Goal: Task Accomplishment & Management: Manage account settings

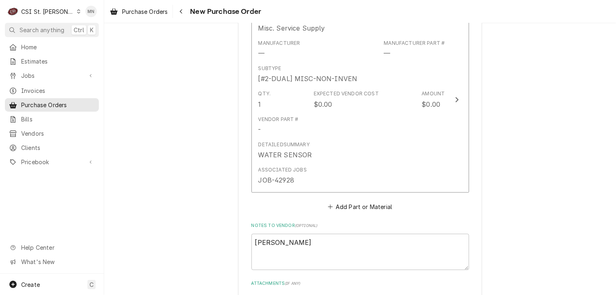
scroll to position [396, 0]
click at [185, 13] on div "Navigate back" at bounding box center [181, 11] width 8 height 8
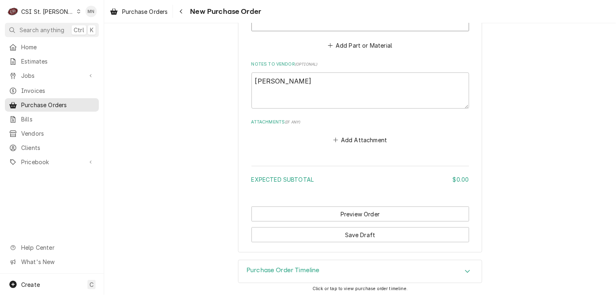
scroll to position [529, 0]
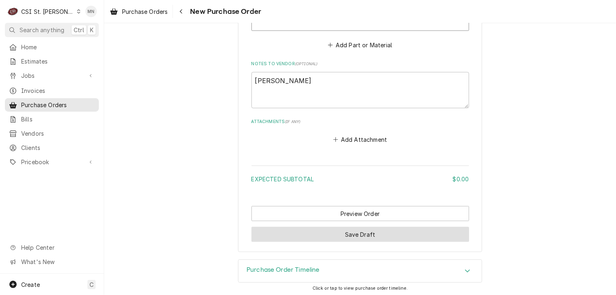
click at [340, 229] on button "Save Draft" at bounding box center [361, 234] width 218 height 15
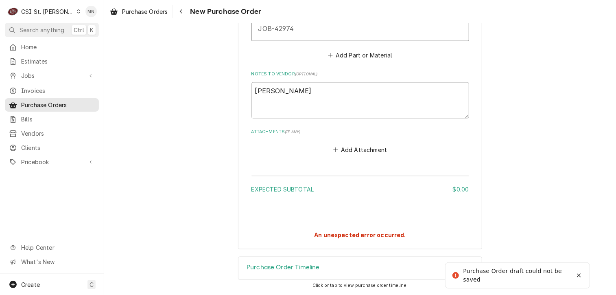
scroll to position [517, 0]
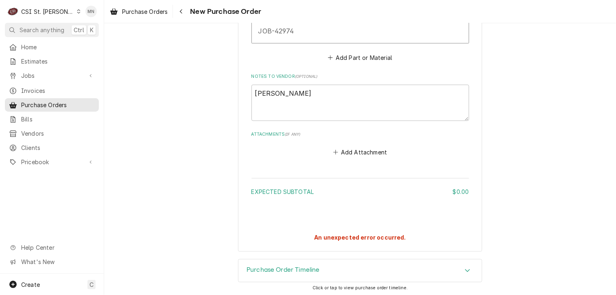
type textarea "x"
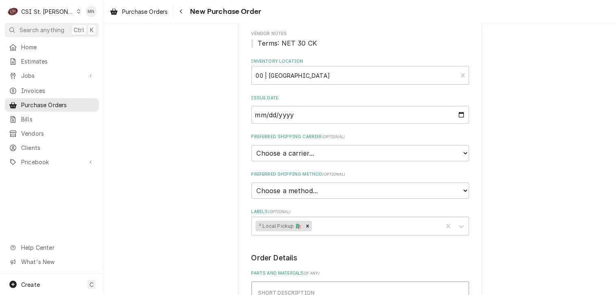
scroll to position [41, 0]
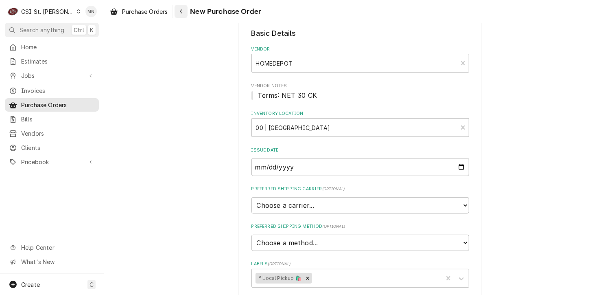
click at [182, 16] on button "Navigate back" at bounding box center [181, 11] width 13 height 13
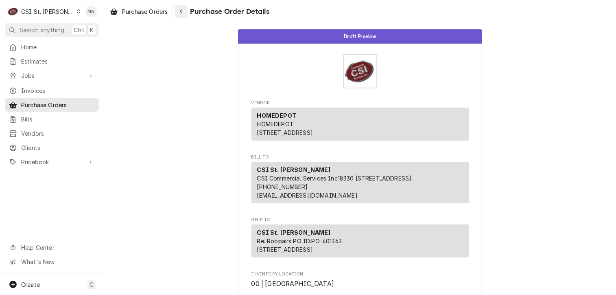
click at [180, 15] on div "Navigate back" at bounding box center [181, 11] width 8 height 8
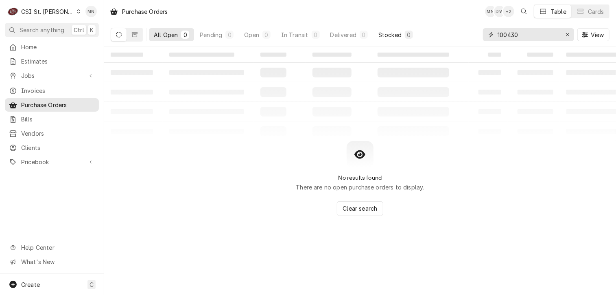
drag, startPoint x: 519, startPoint y: 34, endPoint x: 389, endPoint y: 29, distance: 129.9
click at [397, 29] on div "All Open 0 Pending 0 Open 0 In Transit 0 Delivered 0 Stocked 0 100430 View" at bounding box center [360, 34] width 499 height 23
type input "401357"
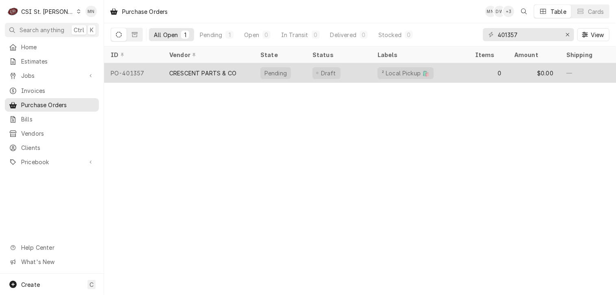
click at [221, 69] on div "CRESCENT PARTS & CO" at bounding box center [202, 73] width 67 height 9
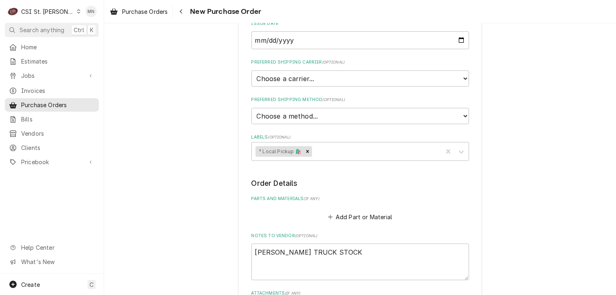
scroll to position [466, 0]
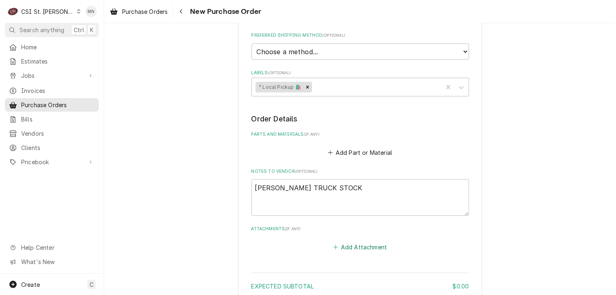
click at [353, 241] on button "Add Attachment" at bounding box center [360, 246] width 57 height 11
type textarea "x"
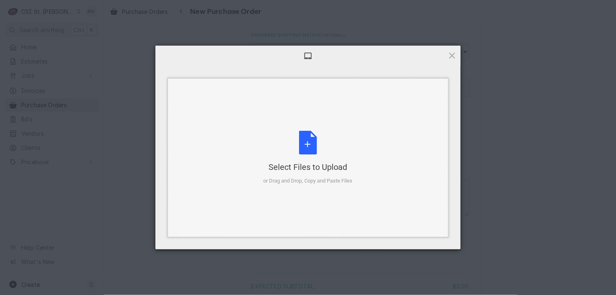
click at [326, 154] on div "Select Files to Upload or Drag and Drop, Copy and Paste Files" at bounding box center [308, 158] width 89 height 54
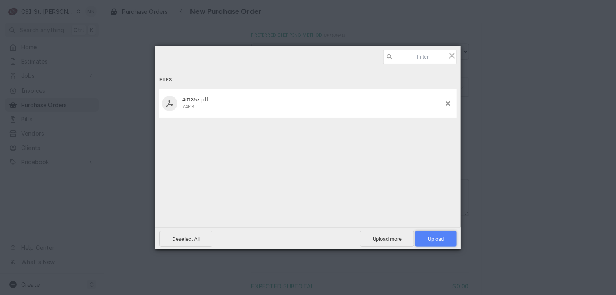
click at [441, 240] on span "Upload 1" at bounding box center [436, 239] width 16 height 6
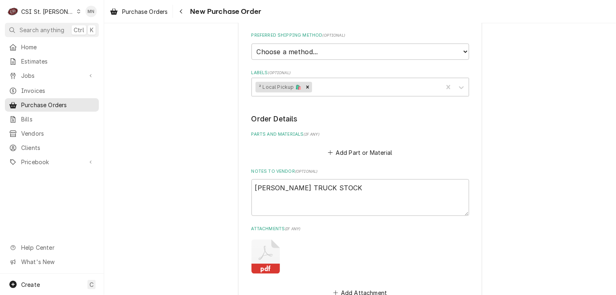
type textarea "x"
click at [182, 13] on icon "Navigate back" at bounding box center [181, 12] width 4 height 6
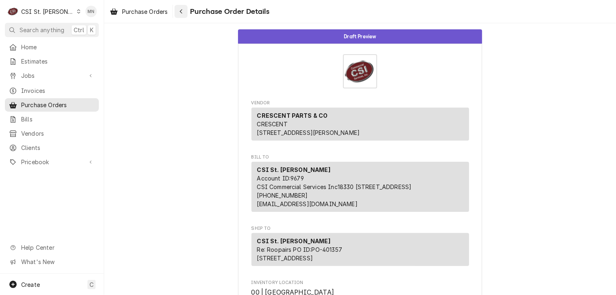
click at [182, 11] on icon "Navigate back" at bounding box center [181, 12] width 4 height 6
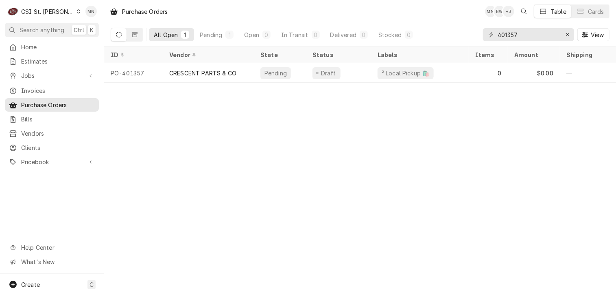
click at [58, 9] on div "C CSI St. Louis" at bounding box center [44, 11] width 79 height 16
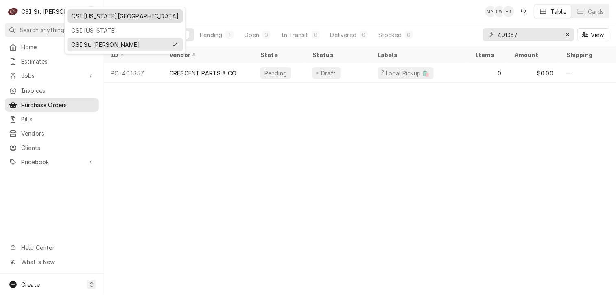
click at [92, 12] on div "CSI [US_STATE][GEOGRAPHIC_DATA]" at bounding box center [124, 16] width 107 height 9
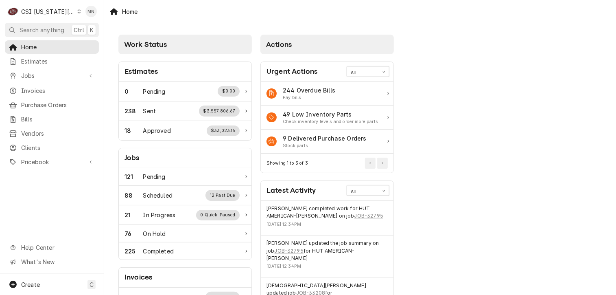
click at [63, 11] on div "CSI [US_STATE][GEOGRAPHIC_DATA]" at bounding box center [48, 11] width 54 height 9
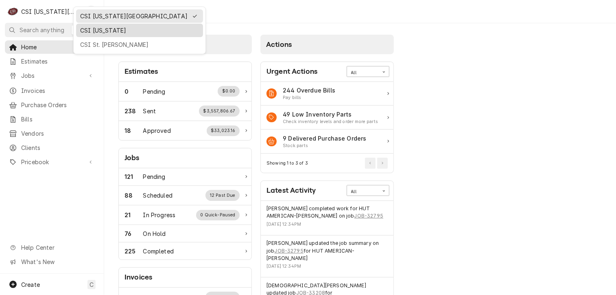
click at [90, 30] on div "CSI [US_STATE]" at bounding box center [139, 30] width 119 height 9
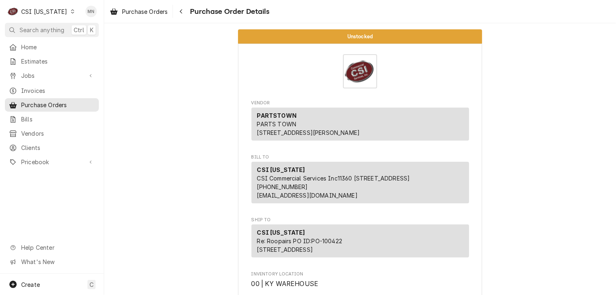
click at [49, 13] on div "CSI [US_STATE]" at bounding box center [44, 11] width 46 height 9
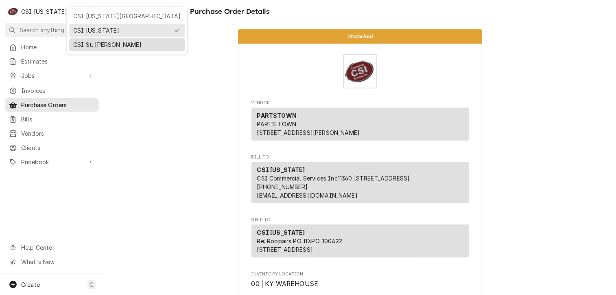
click at [88, 42] on div "CSI St. [PERSON_NAME]" at bounding box center [126, 44] width 107 height 9
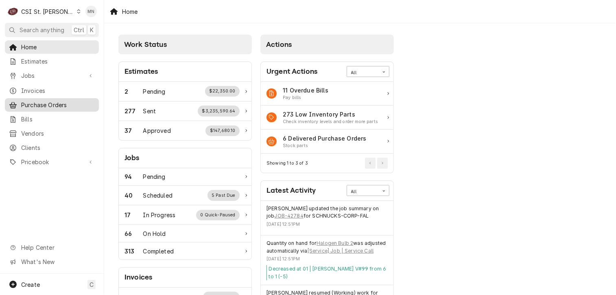
click at [48, 98] on link "Purchase Orders" at bounding box center [52, 104] width 94 height 13
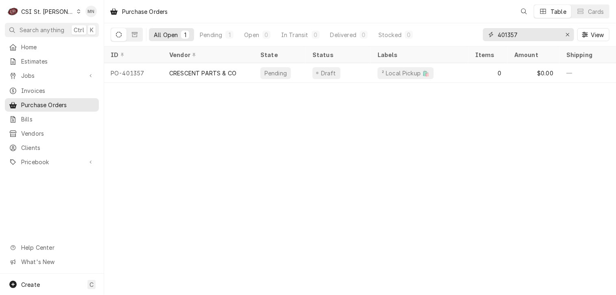
drag, startPoint x: 518, startPoint y: 37, endPoint x: 444, endPoint y: 28, distance: 74.6
click at [457, 28] on div "All Open 1 Pending 1 Open 0 In Transit 0 Delivered 0 Stocked 0 401357 View" at bounding box center [360, 34] width 499 height 23
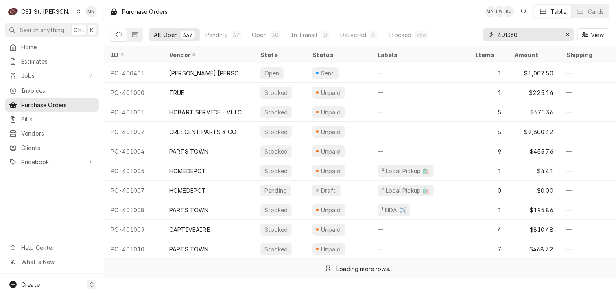
type input "401360"
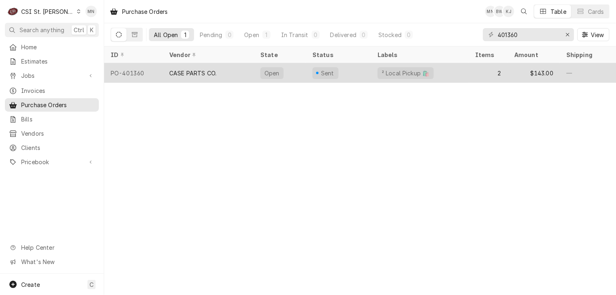
click at [218, 73] on div "CASE PARTS CO." at bounding box center [208, 73] width 91 height 20
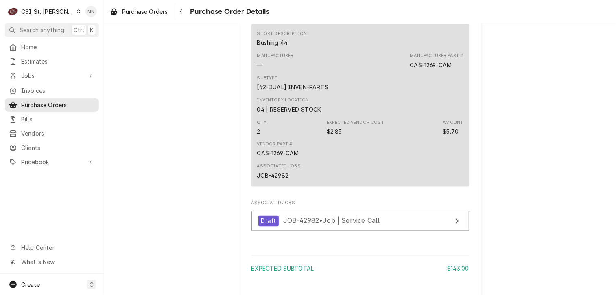
scroll to position [855, 0]
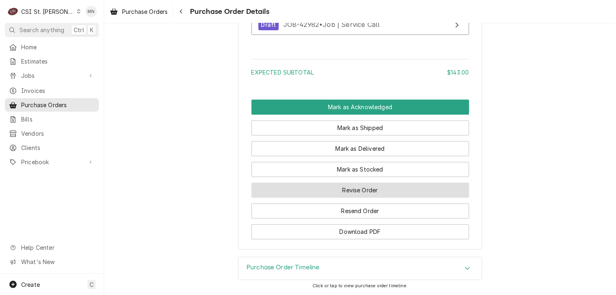
click at [394, 197] on button "Revise Order" at bounding box center [361, 189] width 218 height 15
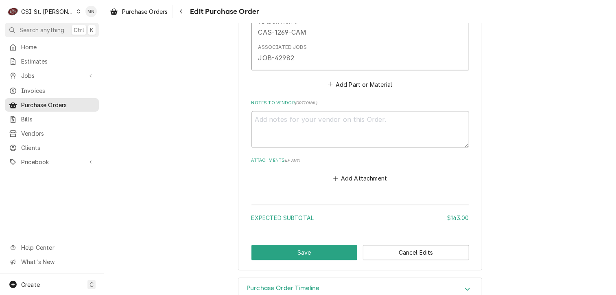
scroll to position [692, 0]
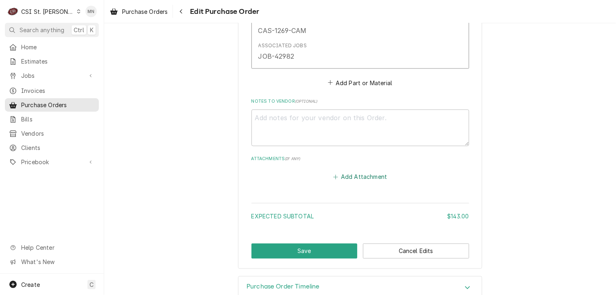
click at [366, 176] on button "Add Attachment" at bounding box center [360, 176] width 57 height 11
type textarea "x"
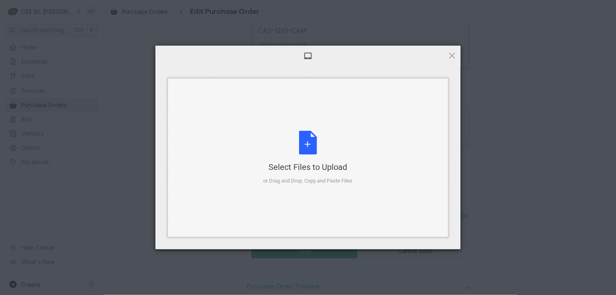
click at [322, 170] on div "Select Files to Upload" at bounding box center [308, 166] width 89 height 11
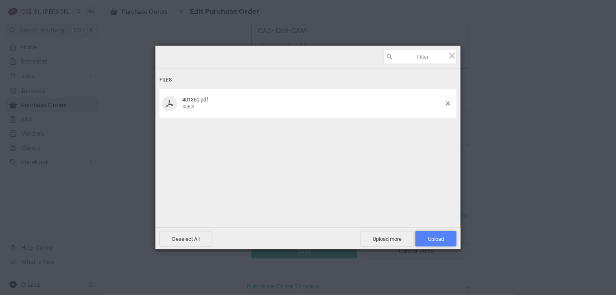
click at [436, 242] on span "Upload 1" at bounding box center [436, 238] width 41 height 15
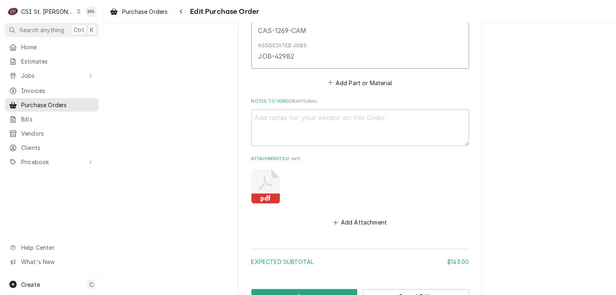
scroll to position [754, 0]
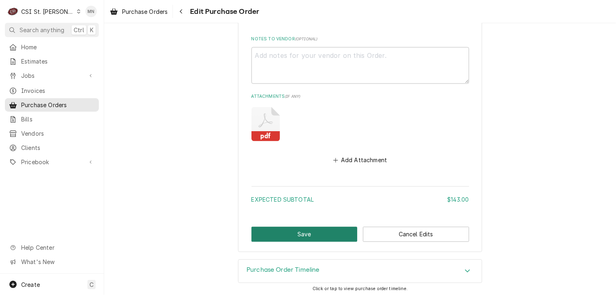
click at [317, 232] on button "Save" at bounding box center [305, 234] width 106 height 15
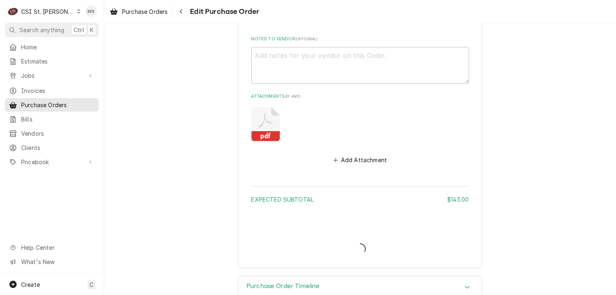
type textarea "x"
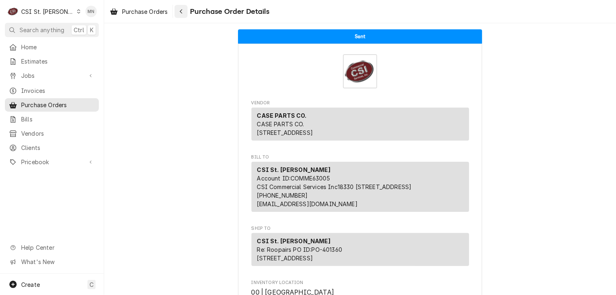
click at [179, 10] on div "Navigate back" at bounding box center [181, 11] width 8 height 8
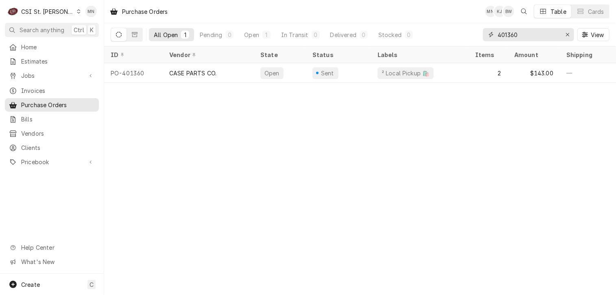
drag, startPoint x: 522, startPoint y: 35, endPoint x: 466, endPoint y: 35, distance: 55.8
click at [466, 35] on div "All Open 1 Pending 0 Open 1 In Transit 0 Delivered 0 Stocked 0 401360 View" at bounding box center [360, 34] width 499 height 23
type input "401373"
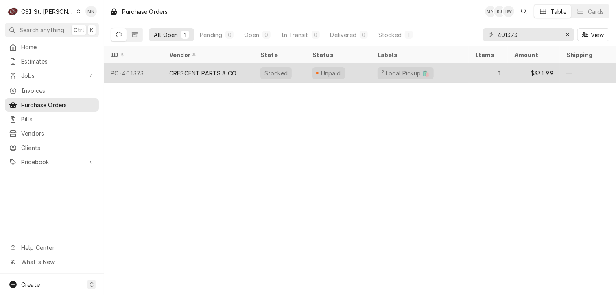
click at [237, 72] on div "CRESCENT PARTS & CO" at bounding box center [208, 73] width 91 height 20
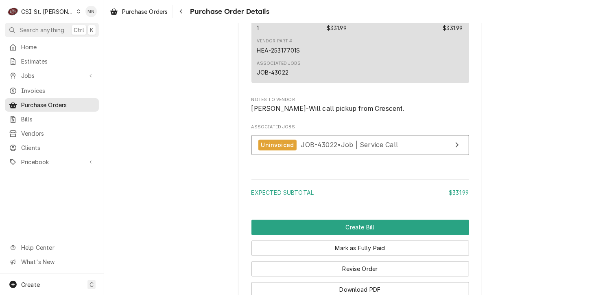
scroll to position [773, 0]
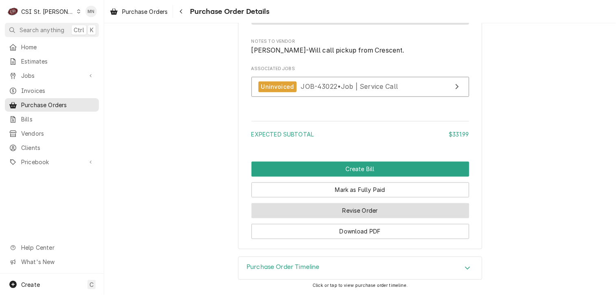
click at [383, 210] on button "Revise Order" at bounding box center [361, 210] width 218 height 15
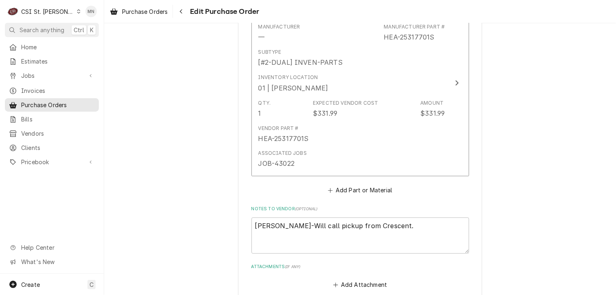
scroll to position [669, 0]
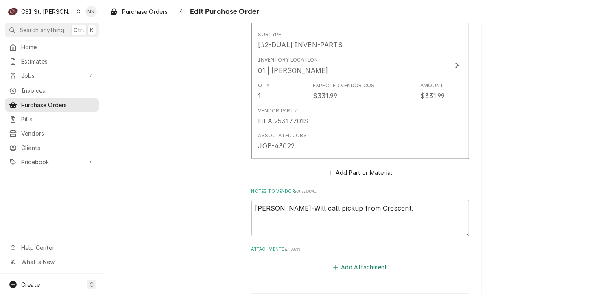
click at [365, 262] on button "Add Attachment" at bounding box center [360, 267] width 57 height 11
type textarea "x"
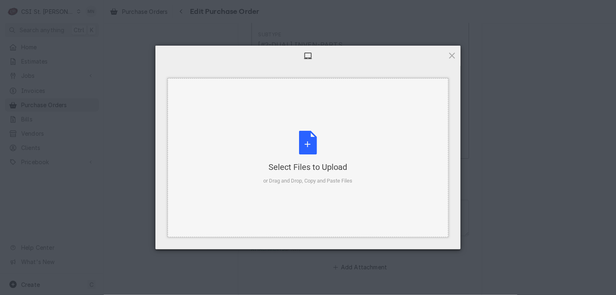
click at [315, 151] on div "Select Files to Upload or Drag and Drop, Copy and Paste Files" at bounding box center [308, 158] width 89 height 54
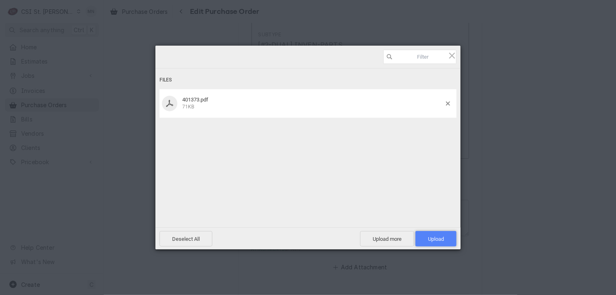
click at [433, 238] on span "Upload 1" at bounding box center [436, 239] width 16 height 6
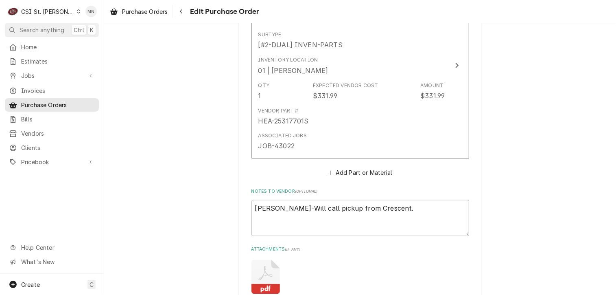
type textarea "x"
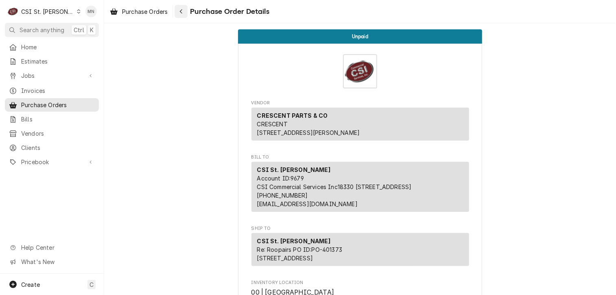
click at [182, 12] on icon "Navigate back" at bounding box center [181, 11] width 2 height 4
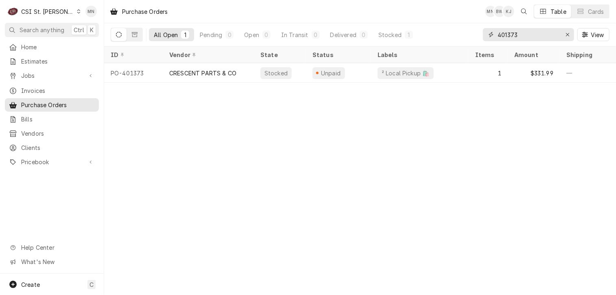
click at [527, 33] on input "401373" at bounding box center [528, 34] width 61 height 13
type input "401375"
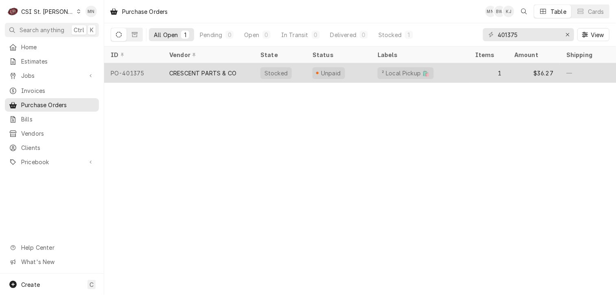
click at [211, 70] on div "CRESCENT PARTS & CO" at bounding box center [202, 73] width 67 height 9
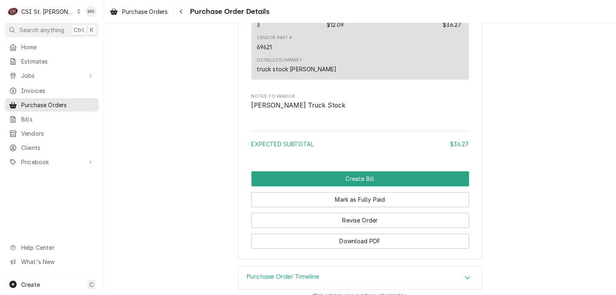
scroll to position [729, 0]
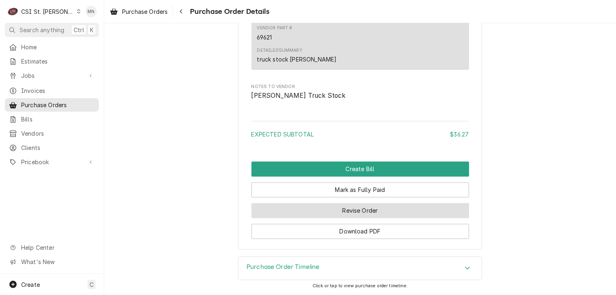
click at [371, 213] on button "Revise Order" at bounding box center [361, 210] width 218 height 15
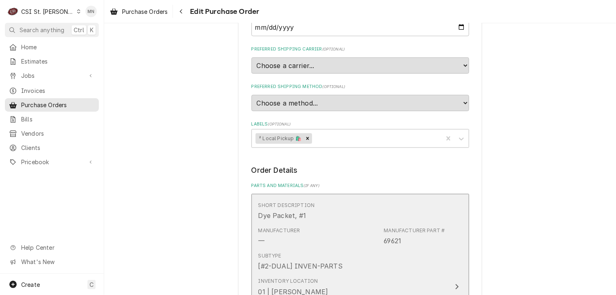
scroll to position [651, 0]
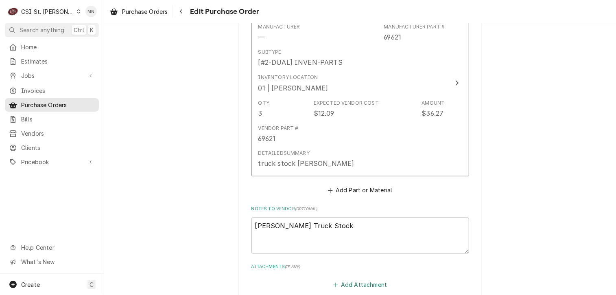
click at [357, 279] on button "Add Attachment" at bounding box center [360, 284] width 57 height 11
type textarea "x"
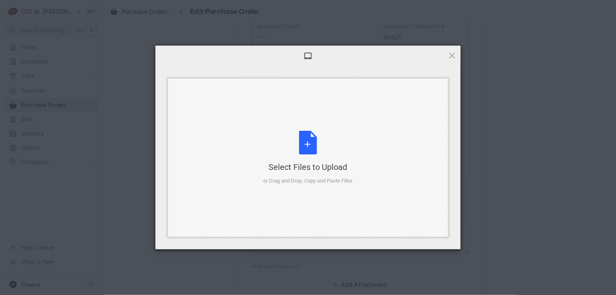
click at [300, 147] on div "Select Files to Upload or Drag and Drop, Copy and Paste Files" at bounding box center [308, 158] width 89 height 54
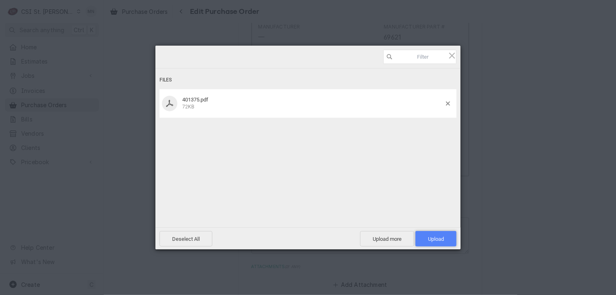
click at [444, 240] on span "Upload 1" at bounding box center [436, 239] width 16 height 6
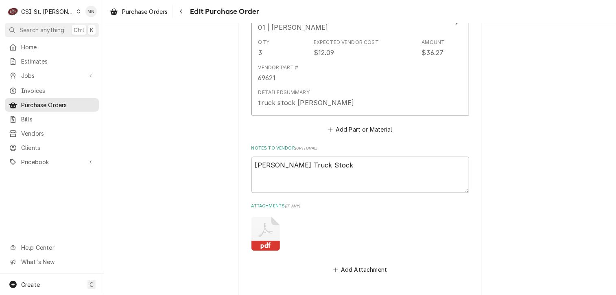
scroll to position [714, 0]
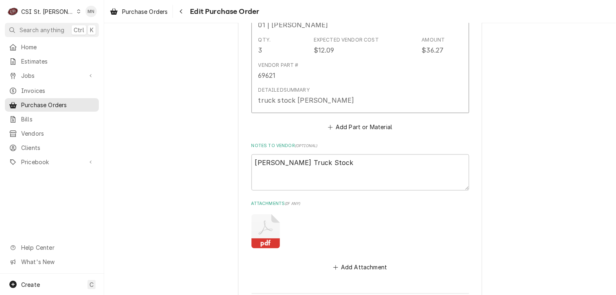
type textarea "x"
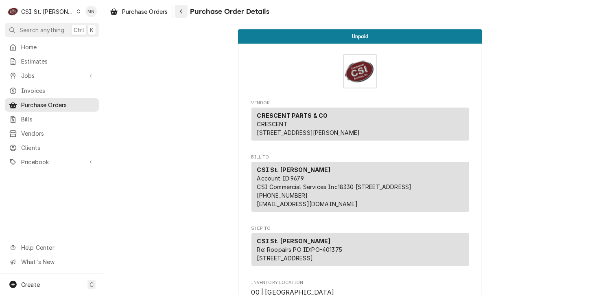
click at [181, 9] on icon "Navigate back" at bounding box center [181, 12] width 4 height 6
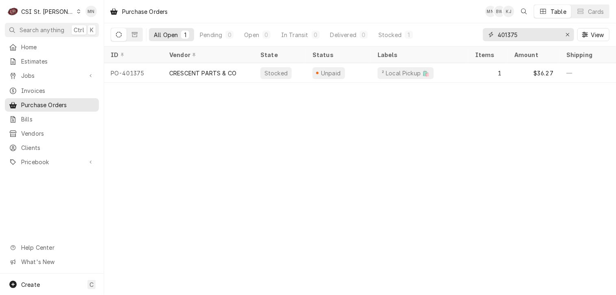
drag, startPoint x: 540, startPoint y: 37, endPoint x: 459, endPoint y: 33, distance: 80.7
click at [459, 33] on div "All Open 1 Pending 0 Open 0 In Transit 0 Delivered 0 Stocked 1 401375 View" at bounding box center [360, 34] width 499 height 23
type input "don stevens"
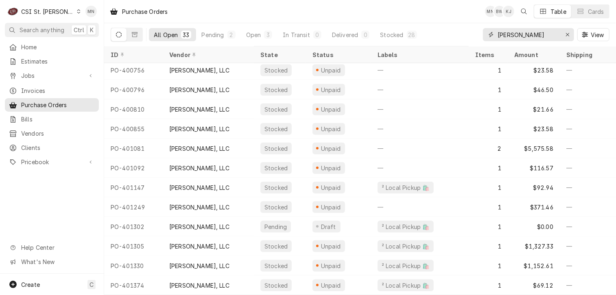
scroll to position [418, 0]
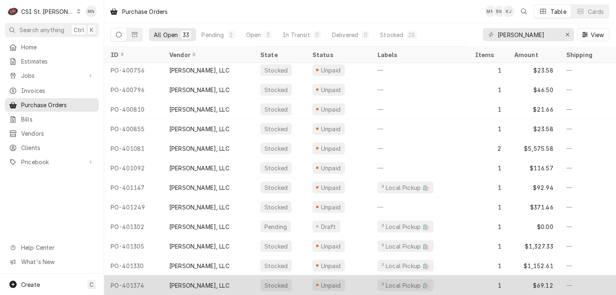
click at [193, 281] on div "DON STEVENS, LLC" at bounding box center [199, 285] width 60 height 9
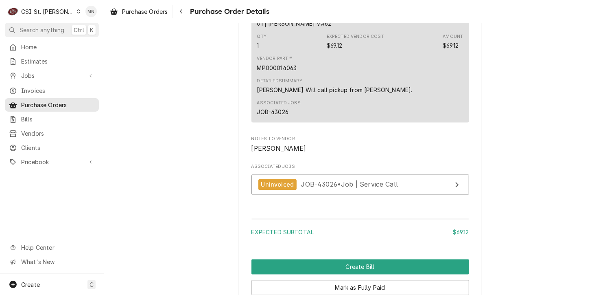
scroll to position [796, 0]
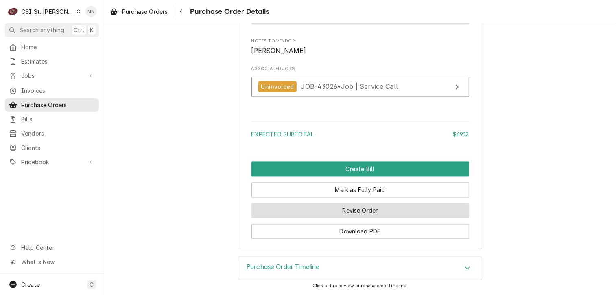
click at [349, 212] on button "Revise Order" at bounding box center [361, 210] width 218 height 15
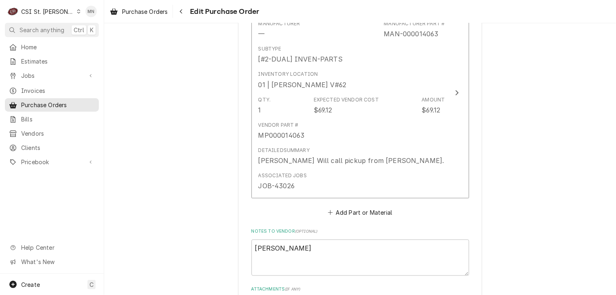
scroll to position [570, 0]
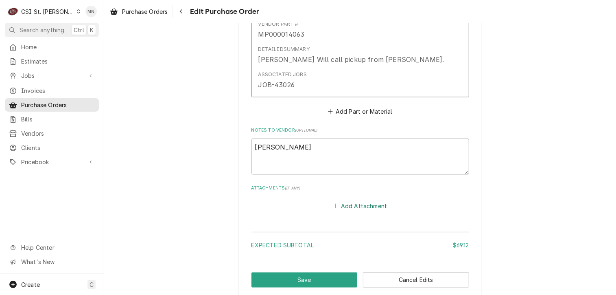
click at [348, 206] on button "Add Attachment" at bounding box center [360, 205] width 57 height 11
type textarea "x"
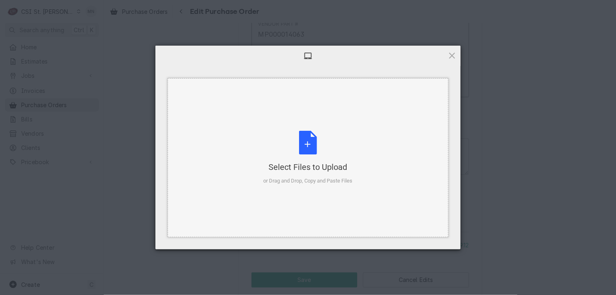
click at [282, 146] on div "Select Files to Upload or Drag and Drop, Copy and Paste Files" at bounding box center [308, 158] width 89 height 54
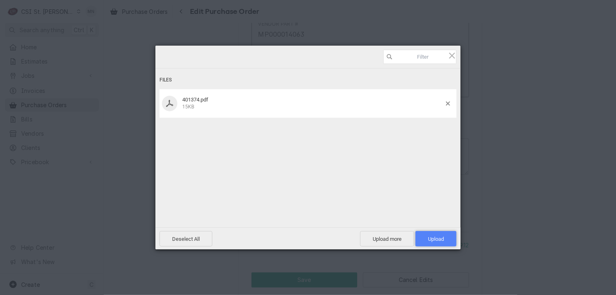
click at [441, 237] on span "Upload 1" at bounding box center [436, 239] width 16 height 6
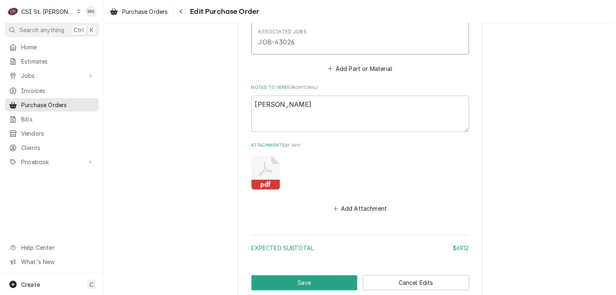
scroll to position [661, 0]
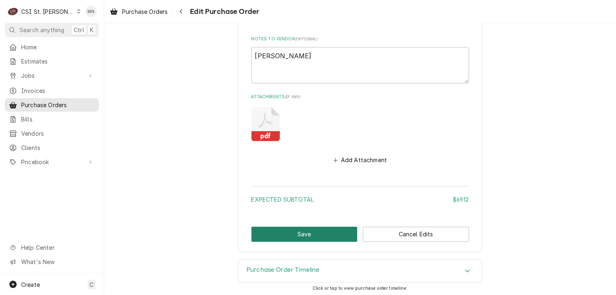
click at [278, 229] on button "Save" at bounding box center [305, 234] width 106 height 15
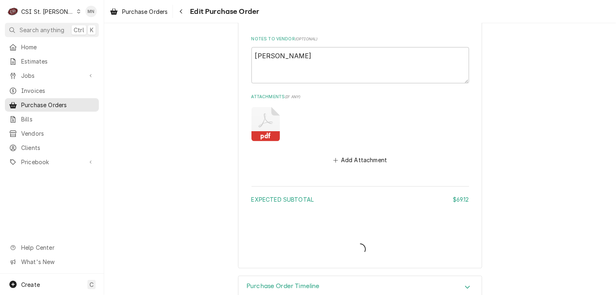
type textarea "x"
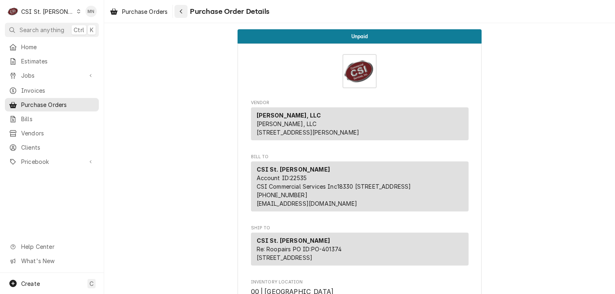
click at [179, 12] on div "Navigate back" at bounding box center [181, 11] width 8 height 8
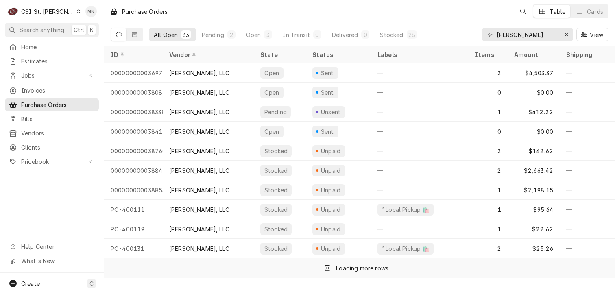
click at [51, 9] on div "CSI St. [PERSON_NAME]" at bounding box center [47, 11] width 53 height 9
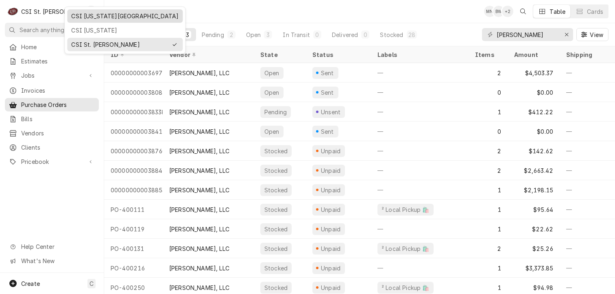
click at [94, 18] on div "CSI Kansas City" at bounding box center [124, 16] width 107 height 9
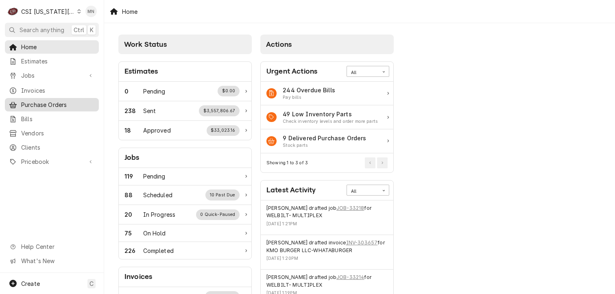
click at [39, 104] on span "Purchase Orders" at bounding box center [58, 105] width 74 height 9
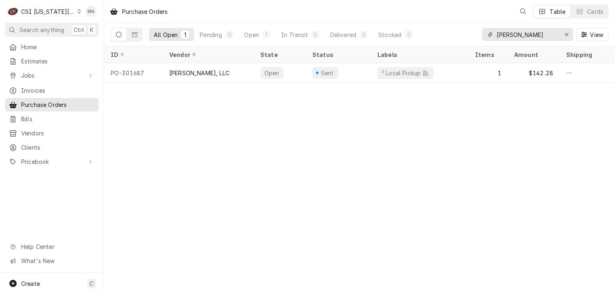
drag, startPoint x: 547, startPoint y: 34, endPoint x: 424, endPoint y: 37, distance: 123.4
click at [433, 37] on div "All Open 1 Pending 0 Open 1 In Transit 0 Delivered 0 Stocked 0 [PERSON_NAME] Vi…" at bounding box center [360, 34] width 498 height 23
type input "301631"
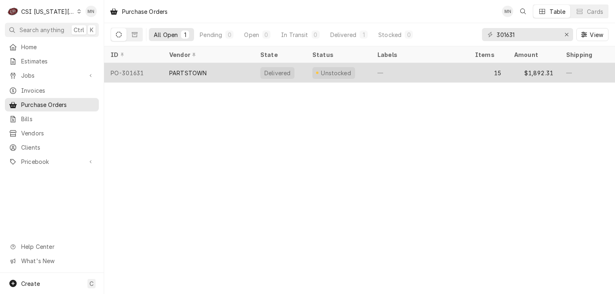
click at [200, 69] on div "PARTSTOWN" at bounding box center [187, 73] width 37 height 9
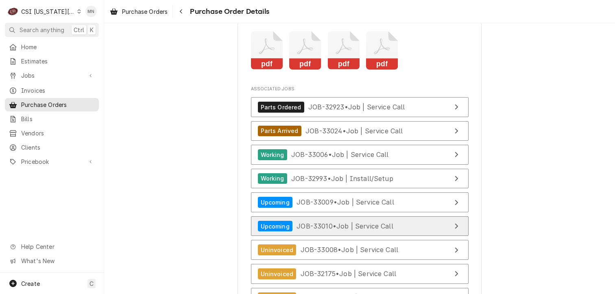
scroll to position [3334, 0]
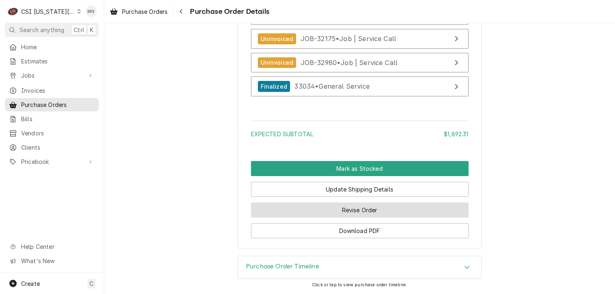
click at [348, 218] on button "Revise Order" at bounding box center [360, 210] width 218 height 15
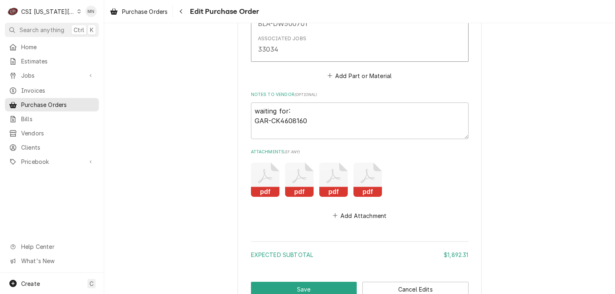
scroll to position [3220, 0]
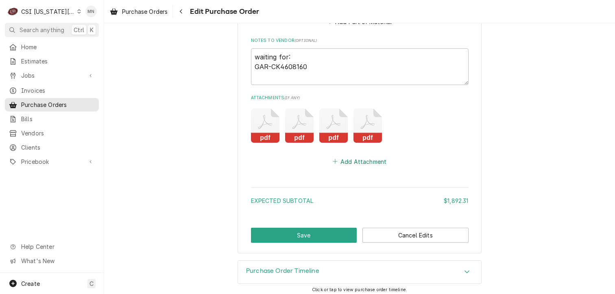
click at [352, 160] on button "Add Attachment" at bounding box center [359, 161] width 57 height 11
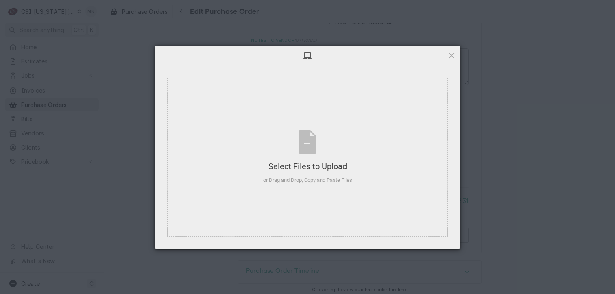
click at [445, 58] on div at bounding box center [307, 56] width 305 height 20
click at [453, 55] on span at bounding box center [451, 55] width 9 height 9
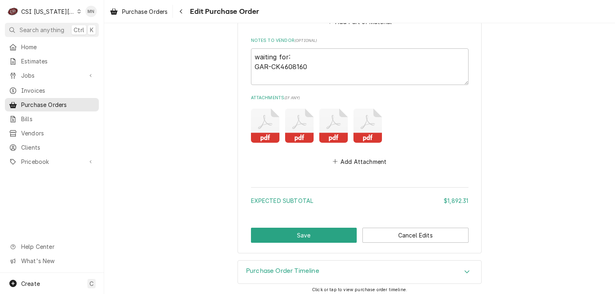
click at [260, 127] on icon "Attachments" at bounding box center [265, 126] width 28 height 34
type textarea "x"
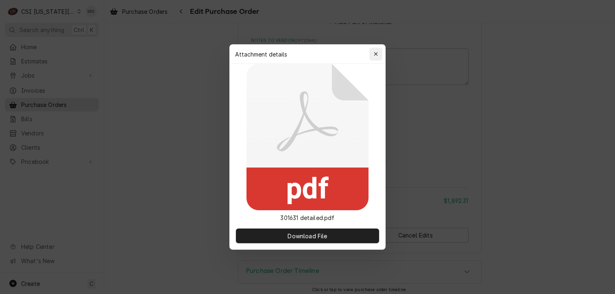
click at [381, 52] on button "button" at bounding box center [376, 54] width 13 height 13
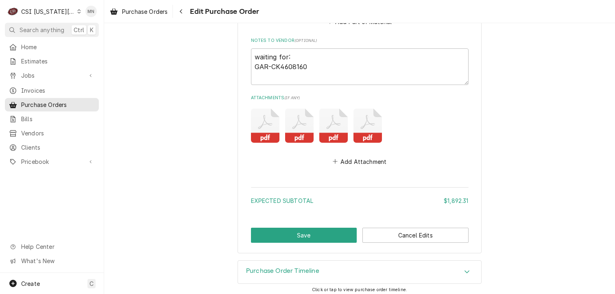
click at [300, 113] on icon "Attachments" at bounding box center [299, 126] width 28 height 34
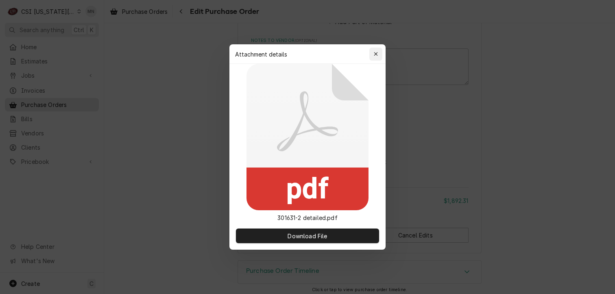
click at [378, 53] on icon "button" at bounding box center [376, 54] width 4 height 4
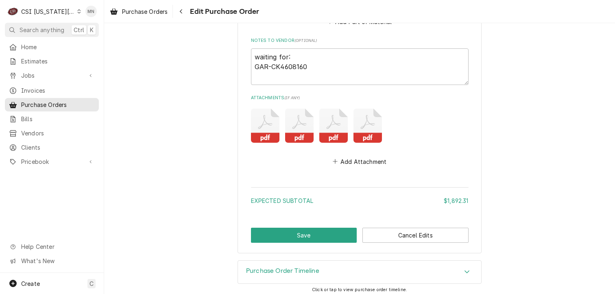
click at [326, 116] on icon "Attachments" at bounding box center [333, 126] width 28 height 34
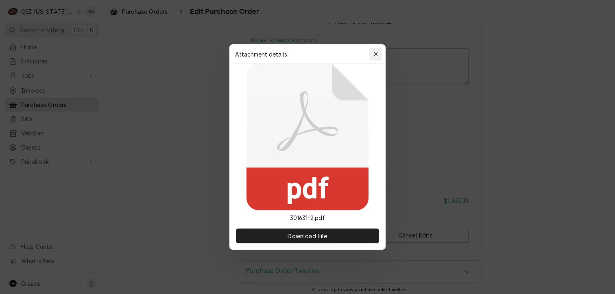
click at [378, 54] on div "button" at bounding box center [376, 54] width 8 height 8
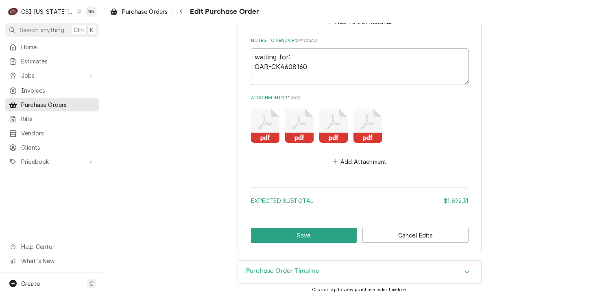
click at [369, 121] on icon "Attachments" at bounding box center [368, 126] width 28 height 34
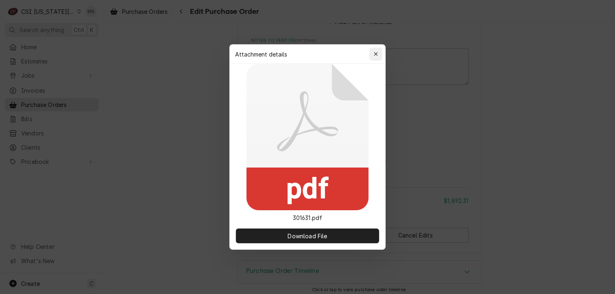
click at [376, 54] on icon "button" at bounding box center [376, 54] width 4 height 4
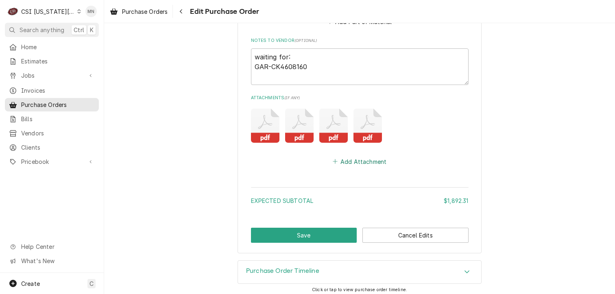
click at [333, 159] on icon "Attachments" at bounding box center [335, 162] width 5 height 6
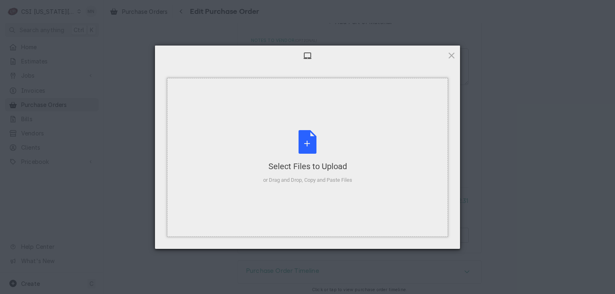
click at [333, 155] on div "Select Files to Upload or Drag and Drop, Copy and Paste Files" at bounding box center [307, 157] width 89 height 54
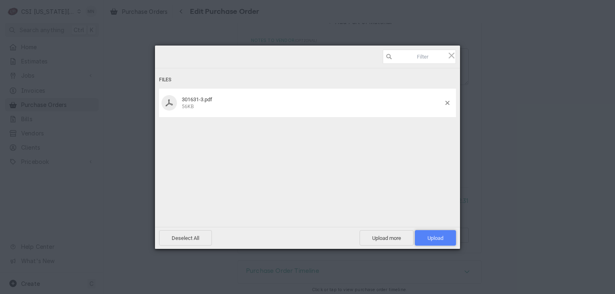
click at [444, 239] on span "Upload 1" at bounding box center [435, 237] width 41 height 15
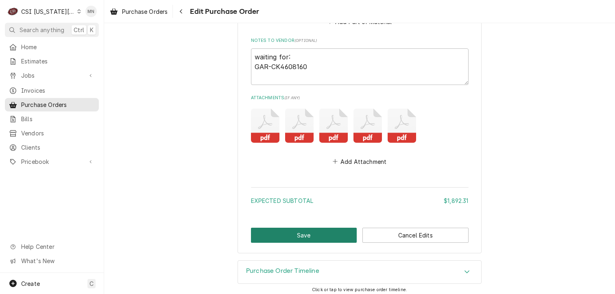
click at [251, 236] on button "Save" at bounding box center [304, 235] width 106 height 15
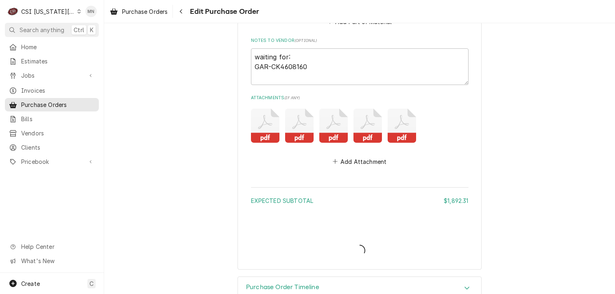
type textarea "x"
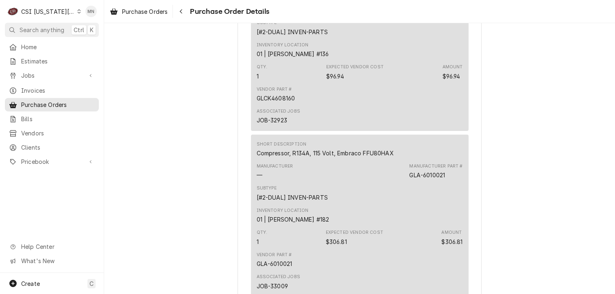
scroll to position [2116, 0]
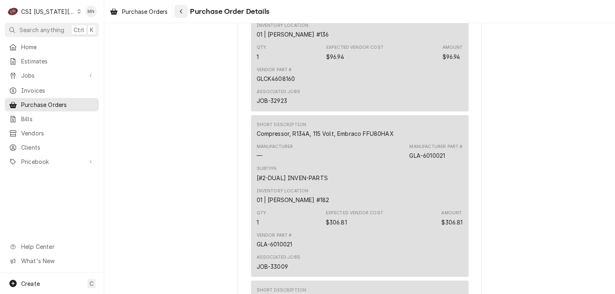
click at [184, 10] on div "Navigate back" at bounding box center [181, 11] width 8 height 8
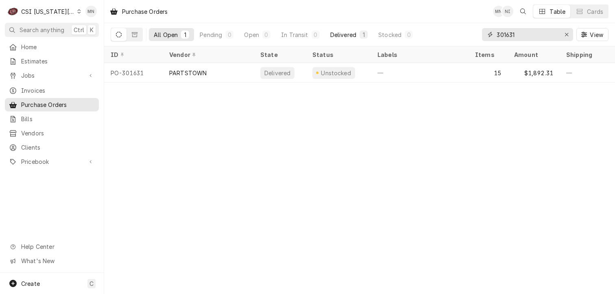
drag, startPoint x: 524, startPoint y: 35, endPoint x: 338, endPoint y: 37, distance: 185.6
click at [372, 37] on div "All Open 1 Pending 0 Open 0 In Transit 0 Delivered 1 Stocked 0 301631 View" at bounding box center [360, 34] width 498 height 23
type input "301622"
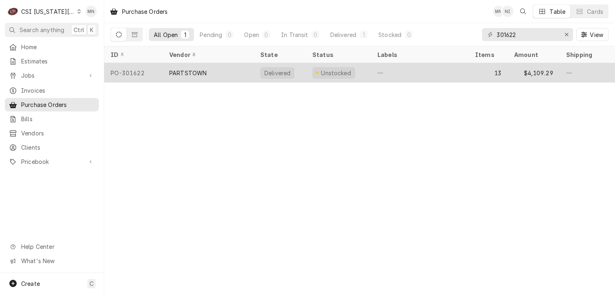
click at [231, 74] on div "PARTSTOWN" at bounding box center [208, 73] width 91 height 20
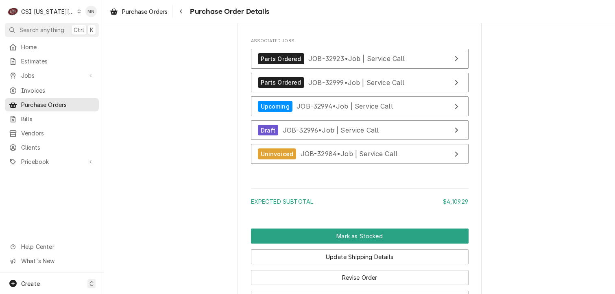
scroll to position [2877, 0]
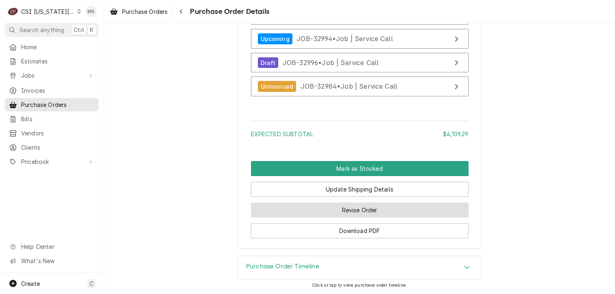
click at [383, 212] on button "Revise Order" at bounding box center [360, 210] width 218 height 15
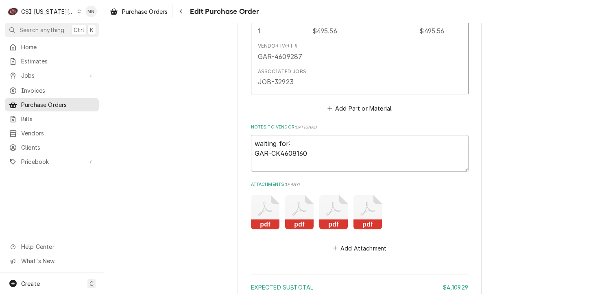
scroll to position [2815, 0]
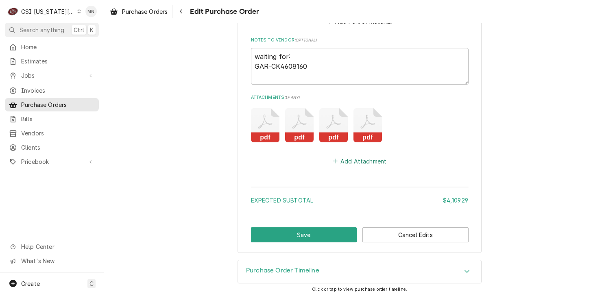
click at [366, 161] on button "Add Attachment" at bounding box center [359, 160] width 57 height 11
type textarea "x"
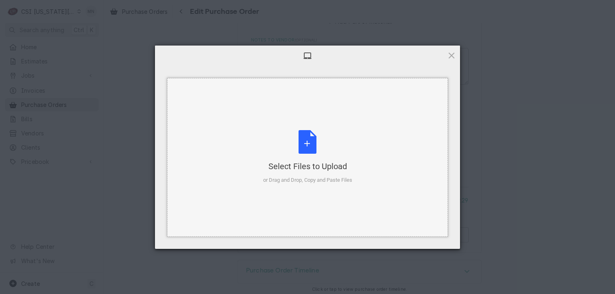
click at [312, 155] on div "Select Files to Upload or Drag and Drop, Copy and Paste Files" at bounding box center [307, 157] width 89 height 54
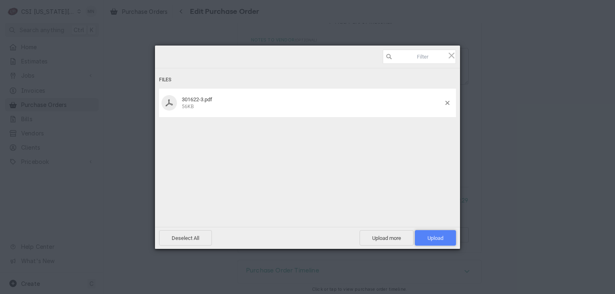
click at [449, 237] on span "Upload 1" at bounding box center [435, 237] width 41 height 15
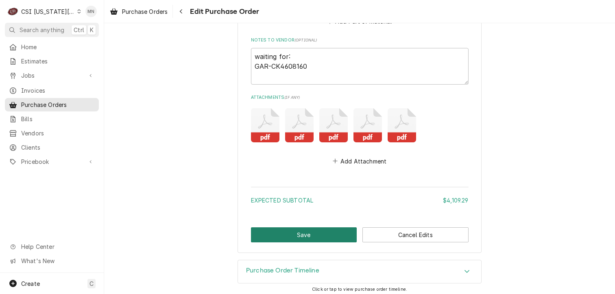
click at [299, 230] on button "Save" at bounding box center [304, 235] width 106 height 15
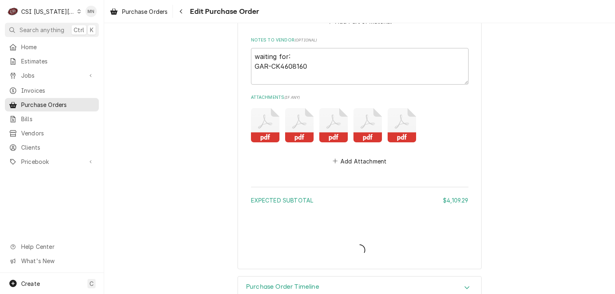
type textarea "x"
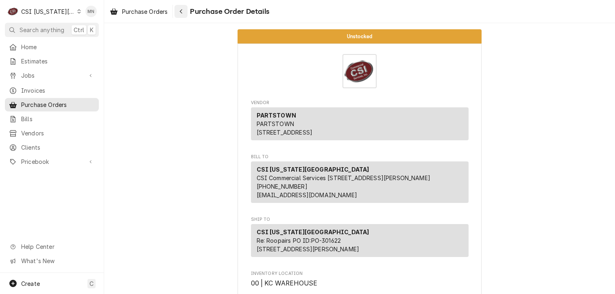
click at [182, 10] on icon "Navigate back" at bounding box center [181, 11] width 2 height 4
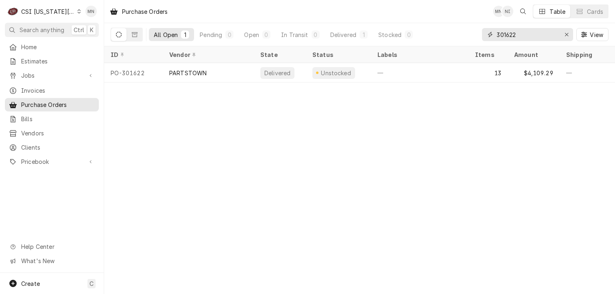
drag, startPoint x: 527, startPoint y: 35, endPoint x: 423, endPoint y: 37, distance: 104.2
click at [433, 36] on div "All Open 1 Pending 0 Open 0 In Transit 0 Delivered 1 Stocked 0 301622 View" at bounding box center [360, 34] width 498 height 23
type input "301678"
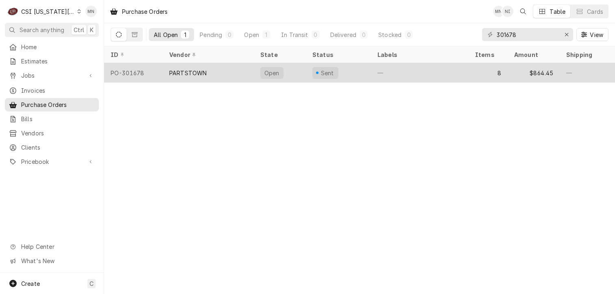
click at [230, 75] on div "PARTSTOWN" at bounding box center [208, 73] width 91 height 20
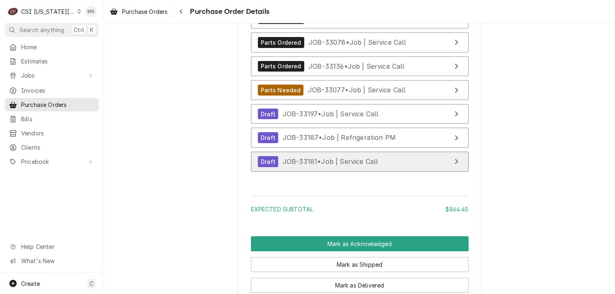
scroll to position [1992, 0]
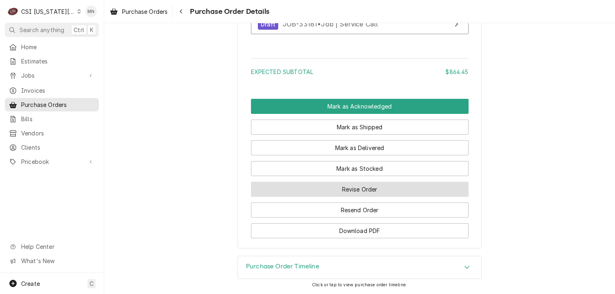
click at [353, 190] on button "Revise Order" at bounding box center [360, 189] width 218 height 15
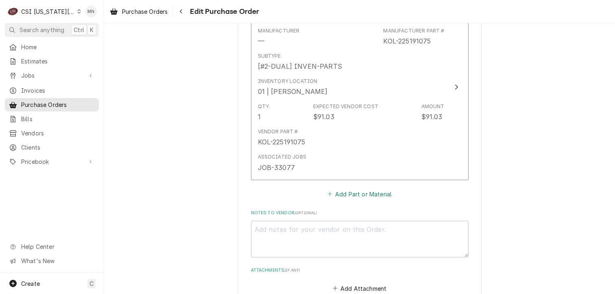
scroll to position [1838, 0]
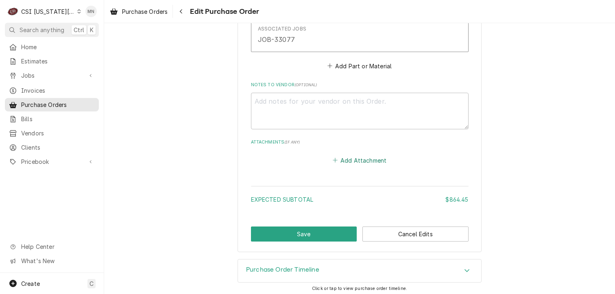
click at [352, 158] on button "Add Attachment" at bounding box center [359, 160] width 57 height 11
type textarea "x"
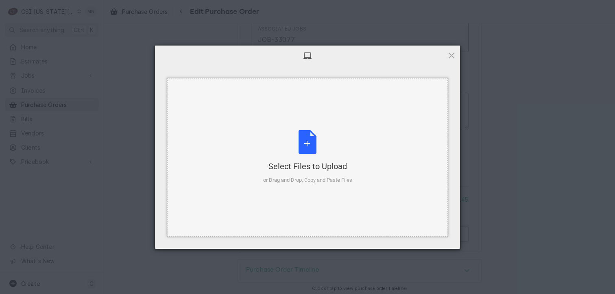
click at [308, 164] on div "Select Files to Upload" at bounding box center [307, 166] width 89 height 11
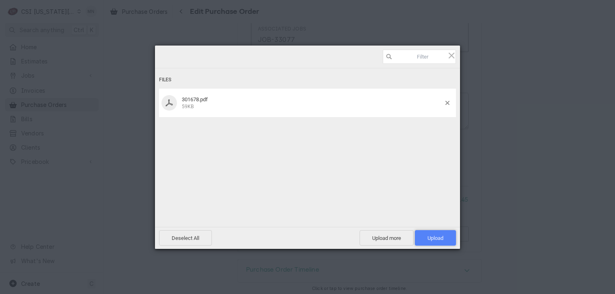
click at [432, 240] on span "Upload 1" at bounding box center [436, 238] width 16 height 6
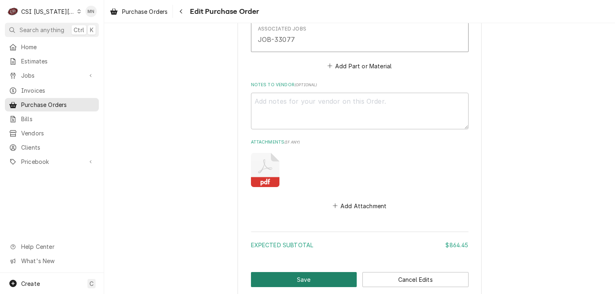
click at [333, 278] on button "Save" at bounding box center [304, 279] width 106 height 15
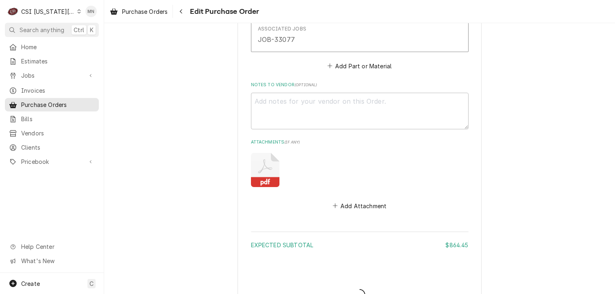
type textarea "x"
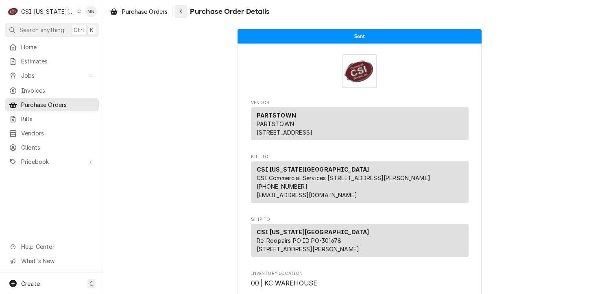
click at [187, 13] on button "Navigate back" at bounding box center [181, 11] width 13 height 13
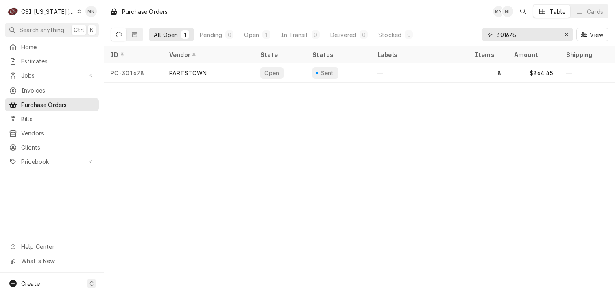
drag, startPoint x: 499, startPoint y: 43, endPoint x: 432, endPoint y: 46, distance: 66.8
click at [432, 46] on div "All Open 1 Pending 0 Open 1 In Transit 0 Delivered 0 Stocked 0 301678 View" at bounding box center [360, 34] width 498 height 23
type input "301683"
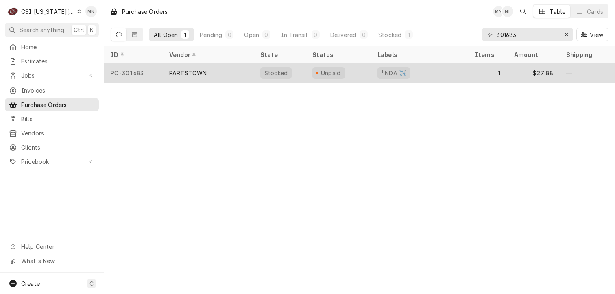
click at [197, 72] on div "PARTSTOWN" at bounding box center [187, 73] width 37 height 9
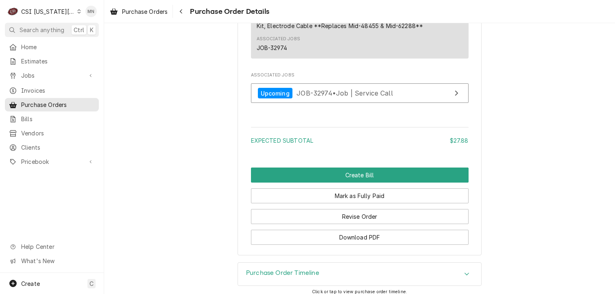
scroll to position [761, 0]
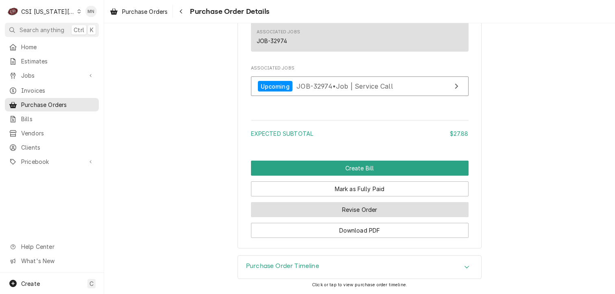
click at [376, 210] on button "Revise Order" at bounding box center [360, 209] width 218 height 15
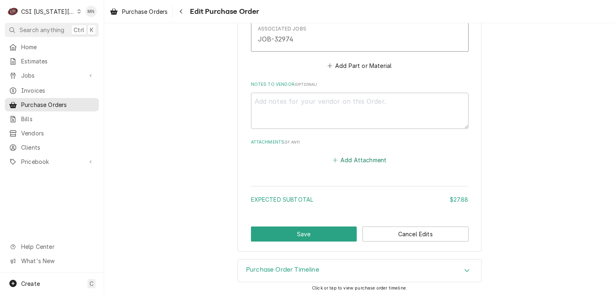
scroll to position [549, 0]
click at [362, 159] on button "Add Attachment" at bounding box center [359, 159] width 57 height 11
type textarea "x"
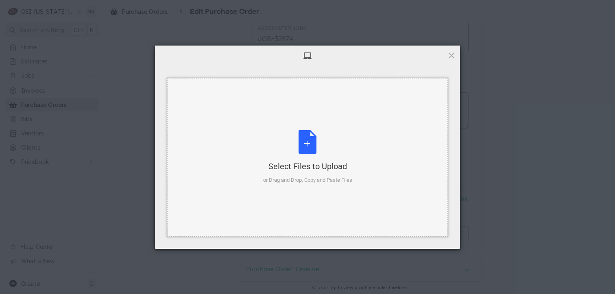
click at [323, 152] on div "Select Files to Upload or Drag and Drop, Copy and Paste Files" at bounding box center [307, 157] width 89 height 54
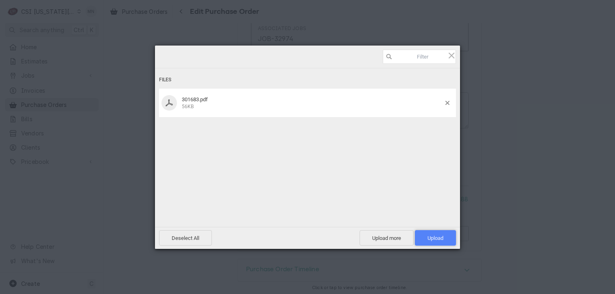
click at [441, 236] on span "Upload 1" at bounding box center [436, 238] width 16 height 6
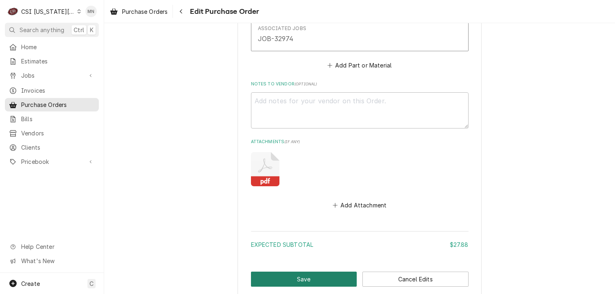
click at [313, 279] on button "Save" at bounding box center [304, 279] width 106 height 15
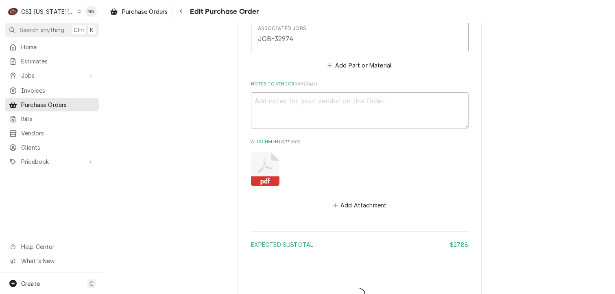
type textarea "x"
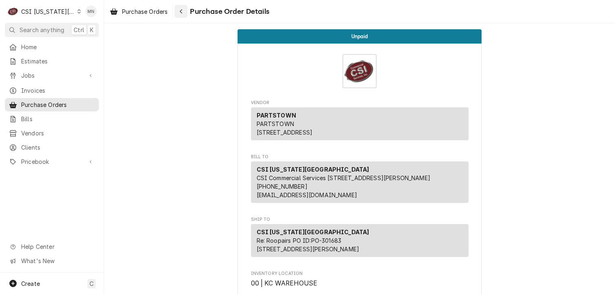
click at [179, 12] on div "Navigate back" at bounding box center [181, 11] width 8 height 8
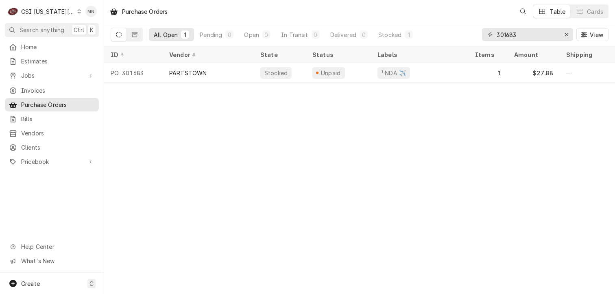
click at [45, 8] on div "CSI [US_STATE][GEOGRAPHIC_DATA]" at bounding box center [48, 11] width 54 height 9
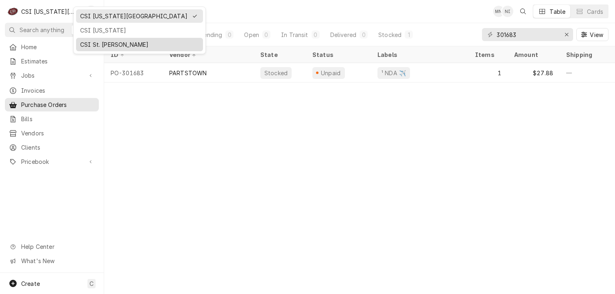
click at [90, 45] on div "CSI St. [PERSON_NAME]" at bounding box center [139, 44] width 119 height 9
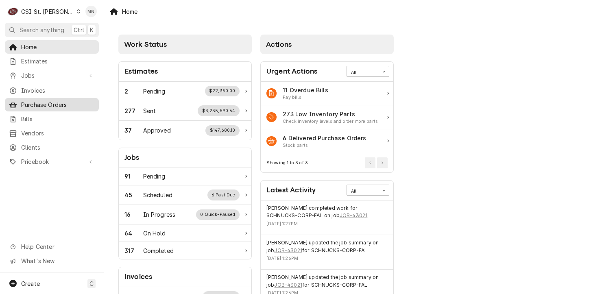
click at [57, 101] on span "Purchase Orders" at bounding box center [58, 105] width 74 height 9
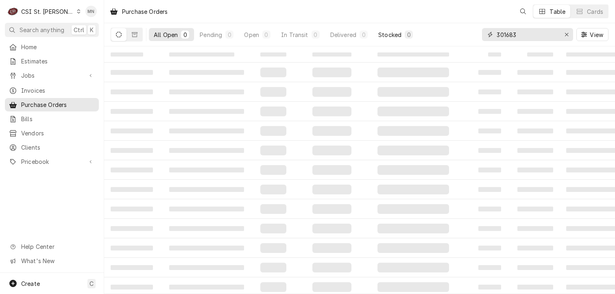
drag, startPoint x: 526, startPoint y: 37, endPoint x: 404, endPoint y: 28, distance: 122.4
click at [423, 31] on div "All Open 0 Pending 0 Open 0 In Transit 0 Delivered 0 Stocked 0 301683 View" at bounding box center [360, 34] width 498 height 23
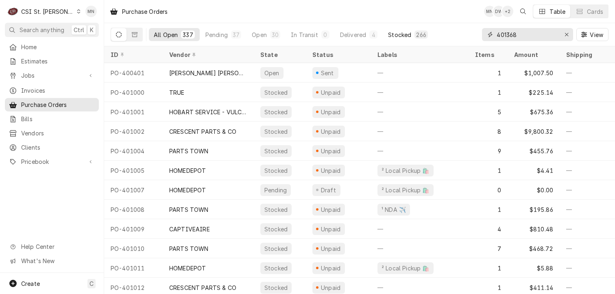
type input "401368"
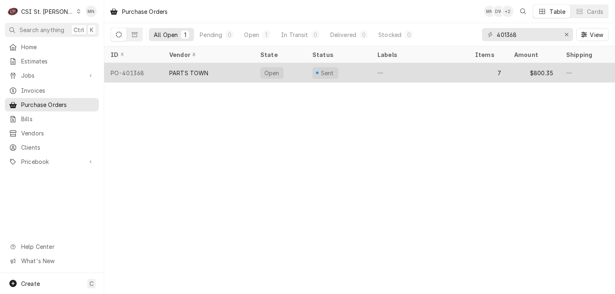
click at [237, 74] on div "PARTS TOWN" at bounding box center [208, 73] width 91 height 20
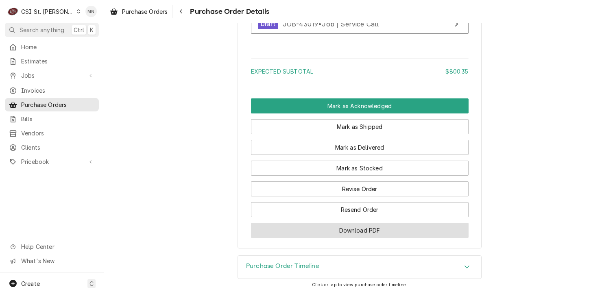
scroll to position [1831, 0]
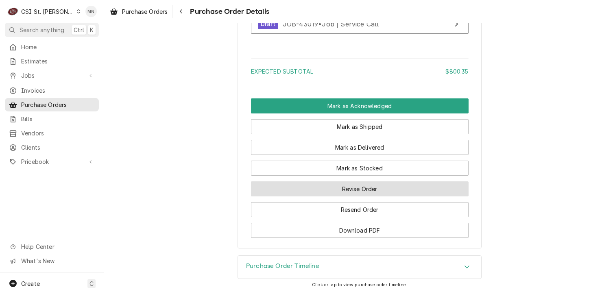
click at [358, 190] on button "Revise Order" at bounding box center [360, 189] width 218 height 15
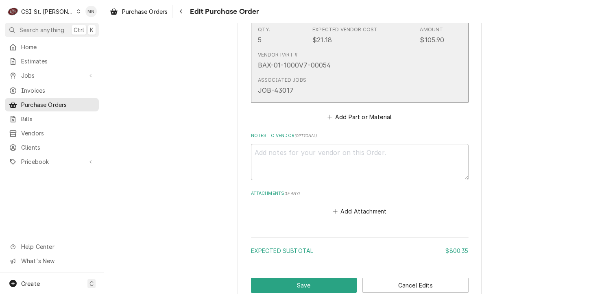
scroll to position [1700, 0]
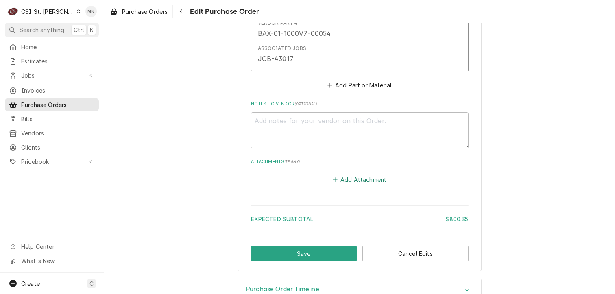
click at [356, 174] on button "Add Attachment" at bounding box center [359, 179] width 57 height 11
type textarea "x"
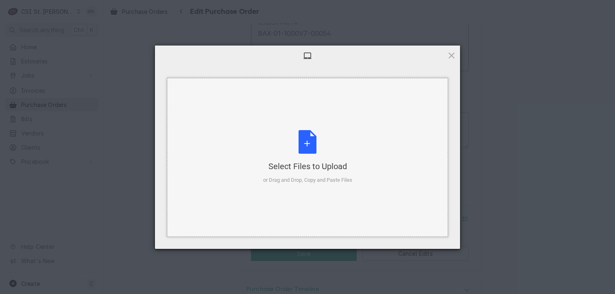
click at [300, 146] on div "Select Files to Upload or Drag and Drop, Copy and Paste Files" at bounding box center [307, 157] width 89 height 54
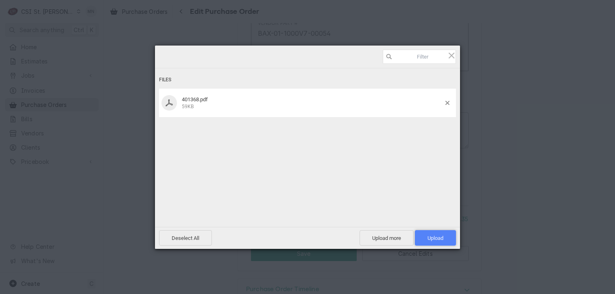
click at [435, 238] on span "Upload 1" at bounding box center [436, 238] width 16 height 6
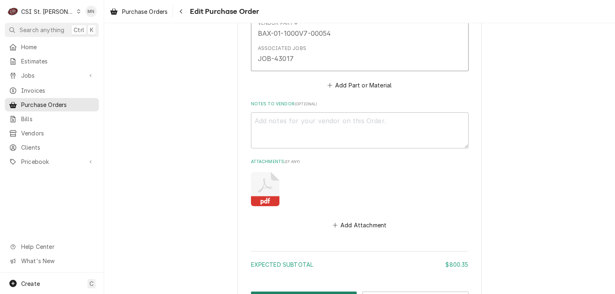
click at [318, 292] on button "Save" at bounding box center [304, 299] width 106 height 15
type textarea "x"
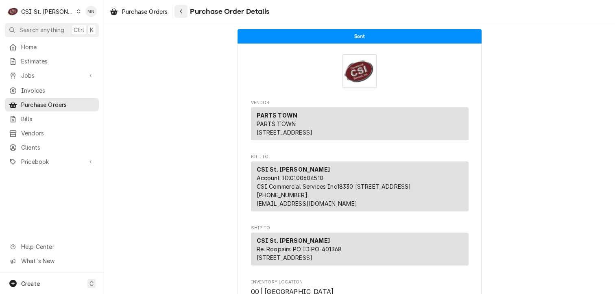
click at [183, 13] on icon "Navigate back" at bounding box center [181, 12] width 4 height 6
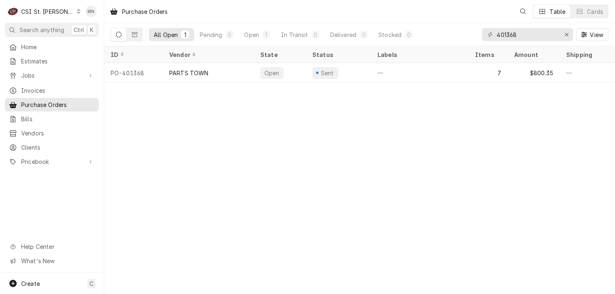
click at [33, 9] on div "CSI St. [PERSON_NAME]" at bounding box center [47, 11] width 53 height 9
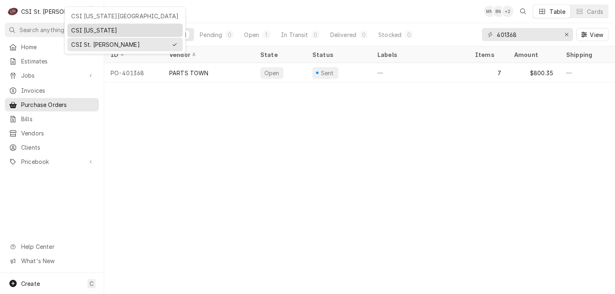
click at [76, 31] on div "CSI [US_STATE]" at bounding box center [124, 30] width 107 height 9
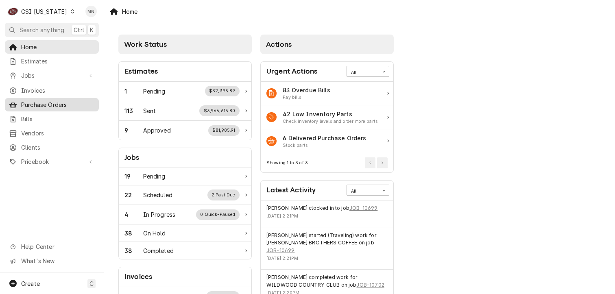
click at [37, 104] on span "Purchase Orders" at bounding box center [58, 105] width 74 height 9
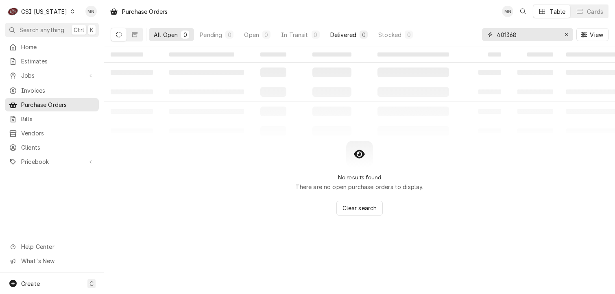
drag, startPoint x: 538, startPoint y: 36, endPoint x: 344, endPoint y: 32, distance: 194.2
click at [371, 35] on div "All Open 0 Pending 0 Open 0 In Transit 0 Delivered 0 Stocked 0 401368 View" at bounding box center [360, 34] width 498 height 23
type input "100433"
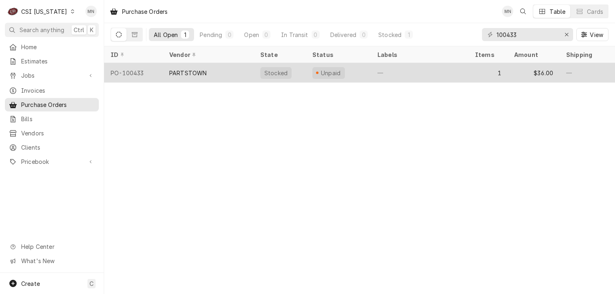
click at [177, 71] on div "PARTSTOWN" at bounding box center [187, 73] width 37 height 9
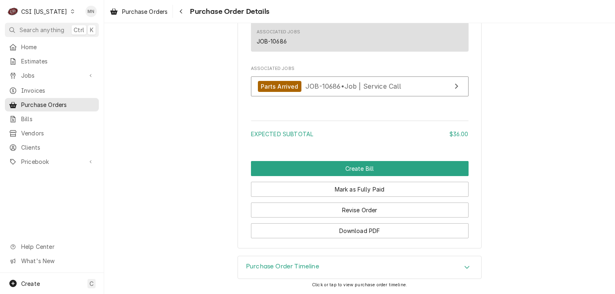
scroll to position [709, 0]
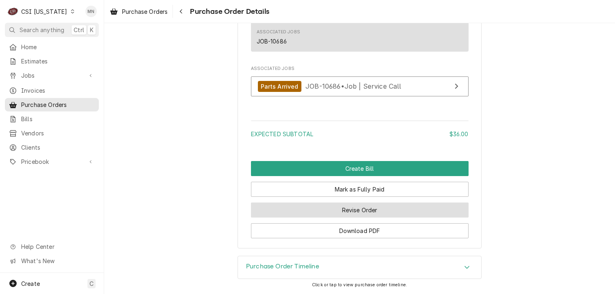
click at [394, 206] on button "Revise Order" at bounding box center [360, 210] width 218 height 15
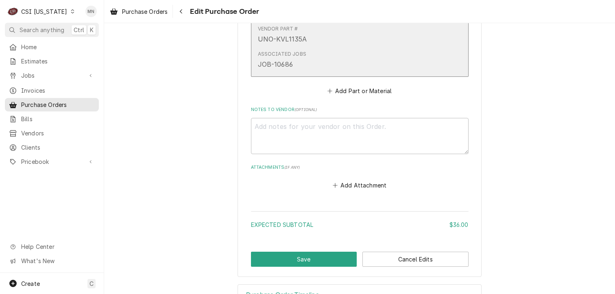
scroll to position [514, 0]
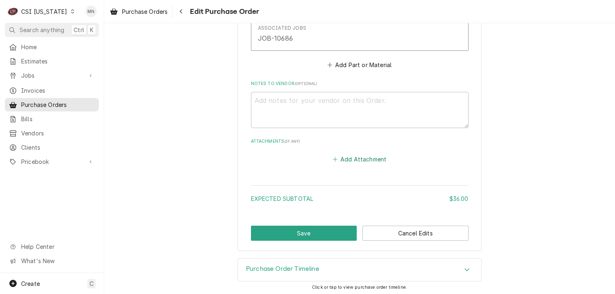
click at [349, 158] on button "Add Attachment" at bounding box center [359, 159] width 57 height 11
type textarea "x"
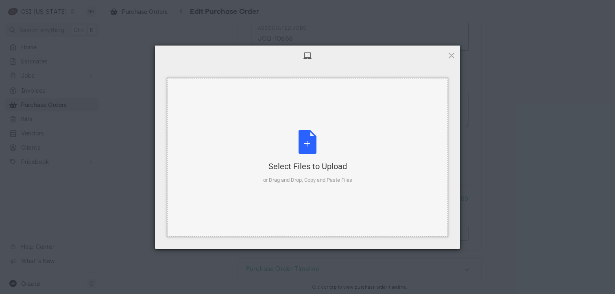
click at [330, 149] on div "Select Files to Upload or Drag and Drop, Copy and Paste Files" at bounding box center [307, 157] width 89 height 54
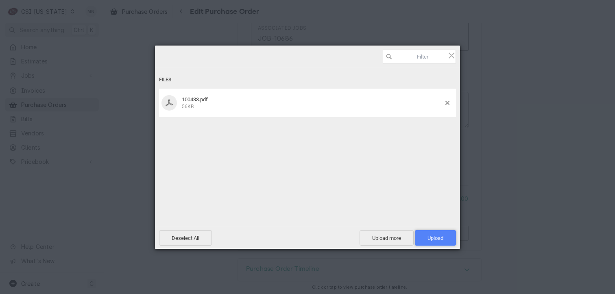
click at [440, 237] on span "Upload 1" at bounding box center [436, 238] width 16 height 6
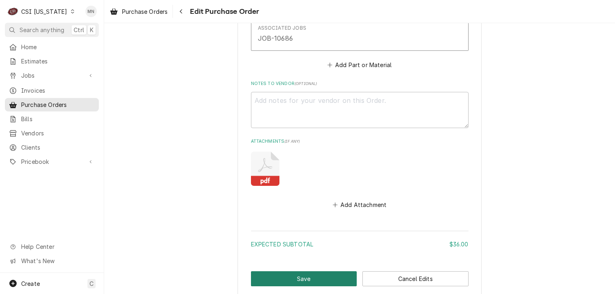
click at [309, 273] on button "Save" at bounding box center [304, 278] width 106 height 15
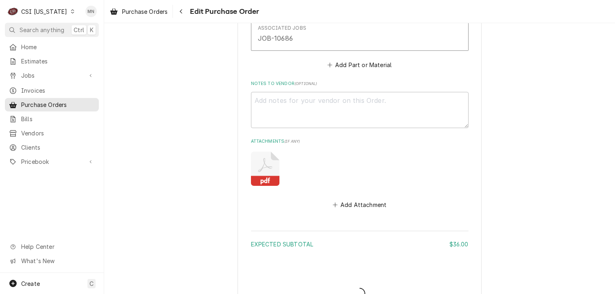
type textarea "x"
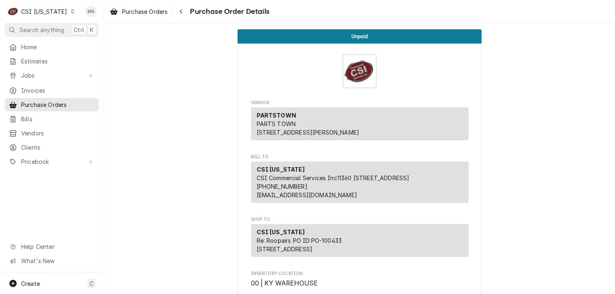
click at [71, 10] on icon "Dynamic Content Wrapper" at bounding box center [73, 11] width 4 height 4
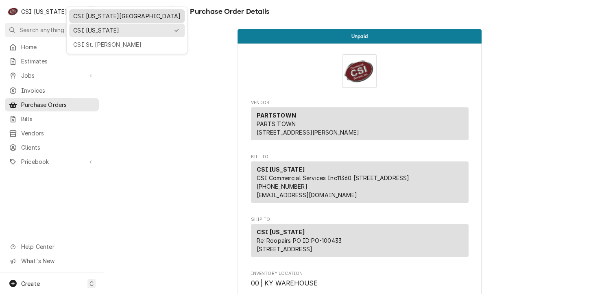
click at [79, 17] on div "CSI [US_STATE][GEOGRAPHIC_DATA]" at bounding box center [126, 16] width 107 height 9
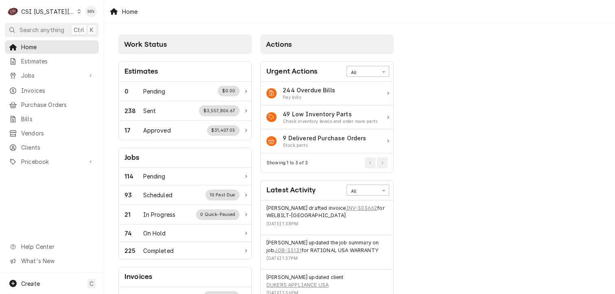
click at [66, 13] on div "C CSI [US_STATE] City" at bounding box center [44, 11] width 79 height 16
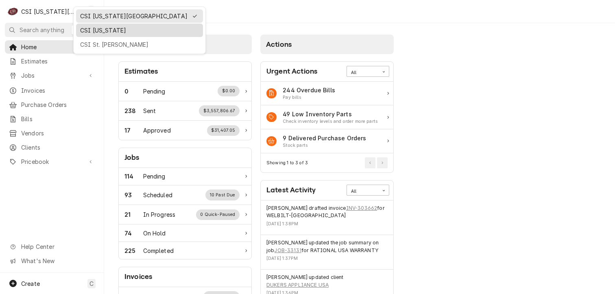
click at [92, 31] on div "CSI [US_STATE]" at bounding box center [139, 30] width 119 height 9
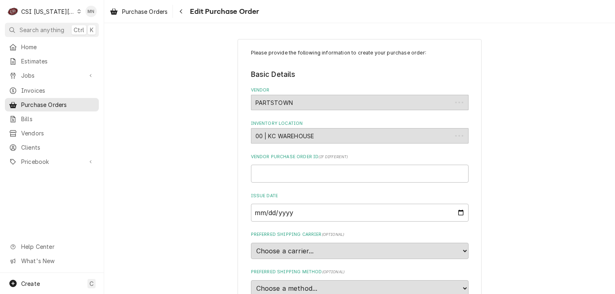
type textarea "x"
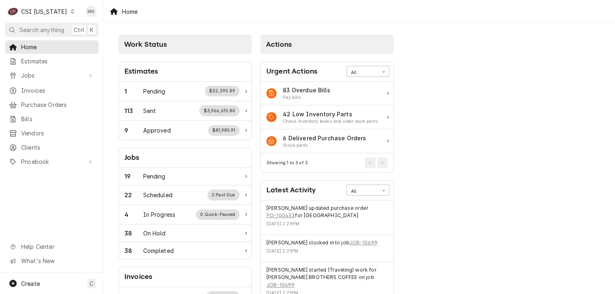
click at [70, 11] on div "Dynamic Content Wrapper" at bounding box center [73, 12] width 6 height 6
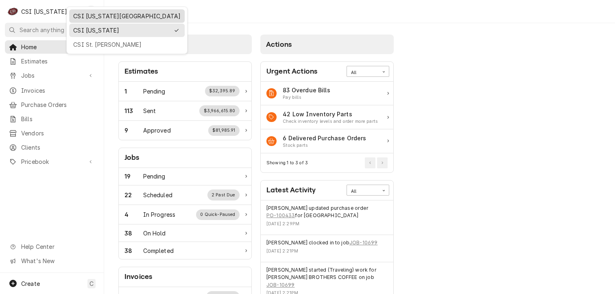
click at [87, 11] on div "CSI Kansas City" at bounding box center [127, 16] width 112 height 10
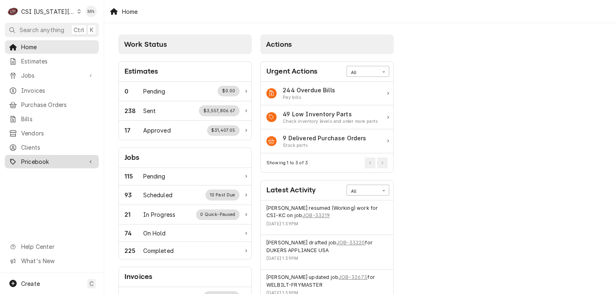
click at [33, 160] on span "Pricebook" at bounding box center [51, 162] width 61 height 9
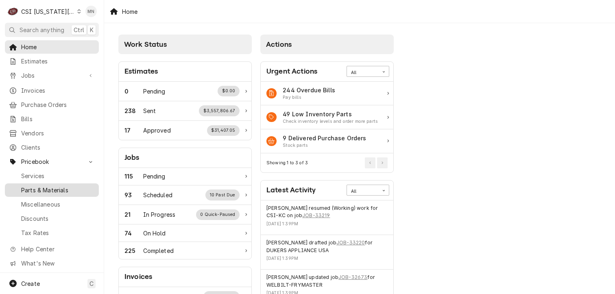
click at [41, 186] on span "Parts & Materials" at bounding box center [58, 190] width 74 height 9
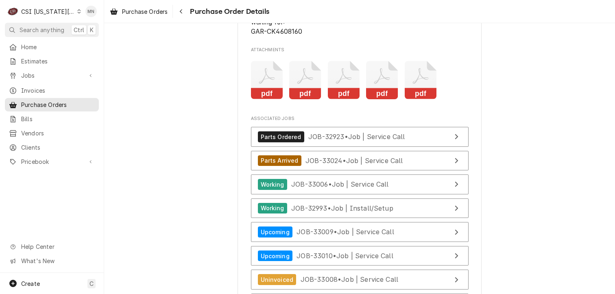
scroll to position [3012, 0]
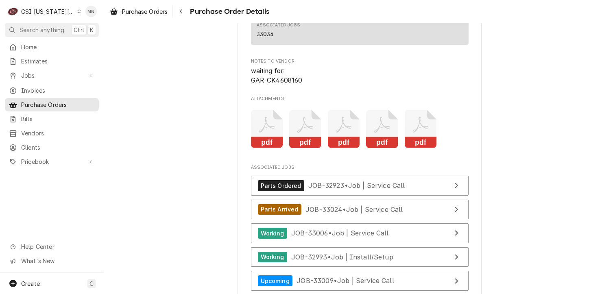
click at [418, 149] on icon "Attachments" at bounding box center [421, 129] width 32 height 39
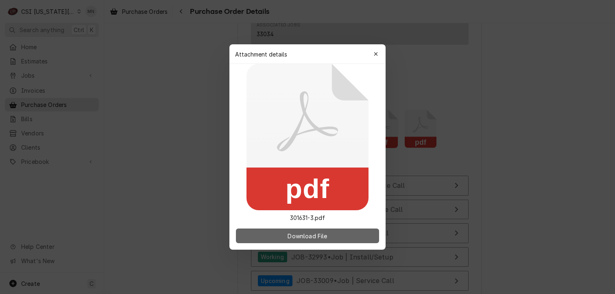
click at [317, 233] on span "Download File" at bounding box center [307, 236] width 43 height 9
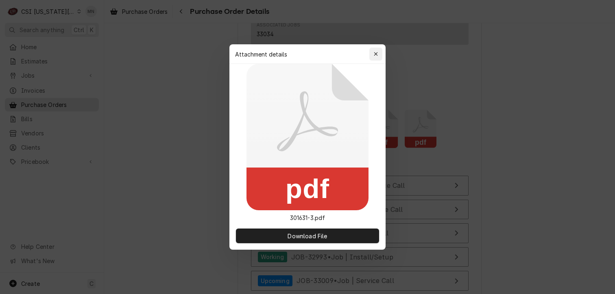
click at [375, 53] on icon "button" at bounding box center [376, 54] width 4 height 4
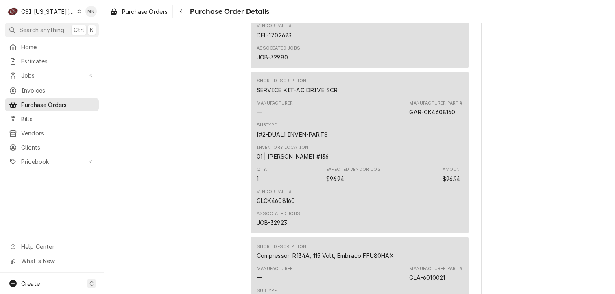
scroll to position [1994, 0]
drag, startPoint x: 453, startPoint y: 139, endPoint x: 408, endPoint y: 138, distance: 44.4
click at [409, 116] on div "GAR-CK4608160" at bounding box center [432, 112] width 46 height 9
copy div "GAR-CK4608160"
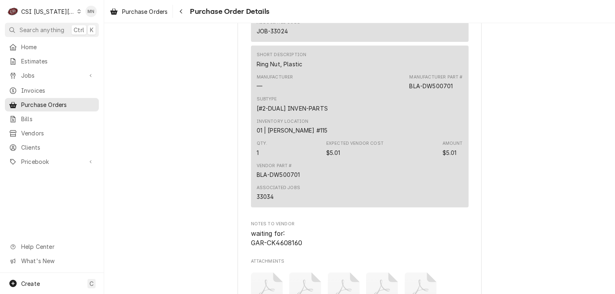
scroll to position [3093, 0]
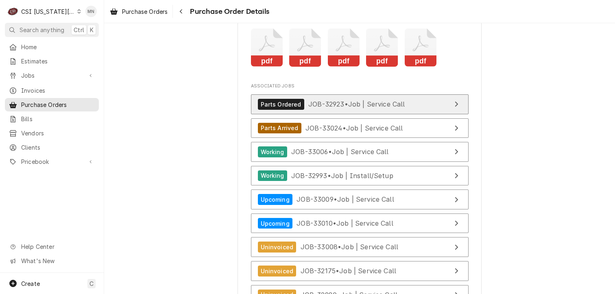
click at [321, 108] on span "JOB-32923 • Job | Service Call" at bounding box center [356, 104] width 97 height 8
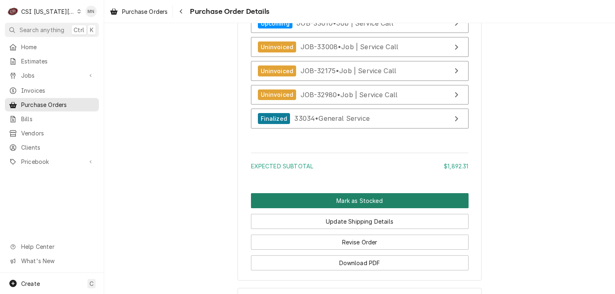
scroll to position [3337, 0]
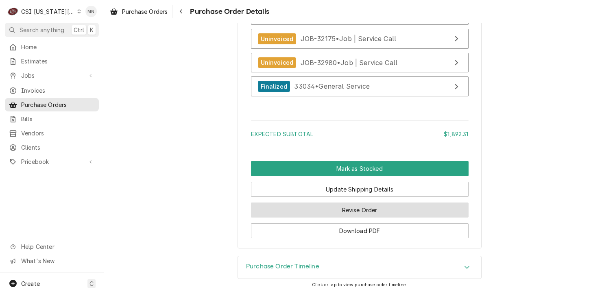
click at [360, 218] on button "Revise Order" at bounding box center [360, 210] width 218 height 15
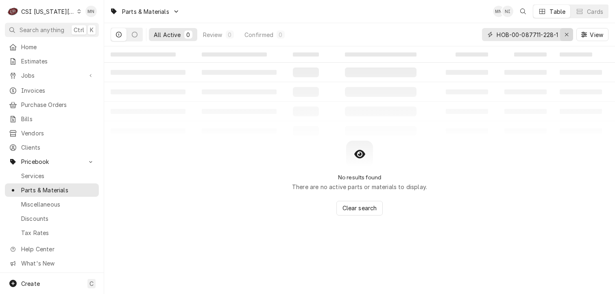
click at [567, 34] on icon "Erase input" at bounding box center [567, 35] width 4 height 6
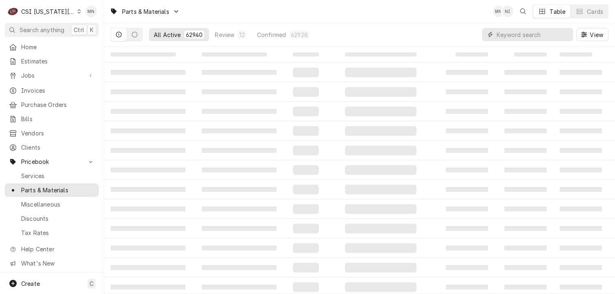
paste input "GAR-CK4608160"
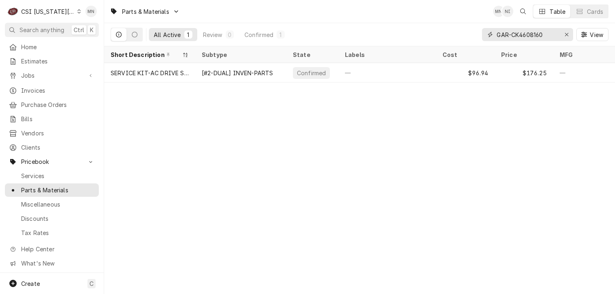
type input "GAR-CK4608160"
click at [565, 34] on icon "Erase input" at bounding box center [567, 35] width 4 height 6
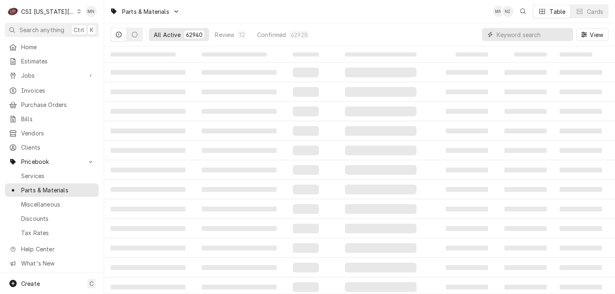
paste input "KOL-225191075"
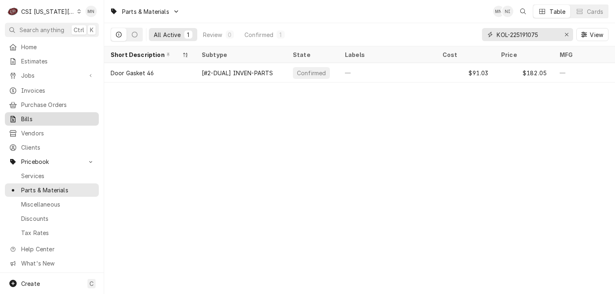
type input "KOL-225191075"
click at [564, 34] on div "Erase input" at bounding box center [567, 35] width 8 height 8
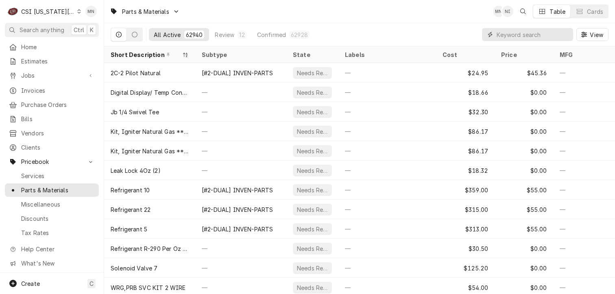
paste input "FM1STUZ-120U"
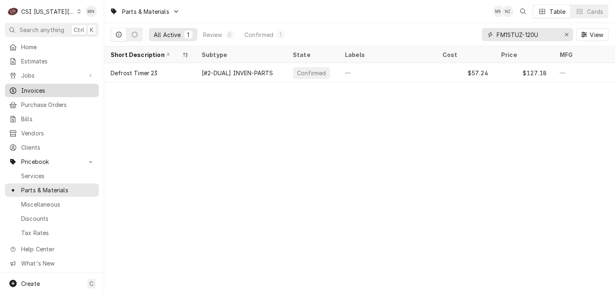
type input "FM1STUZ-120U"
click at [565, 33] on icon "Erase input" at bounding box center [566, 34] width 3 height 3
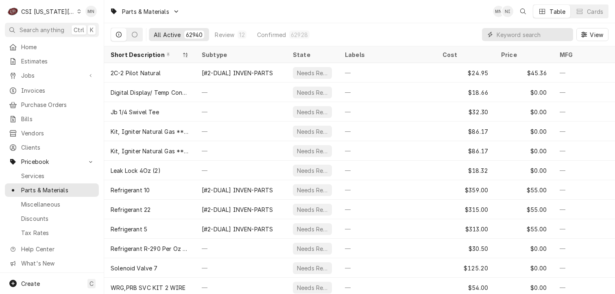
paste input "KOL-500002827"
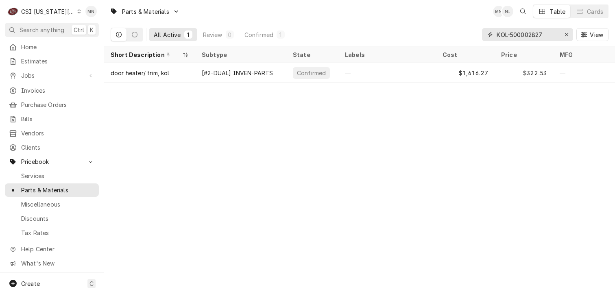
type input "KOL-500002827"
click at [567, 33] on icon "Erase input" at bounding box center [567, 35] width 4 height 6
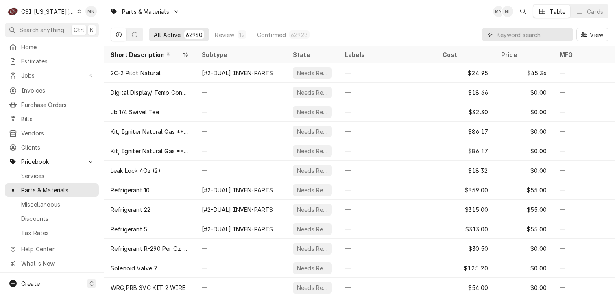
paste input "HEN-175915-003"
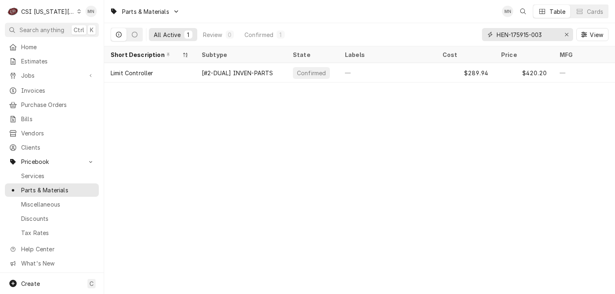
type input "HEN-175915-003"
click at [567, 37] on icon "Erase input" at bounding box center [567, 35] width 4 height 6
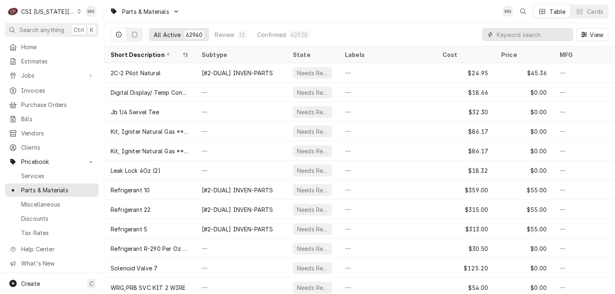
paste input "PIT-B6746301"
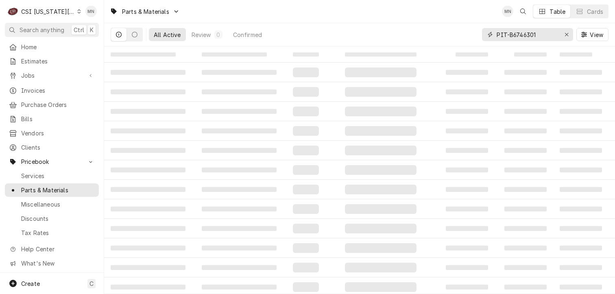
type input "PIT-B6746301"
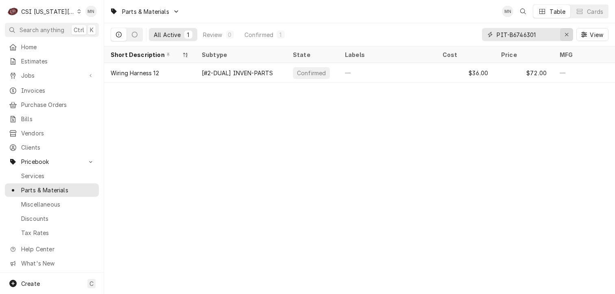
click at [569, 33] on icon "Erase input" at bounding box center [567, 35] width 4 height 6
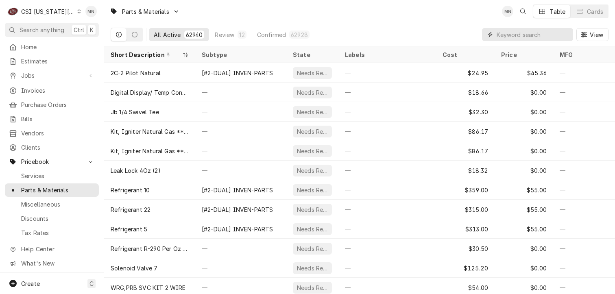
paste input "MUL-020009016"
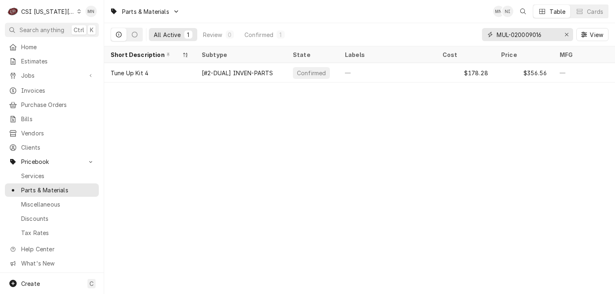
drag, startPoint x: 546, startPoint y: 33, endPoint x: 490, endPoint y: 34, distance: 55.4
click at [490, 34] on div "MUL-020009016" at bounding box center [527, 34] width 91 height 13
paste input "ID-71037"
type input "MID-71037"
click at [55, 11] on div "CSI [US_STATE][GEOGRAPHIC_DATA]" at bounding box center [48, 11] width 54 height 9
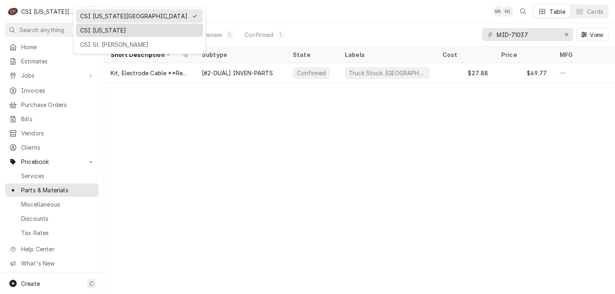
click at [91, 31] on div "CSI Kentucky" at bounding box center [139, 30] width 119 height 9
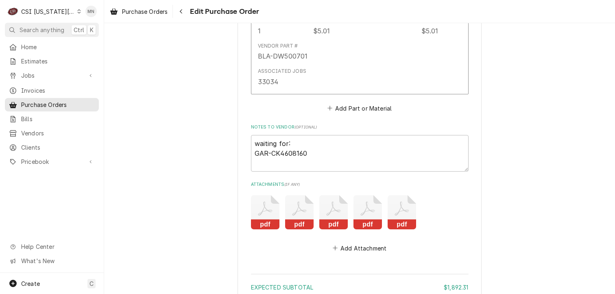
scroll to position [3220, 0]
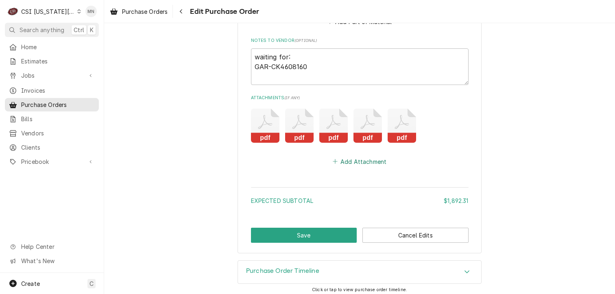
click at [357, 158] on button "Add Attachment" at bounding box center [359, 161] width 57 height 11
type textarea "x"
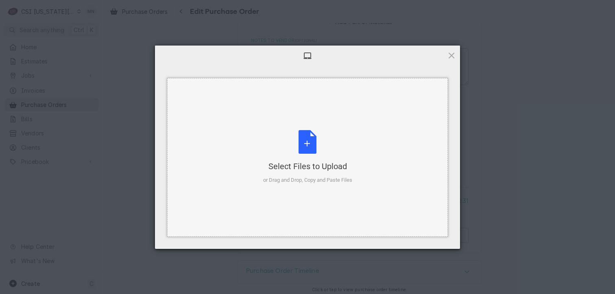
click at [319, 148] on div "Select Files to Upload or Drag and Drop, Copy and Paste Files" at bounding box center [307, 157] width 89 height 54
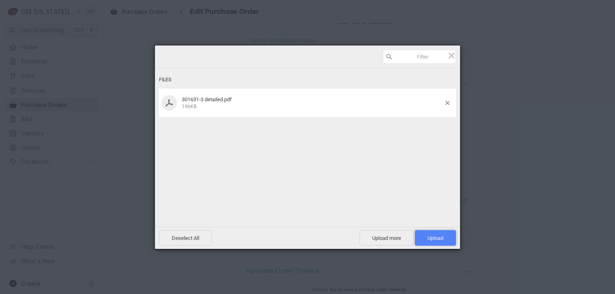
click at [433, 236] on span "Upload 1" at bounding box center [436, 238] width 16 height 6
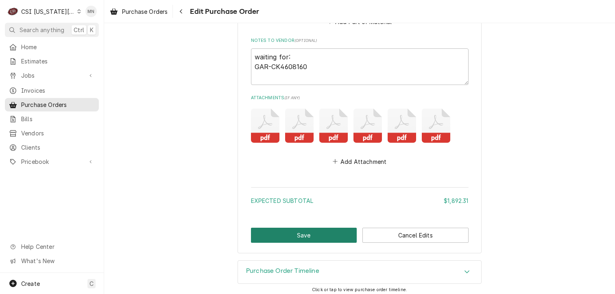
click at [322, 232] on button "Save" at bounding box center [304, 235] width 106 height 15
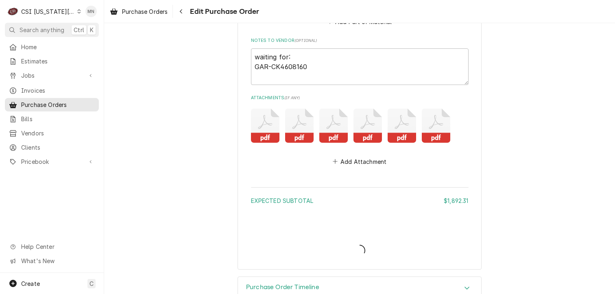
type textarea "x"
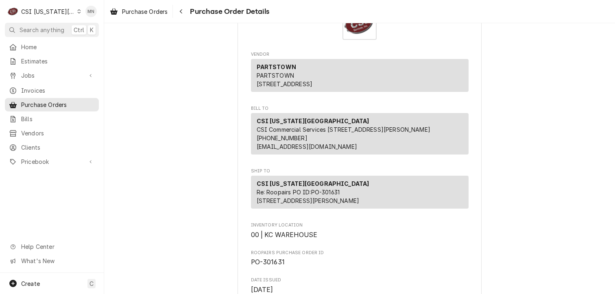
scroll to position [81, 0]
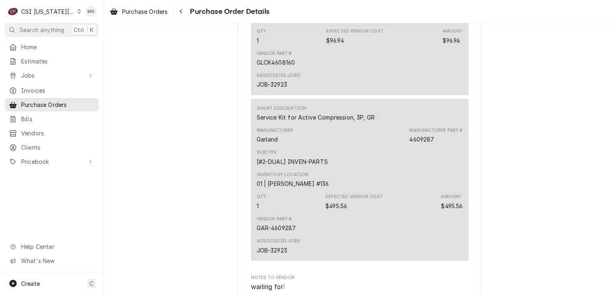
scroll to position [2727, 0]
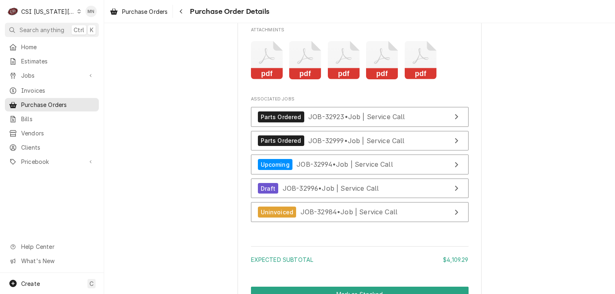
click at [424, 80] on icon "Attachments" at bounding box center [421, 60] width 32 height 39
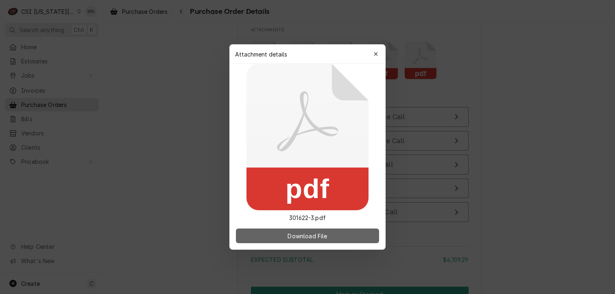
click at [326, 242] on button "Download File" at bounding box center [307, 236] width 143 height 15
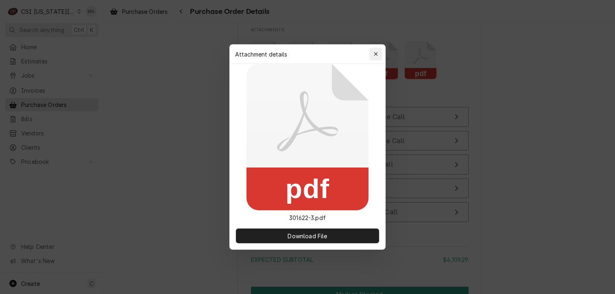
click at [379, 56] on div "button" at bounding box center [376, 54] width 8 height 8
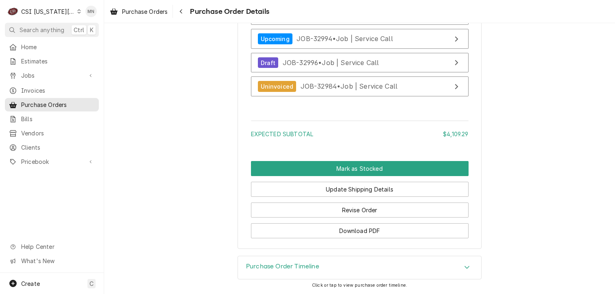
scroll to position [2877, 0]
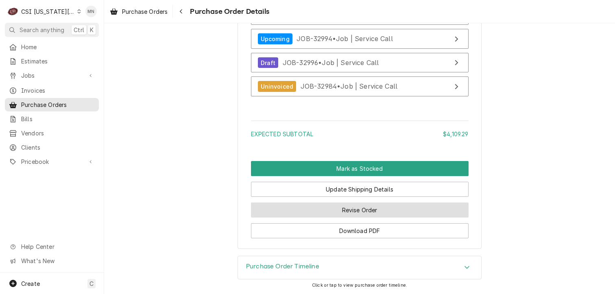
click at [351, 212] on button "Revise Order" at bounding box center [360, 210] width 218 height 15
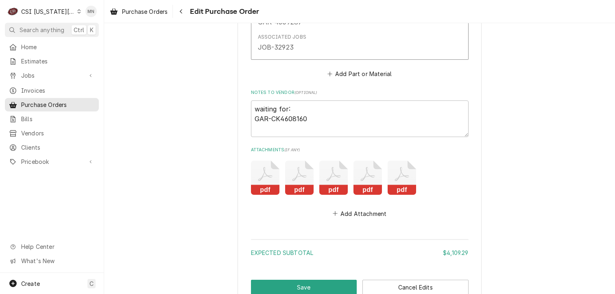
scroll to position [2815, 0]
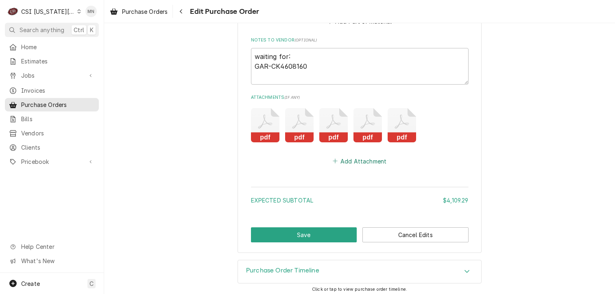
click at [367, 159] on button "Add Attachment" at bounding box center [359, 160] width 57 height 11
type textarea "x"
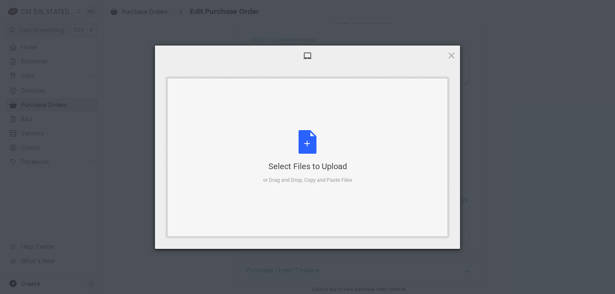
click at [317, 139] on div "Select Files to Upload or Drag and Drop, Copy and Paste Files" at bounding box center [307, 157] width 89 height 54
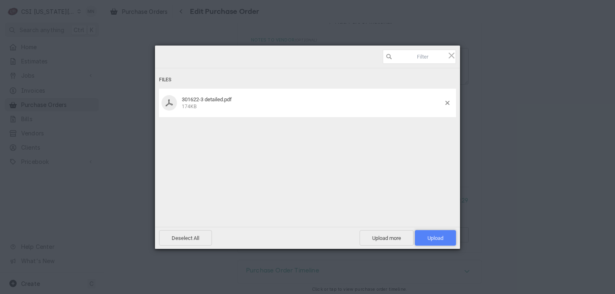
click at [439, 235] on span "Upload 1" at bounding box center [436, 238] width 16 height 6
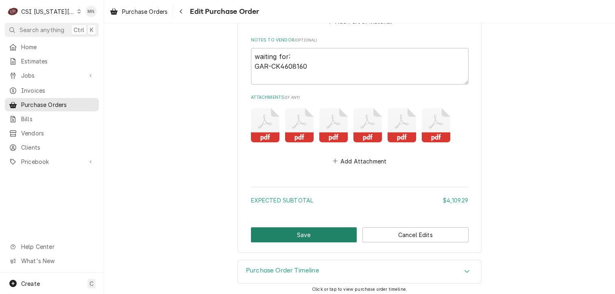
click at [298, 234] on button "Save" at bounding box center [304, 235] width 106 height 15
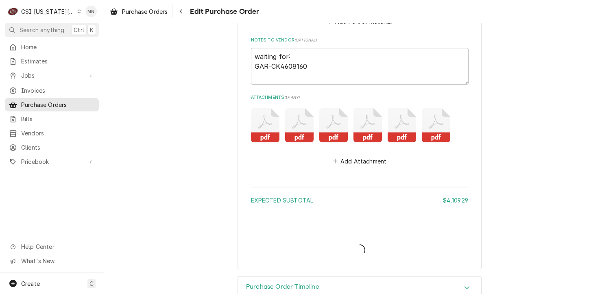
type textarea "x"
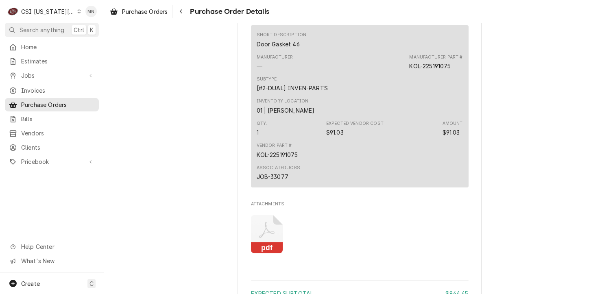
scroll to position [1831, 0]
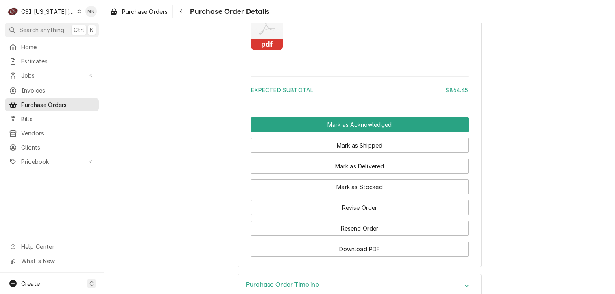
click at [258, 50] on icon "Attachments" at bounding box center [267, 31] width 32 height 39
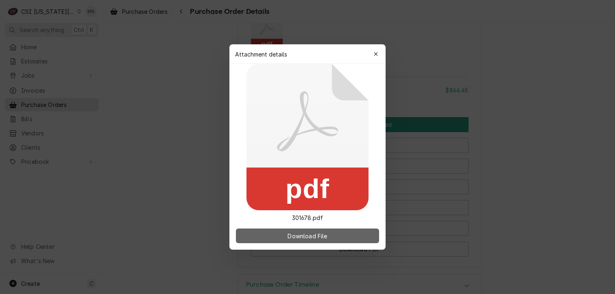
click at [310, 233] on span "Download File" at bounding box center [307, 236] width 43 height 9
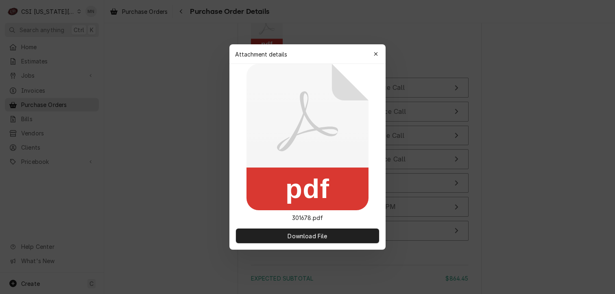
drag, startPoint x: 377, startPoint y: 58, endPoint x: 395, endPoint y: 65, distance: 19.2
click at [377, 58] on div "button" at bounding box center [376, 54] width 8 height 8
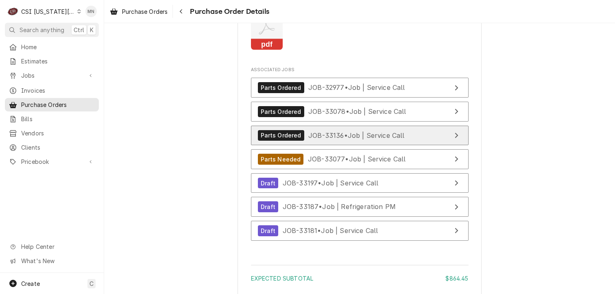
click at [370, 139] on span "JOB-33136 • Job | Service Call" at bounding box center [356, 135] width 96 height 8
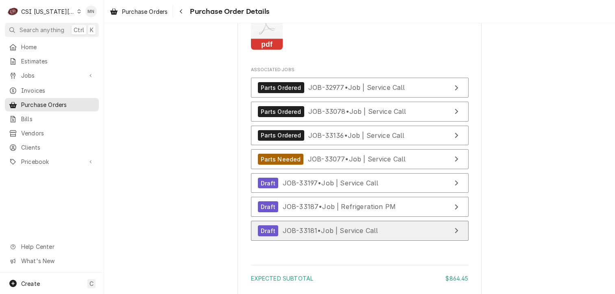
click at [314, 236] on div "Draft JOB-33181 • Job | Service Call" at bounding box center [318, 230] width 120 height 11
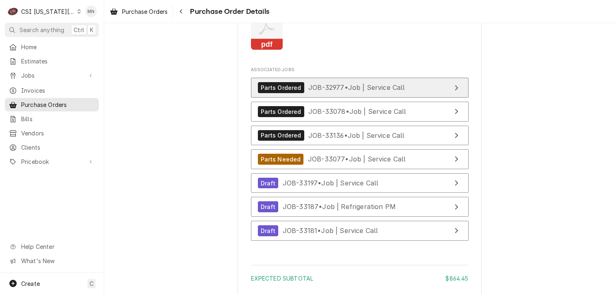
click at [334, 93] on div "Parts Ordered JOB-32977 • Job | Service Call" at bounding box center [331, 87] width 147 height 11
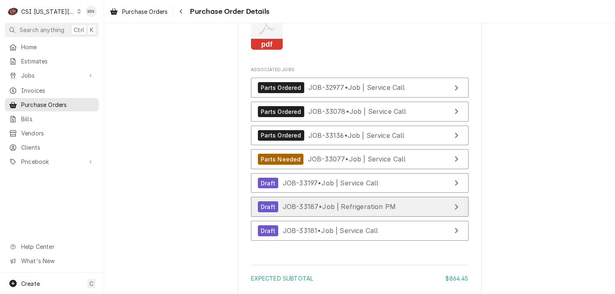
click at [318, 211] on span "JOB-33187 • Job | Refrigeration PM" at bounding box center [339, 207] width 113 height 8
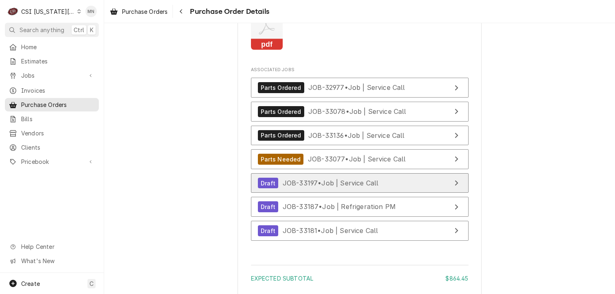
click at [309, 187] on span "JOB-33197 • Job | Service Call" at bounding box center [331, 183] width 96 height 8
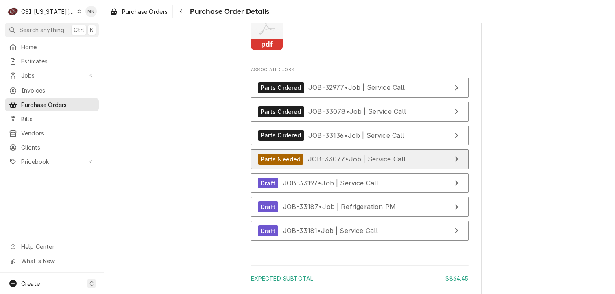
click at [326, 163] on span "JOB-33077 • Job | Service Call" at bounding box center [357, 159] width 98 height 8
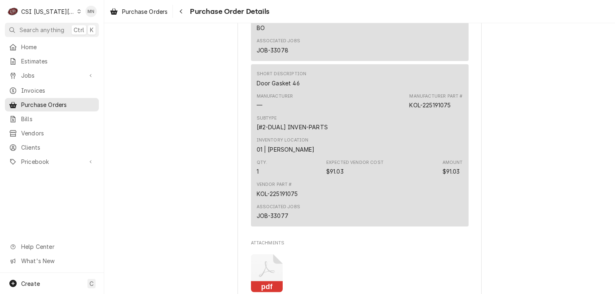
scroll to position [1506, 0]
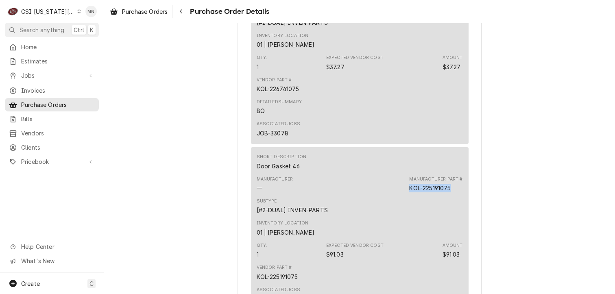
drag, startPoint x: 453, startPoint y: 215, endPoint x: 404, endPoint y: 212, distance: 48.6
click at [404, 195] on div "Manufacturer — Manufacturer Part # KOL-225191075" at bounding box center [360, 184] width 206 height 22
drag, startPoint x: 404, startPoint y: 212, endPoint x: 415, endPoint y: 214, distance: 11.2
copy div "KOL-225191075"
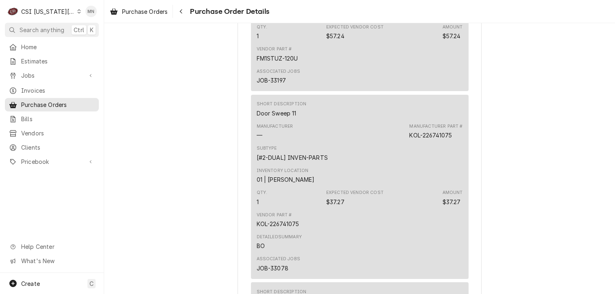
scroll to position [1302, 0]
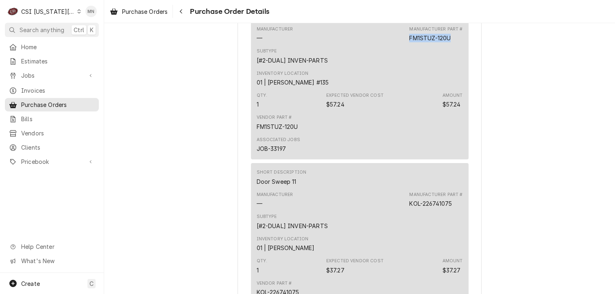
drag, startPoint x: 451, startPoint y: 64, endPoint x: 408, endPoint y: 62, distance: 42.8
click at [409, 42] on div "Manufacturer Part # FM1STUZ-120U" at bounding box center [435, 34] width 53 height 16
copy div "FM1STUZ-120U"
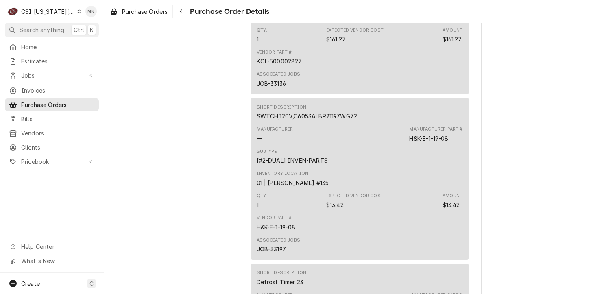
scroll to position [977, 0]
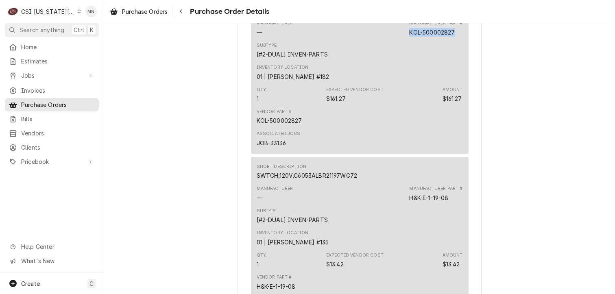
drag, startPoint x: 456, startPoint y: 60, endPoint x: 409, endPoint y: 61, distance: 47.6
click at [409, 36] on div "Manufacturer Part # KOL-500002827" at bounding box center [435, 28] width 53 height 16
drag, startPoint x: 409, startPoint y: 61, endPoint x: 413, endPoint y: 60, distance: 5.0
copy div "KOL-500002827"
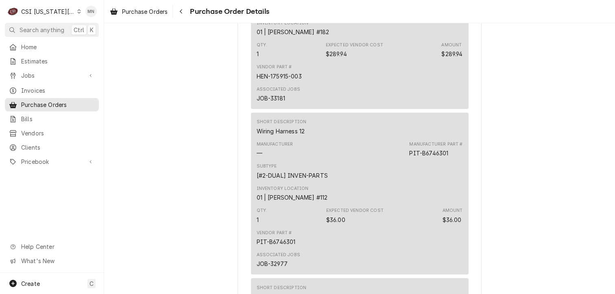
scroll to position [448, 0]
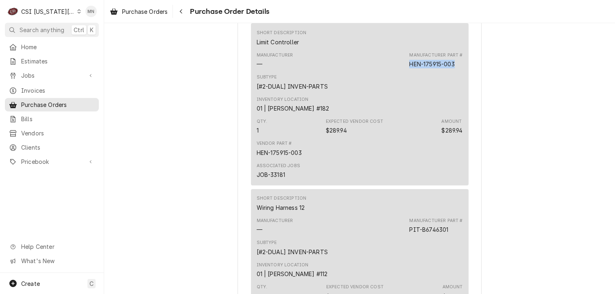
drag, startPoint x: 455, startPoint y: 86, endPoint x: 407, endPoint y: 89, distance: 48.9
click at [407, 71] on div "Manufacturer — Manufacturer Part # HEN-175915-003" at bounding box center [360, 60] width 206 height 22
copy div "HEN-175915-003"
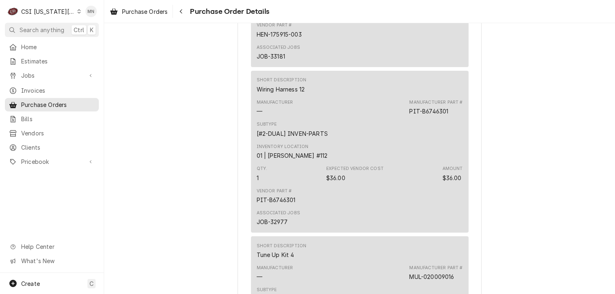
scroll to position [570, 0]
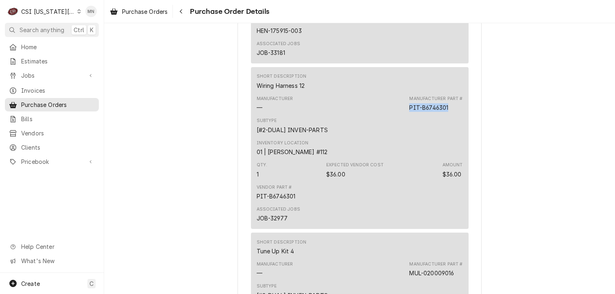
drag, startPoint x: 449, startPoint y: 133, endPoint x: 407, endPoint y: 133, distance: 41.9
click at [409, 112] on div "Manufacturer Part # PIT-B6746301" at bounding box center [435, 104] width 53 height 16
copy div "PIT-B6746301"
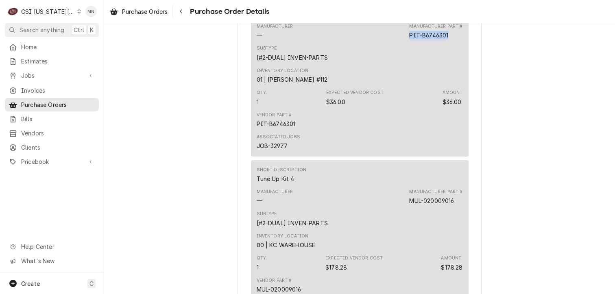
scroll to position [733, 0]
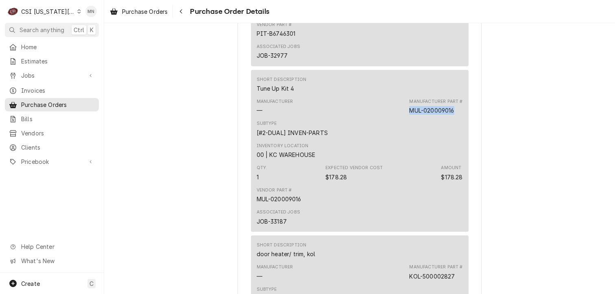
drag, startPoint x: 456, startPoint y: 137, endPoint x: 408, endPoint y: 138, distance: 48.0
click at [409, 115] on div "Manufacturer Part # MUL-020009016" at bounding box center [435, 106] width 53 height 16
copy div "MUL-020009016"
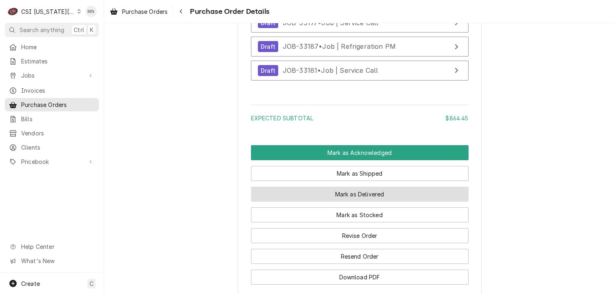
scroll to position [2035, 0]
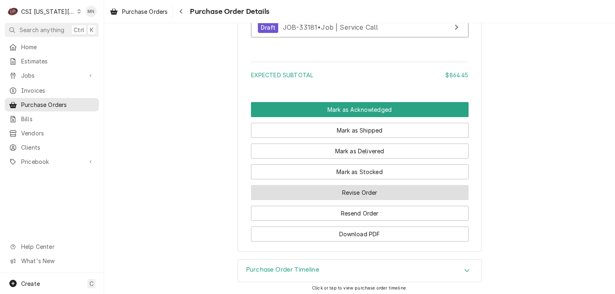
click at [354, 200] on button "Revise Order" at bounding box center [360, 192] width 218 height 15
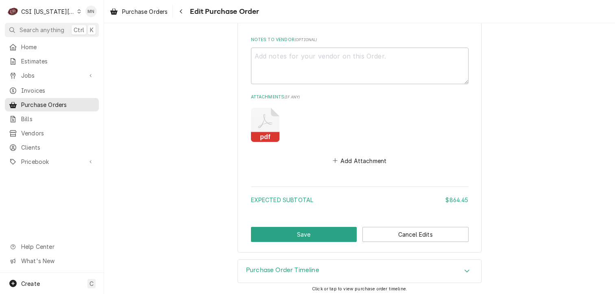
scroll to position [1883, 0]
click at [349, 157] on button "Add Attachment" at bounding box center [359, 160] width 57 height 11
type textarea "x"
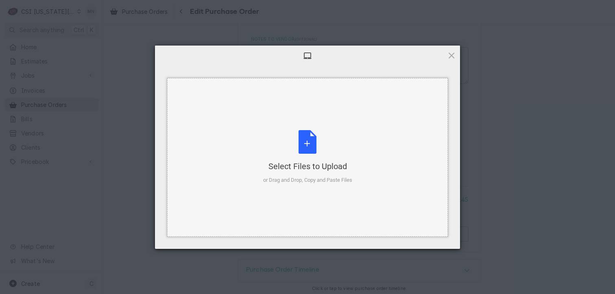
click at [319, 152] on div "Select Files to Upload or Drag and Drop, Copy and Paste Files" at bounding box center [307, 157] width 89 height 54
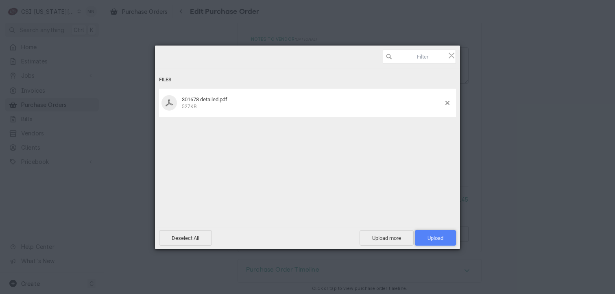
click at [445, 236] on span "Upload 1" at bounding box center [435, 237] width 41 height 15
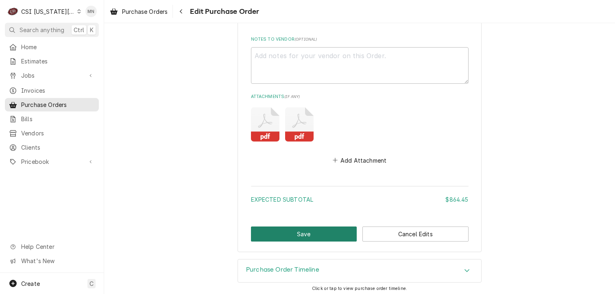
click at [305, 231] on button "Save" at bounding box center [304, 234] width 106 height 15
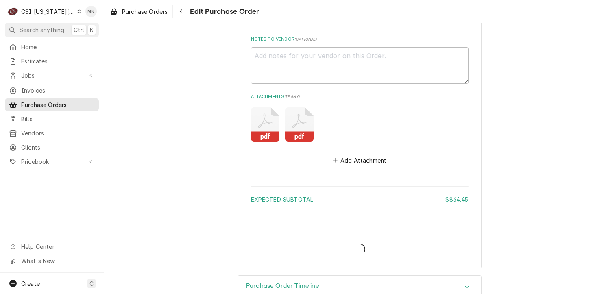
type textarea "x"
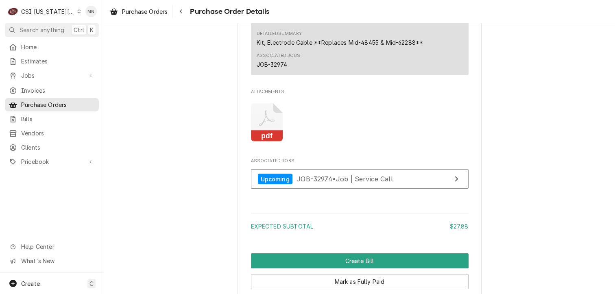
scroll to position [708, 0]
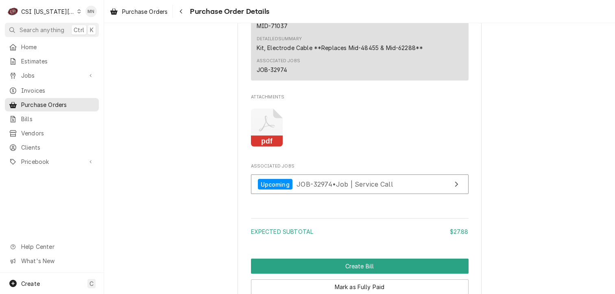
click at [272, 147] on icon "Attachments" at bounding box center [267, 128] width 32 height 39
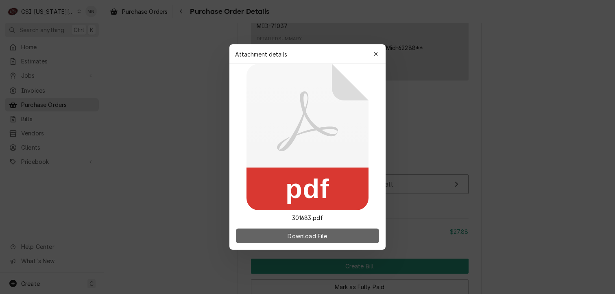
click at [288, 230] on button "Download File" at bounding box center [307, 236] width 143 height 15
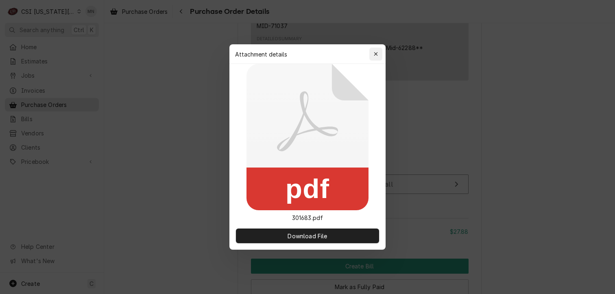
click at [372, 54] on div "button" at bounding box center [376, 54] width 8 height 8
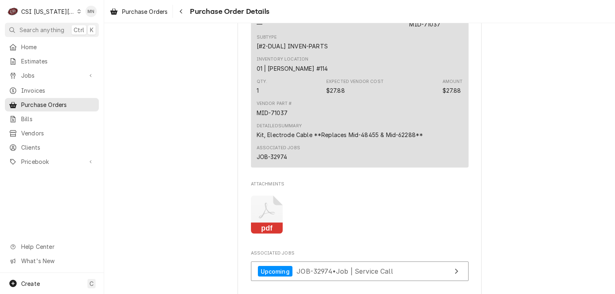
scroll to position [586, 0]
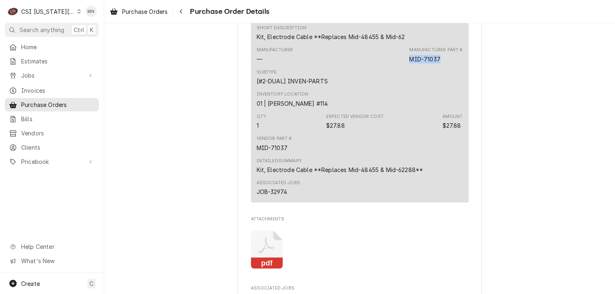
drag, startPoint x: 442, startPoint y: 88, endPoint x: 408, endPoint y: 88, distance: 33.8
click at [409, 63] on div "Manufacturer Part # MID-71037" at bounding box center [435, 55] width 53 height 16
copy div "MID-71037"
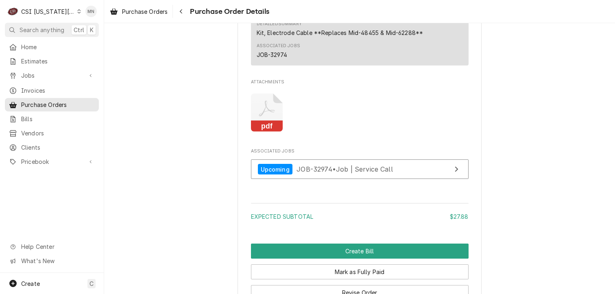
scroll to position [789, 0]
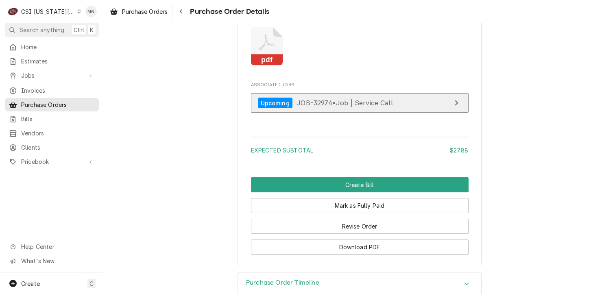
click at [328, 107] on span "JOB-32974 • Job | Service Call" at bounding box center [345, 103] width 96 height 8
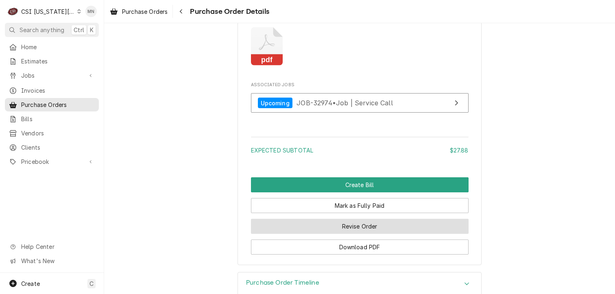
click at [335, 234] on button "Revise Order" at bounding box center [360, 226] width 218 height 15
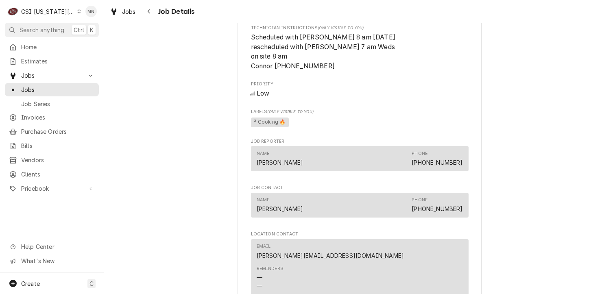
scroll to position [773, 0]
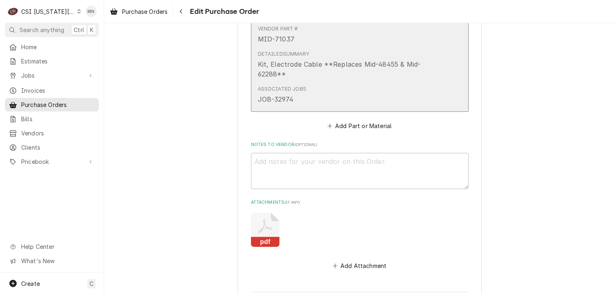
scroll to position [595, 0]
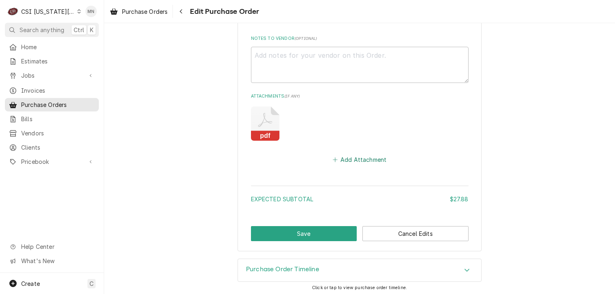
click at [359, 159] on button "Add Attachment" at bounding box center [359, 159] width 57 height 11
type textarea "x"
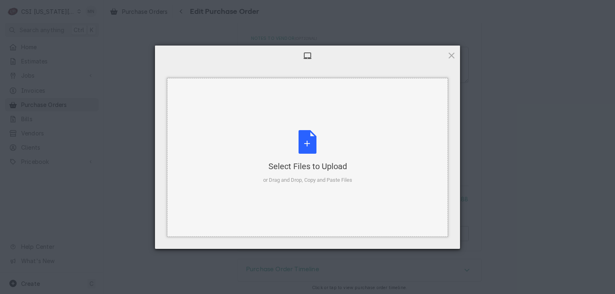
click at [299, 146] on div "Select Files to Upload or Drag and Drop, Copy and Paste Files" at bounding box center [307, 157] width 89 height 54
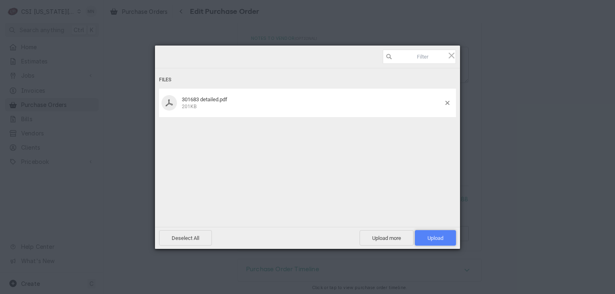
click at [436, 236] on span "Upload 1" at bounding box center [436, 238] width 16 height 6
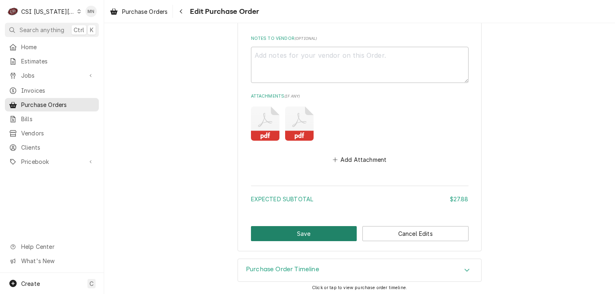
click at [319, 234] on button "Save" at bounding box center [304, 233] width 106 height 15
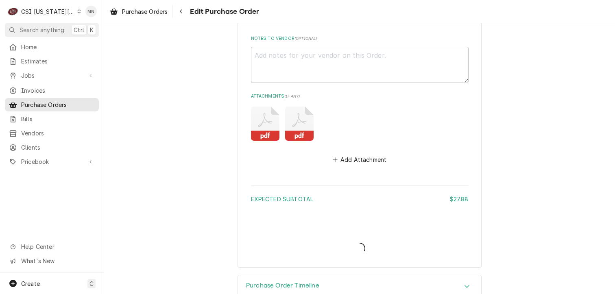
type textarea "x"
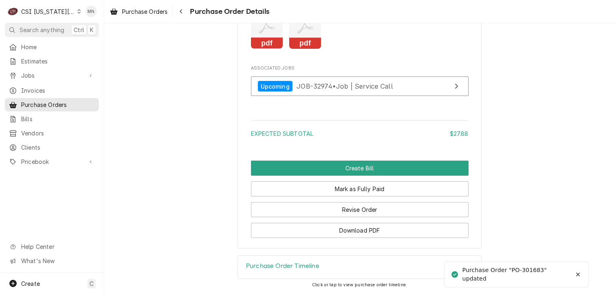
scroll to position [814, 0]
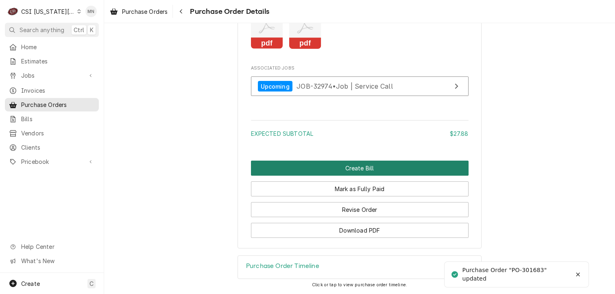
click at [346, 176] on button "Create Bill" at bounding box center [360, 168] width 218 height 15
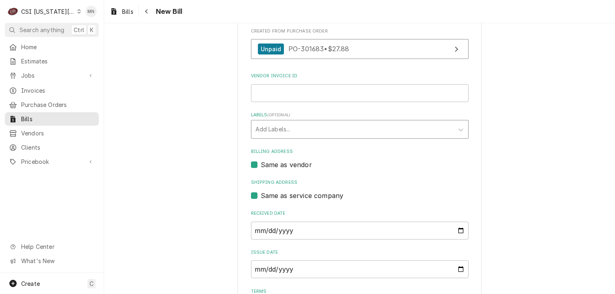
scroll to position [81, 0]
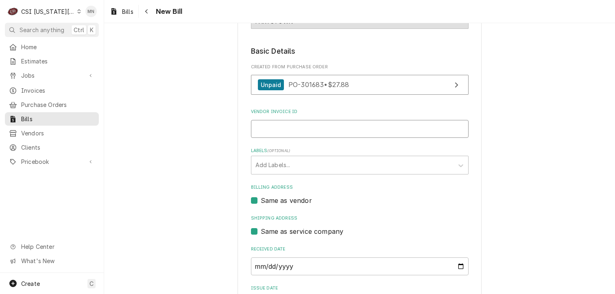
click at [270, 128] on input "Vendor Invoice ID" at bounding box center [360, 129] width 218 height 18
type input "2107076083"
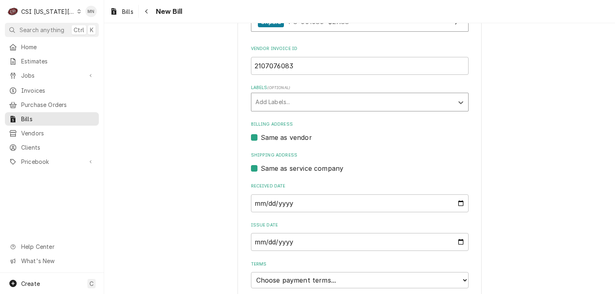
scroll to position [211, 0]
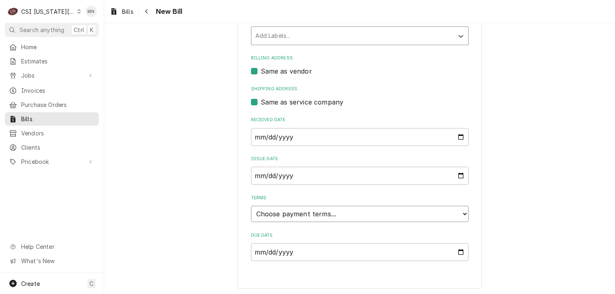
click at [330, 216] on select "Choose payment terms... Same Day Net 7 Net 14 Net 21 Net 30 Net 45 Net 60 Net 90" at bounding box center [360, 214] width 218 height 16
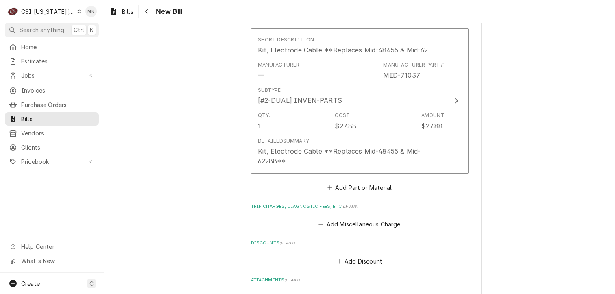
scroll to position [536, 0]
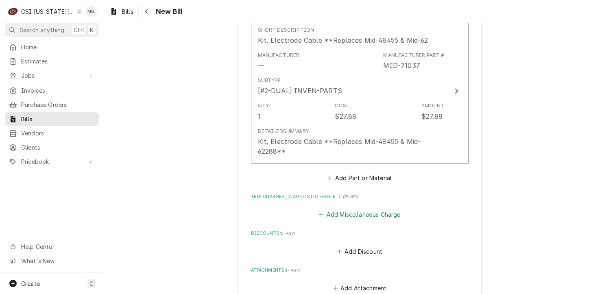
click at [353, 212] on button "Add Miscellaneous Charge" at bounding box center [359, 214] width 85 height 11
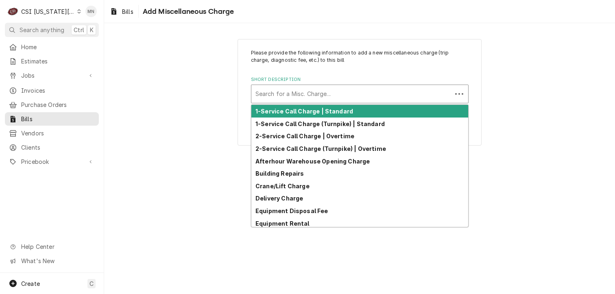
click at [295, 95] on div "Short Description" at bounding box center [352, 94] width 193 height 15
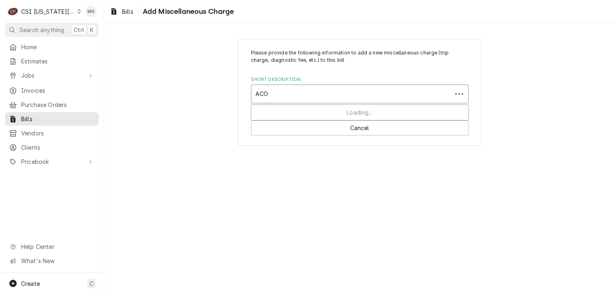
type input "ACOF"
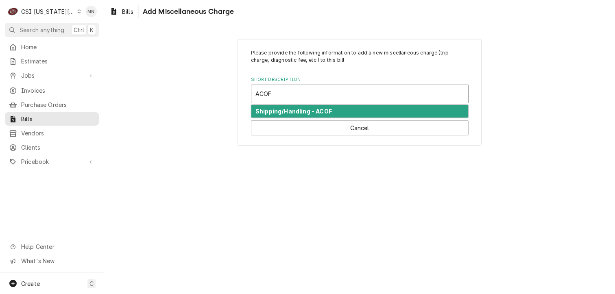
click at [306, 112] on strong "Shipping/Handling - ACOF" at bounding box center [294, 111] width 77 height 7
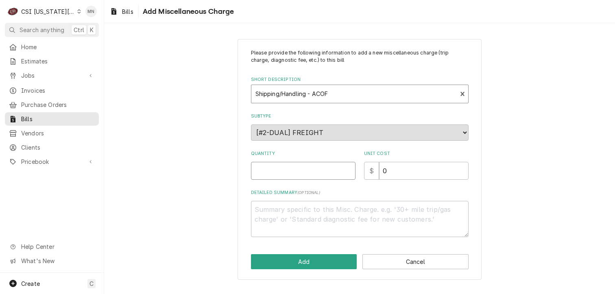
click at [282, 176] on input "Quantity" at bounding box center [303, 171] width 105 height 18
type textarea "x"
type input "1"
type textarea "x"
type input "5"
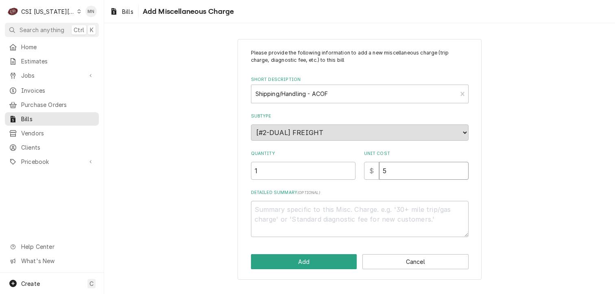
type textarea "x"
type input "51"
type textarea "x"
type input "51.1"
type textarea "x"
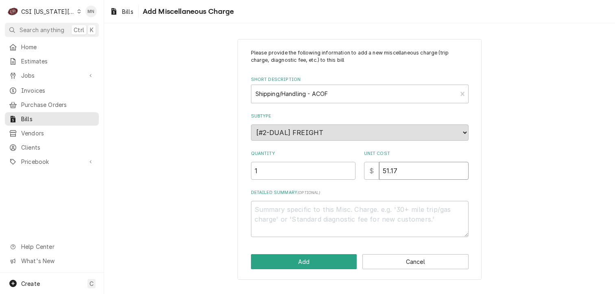
type input "51.17"
type textarea "x"
type textarea "N"
type textarea "x"
type textarea "Ne"
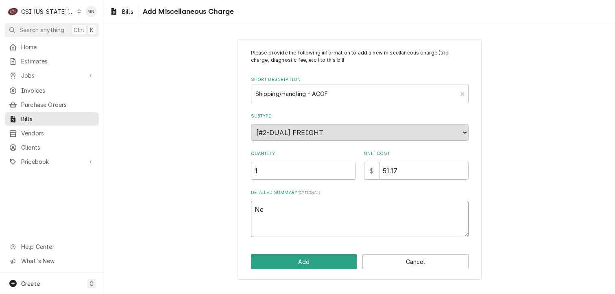
type textarea "x"
type textarea "Nex"
type textarea "x"
type textarea "Next"
type textarea "x"
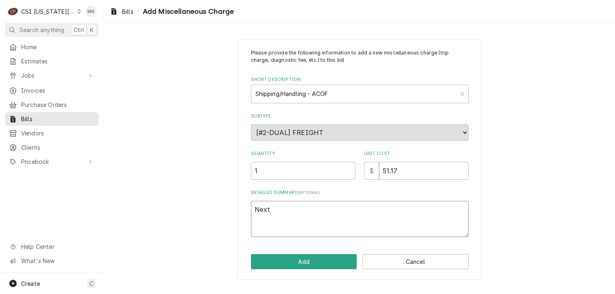
type textarea "Next"
type textarea "x"
type textarea "Next d"
type textarea "x"
type textarea "Next da"
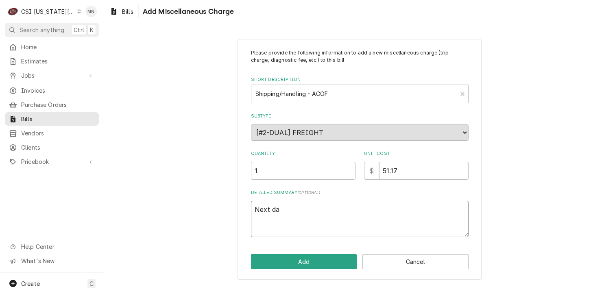
type textarea "x"
type textarea "Next day"
type textarea "x"
type textarea "Next day"
type textarea "x"
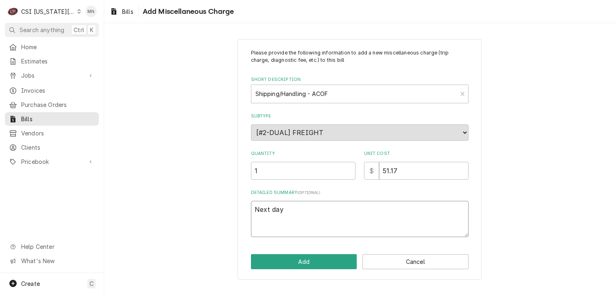
type textarea "Next day A"
type textarea "x"
type textarea "Next day Ai"
type textarea "x"
type textarea "Next day Air"
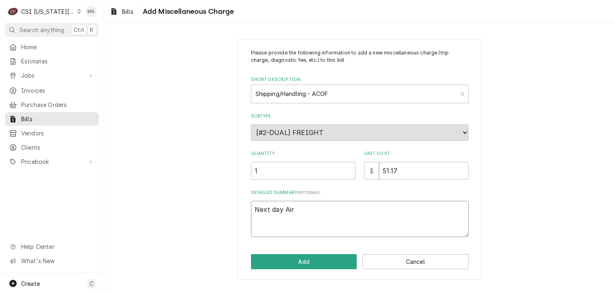
type textarea "x"
type textarea "Next day Air"
type textarea "x"
type textarea "Next day Air P"
type textarea "x"
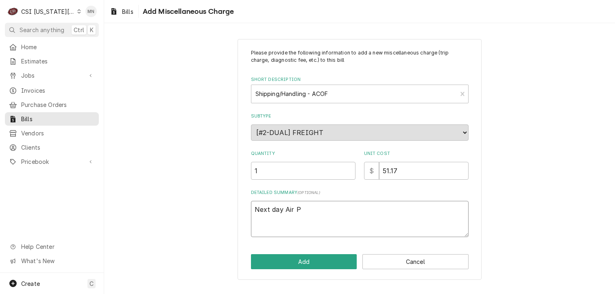
type textarea "Next day Air Pa"
type textarea "x"
type textarea "Next day Air Par"
type textarea "x"
type textarea "Next day Air Part"
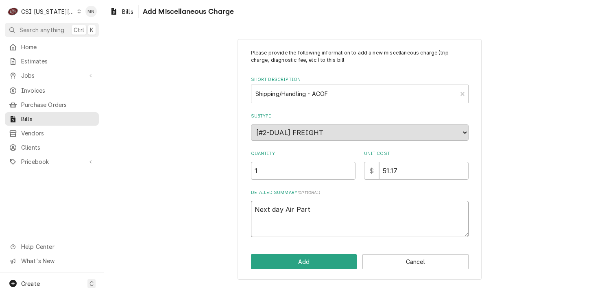
type textarea "x"
type textarea "Next day Air Parts"
type textarea "x"
type textarea "Next day Air Partst"
type textarea "x"
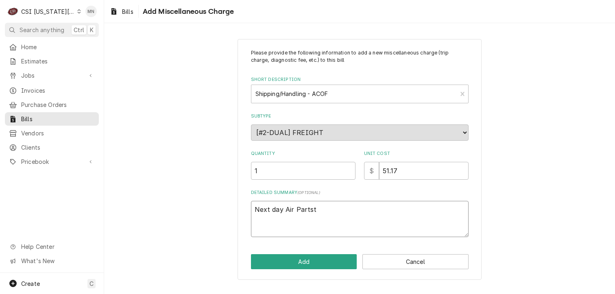
type textarea "Next day Air Partsto"
type textarea "x"
type textarea "Next day Air Partstow"
type textarea "x"
type textarea "Next day Air Partstown"
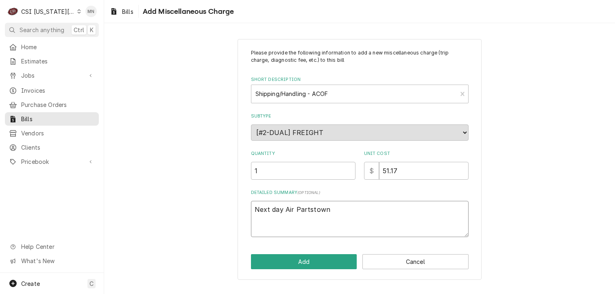
type textarea "x"
type textarea "Next day Air Partstown"
type textarea "x"
type textarea "Next day Air Partstown 2"
type textarea "x"
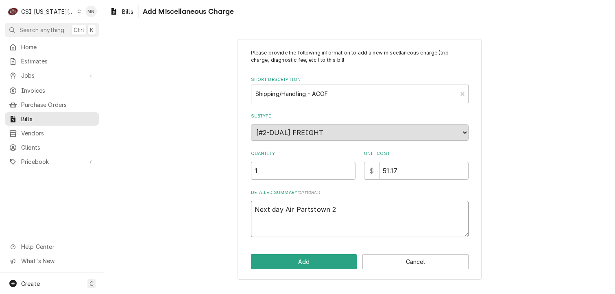
type textarea "Next day Air Partstown 21"
type textarea "x"
type textarea "Next day Air Partstown 210"
type textarea "x"
type textarea "Next day Air Partstown 2107"
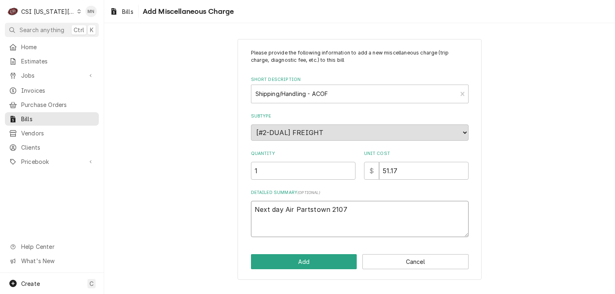
type textarea "x"
type textarea "Next day Air Partstown 21070"
type textarea "x"
type textarea "Next day Air Partstown 210707"
type textarea "x"
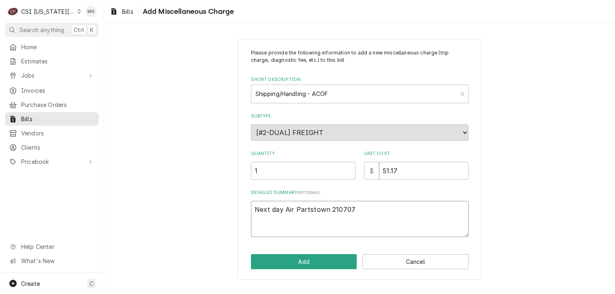
type textarea "Next day Air Partstown 2107076"
type textarea "x"
type textarea "Next day Air Partstown 21070760"
type textarea "x"
type textarea "Next day Air Partstown 210707608"
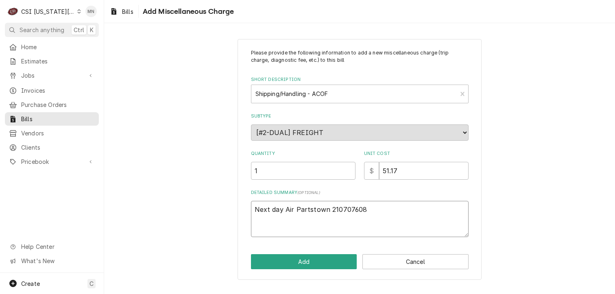
type textarea "x"
type textarea "Next day Air Partstown 2107076083"
type textarea "x"
type textarea "Next day Air Partstown 2107076083"
type textarea "x"
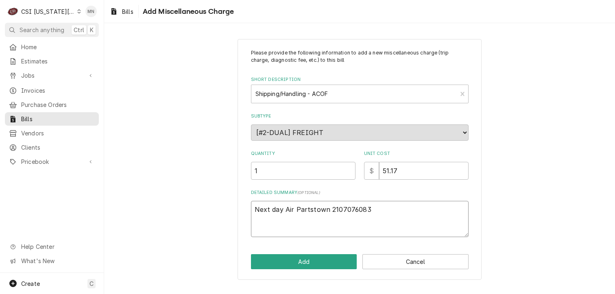
type textarea "Next day Air Partstown 2107076083 J"
type textarea "x"
type textarea "Next day Air Partstown 2107076083 Jo"
type textarea "x"
type textarea "Next day Air Partstown 2107076083 Job"
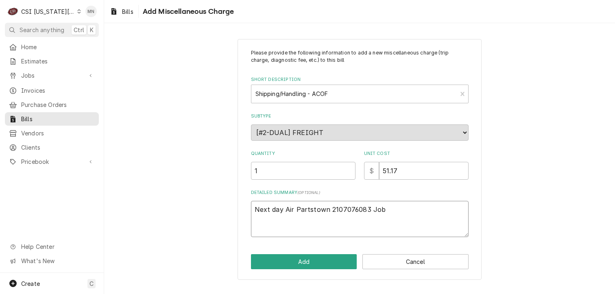
type textarea "x"
type textarea "Next day Air Partstown 2107076083 Job"
type textarea "x"
type textarea "Next day Air Partstown 2107076083 Job 3"
type textarea "x"
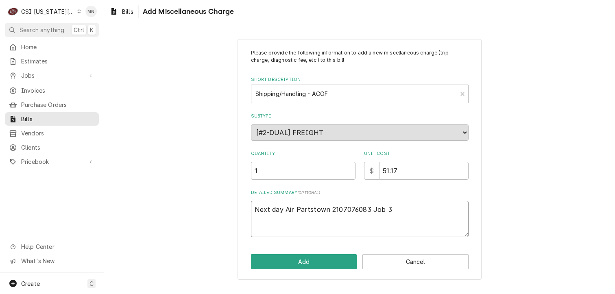
type textarea "Next day Air Partstown 2107076083 Job 32"
type textarea "x"
type textarea "Next day Air Partstown 2107076083 Job 329"
type textarea "x"
type textarea "Next day Air Partstown 2107076083 Job 3297"
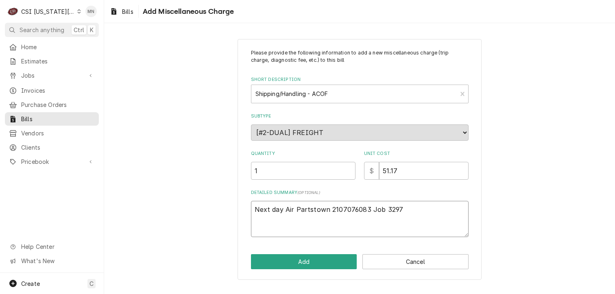
type textarea "x"
type textarea "Next day Air Partstown 2107076083 Job 32974"
click at [295, 259] on button "Add" at bounding box center [304, 261] width 106 height 15
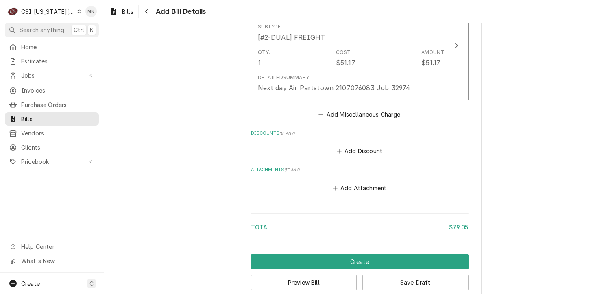
scroll to position [762, 0]
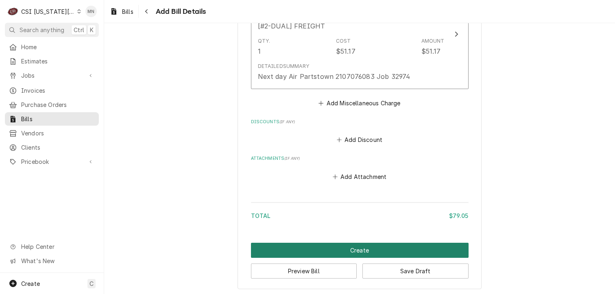
click at [344, 249] on button "Create" at bounding box center [360, 250] width 218 height 15
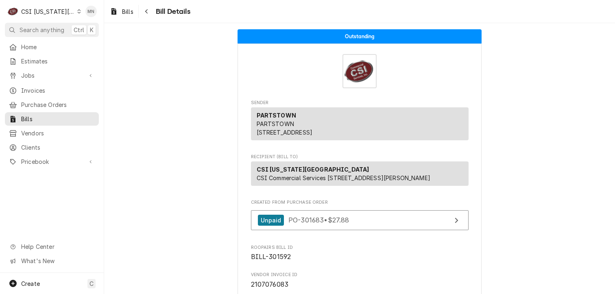
click at [44, 9] on div "CSI [US_STATE][GEOGRAPHIC_DATA]" at bounding box center [48, 11] width 54 height 9
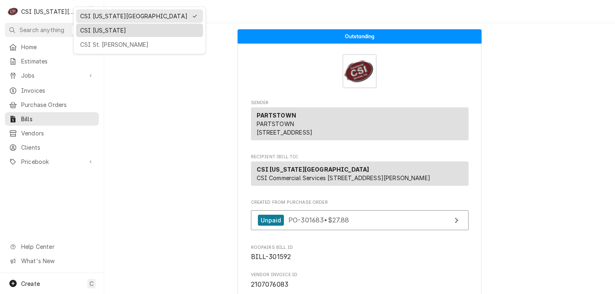
click at [93, 28] on div "CSI Kentucky" at bounding box center [139, 30] width 119 height 9
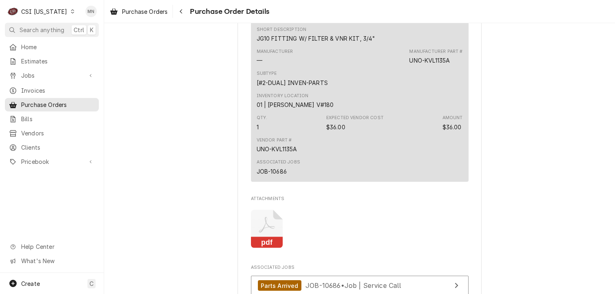
scroll to position [692, 0]
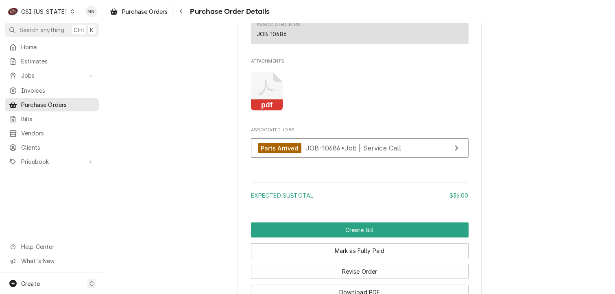
click at [257, 111] on icon "Attachments" at bounding box center [267, 91] width 32 height 39
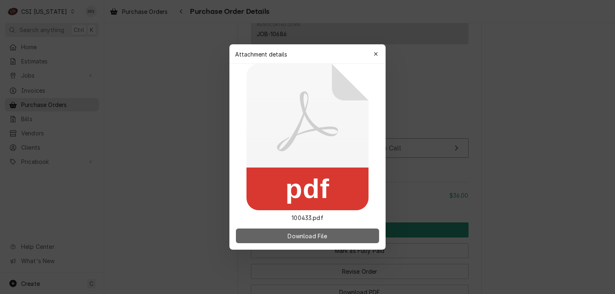
click at [322, 239] on span "Download File" at bounding box center [307, 236] width 43 height 9
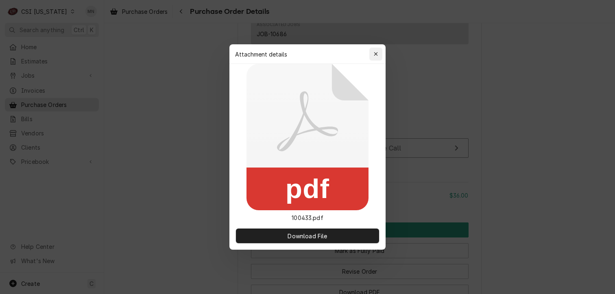
click at [374, 52] on icon "button" at bounding box center [376, 54] width 4 height 6
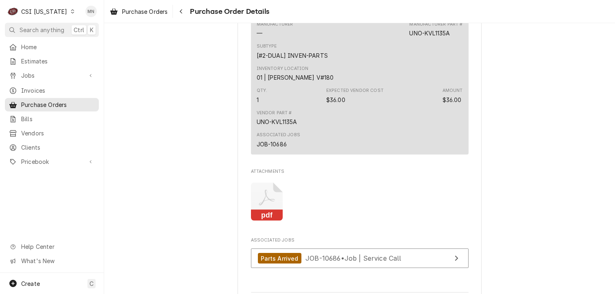
scroll to position [570, 0]
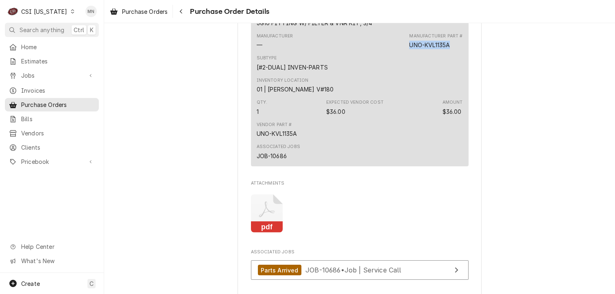
drag, startPoint x: 449, startPoint y: 71, endPoint x: 409, endPoint y: 70, distance: 39.1
click at [409, 49] on div "Manufacturer Part # UNO-KVL1135A" at bounding box center [435, 41] width 53 height 16
copy div "UNO-KVL1135A"
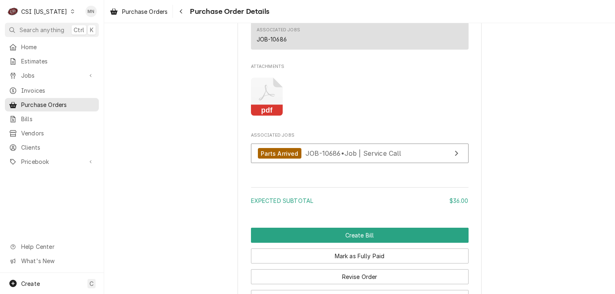
scroll to position [692, 0]
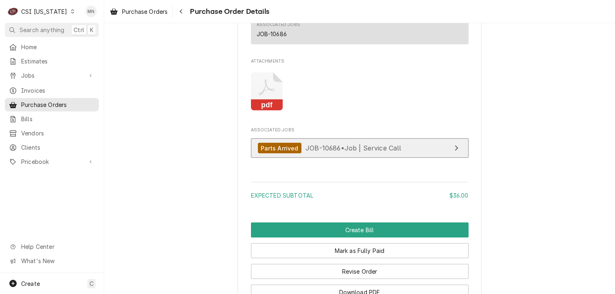
click at [316, 154] on div "Parts Arrived JOB-10686 • Job | Service Call" at bounding box center [330, 148] width 144 height 11
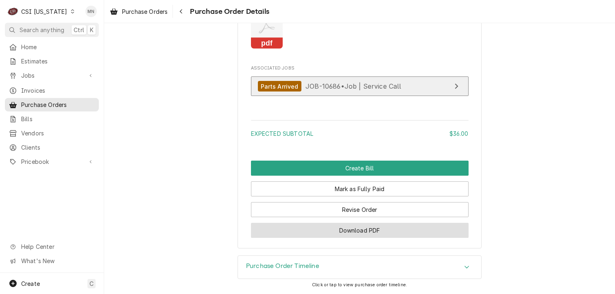
scroll to position [773, 0]
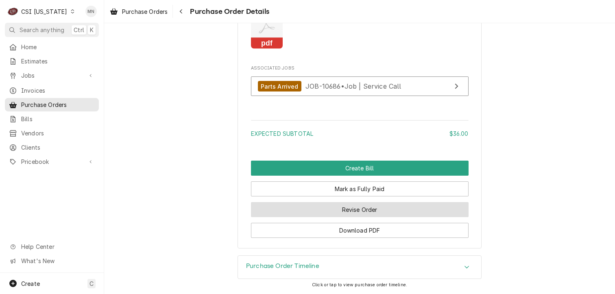
click at [316, 216] on button "Revise Order" at bounding box center [360, 209] width 218 height 15
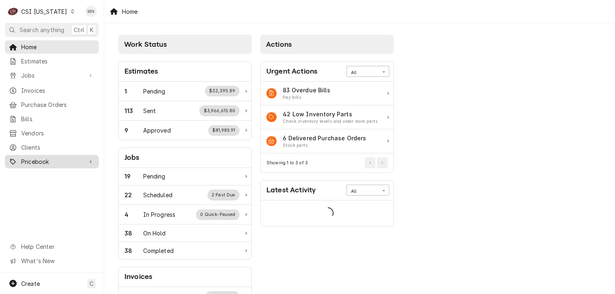
click at [45, 158] on span "Pricebook" at bounding box center [51, 162] width 61 height 9
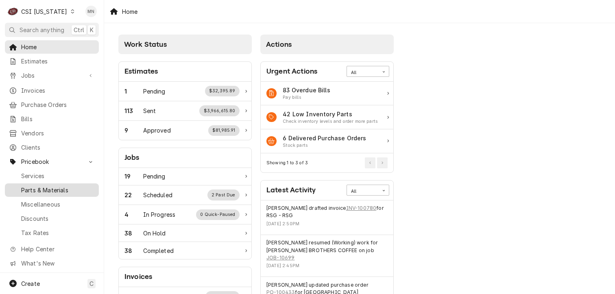
click at [59, 190] on link "Parts & Materials" at bounding box center [52, 190] width 94 height 13
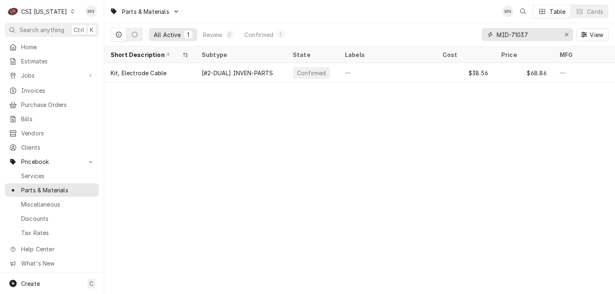
drag, startPoint x: 534, startPoint y: 35, endPoint x: 482, endPoint y: 35, distance: 52.1
click at [482, 35] on div "MID-71037" at bounding box center [527, 34] width 91 height 13
paste input "UNO-KVL1135A"
type input "UNO-KVL1135A"
click at [71, 9] on icon "Dynamic Content Wrapper" at bounding box center [73, 11] width 4 height 4
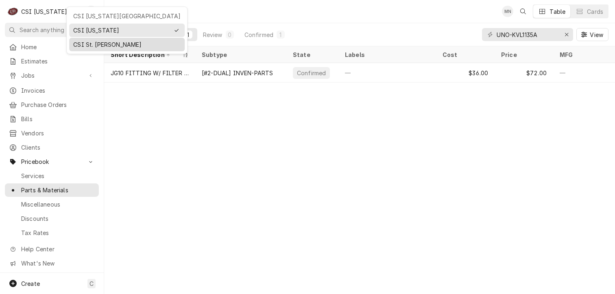
click at [77, 40] on div "CSI St. Louis" at bounding box center [126, 44] width 107 height 9
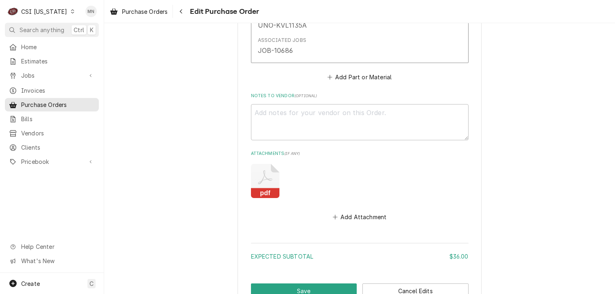
scroll to position [560, 0]
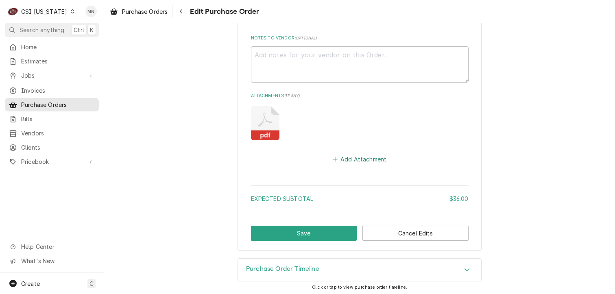
click at [361, 161] on button "Add Attachment" at bounding box center [359, 159] width 57 height 11
type textarea "x"
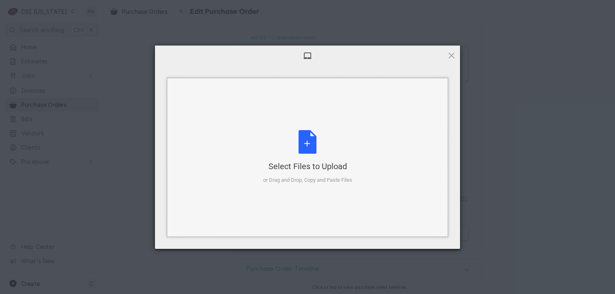
click at [321, 146] on div "Select Files to Upload or Drag and Drop, Copy and Paste Files" at bounding box center [307, 157] width 89 height 54
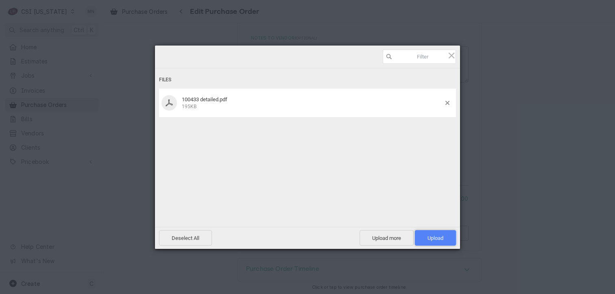
click at [435, 239] on span "Upload 1" at bounding box center [436, 238] width 16 height 6
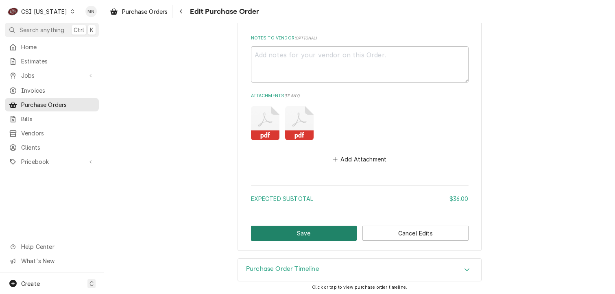
click at [306, 229] on button "Save" at bounding box center [304, 233] width 106 height 15
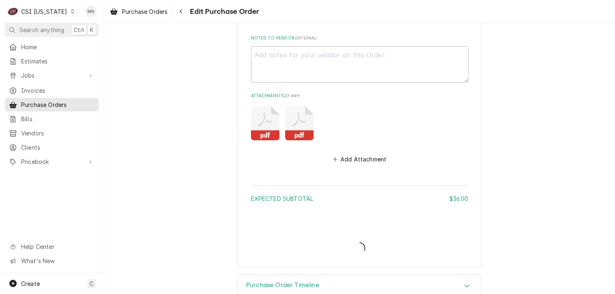
type textarea "x"
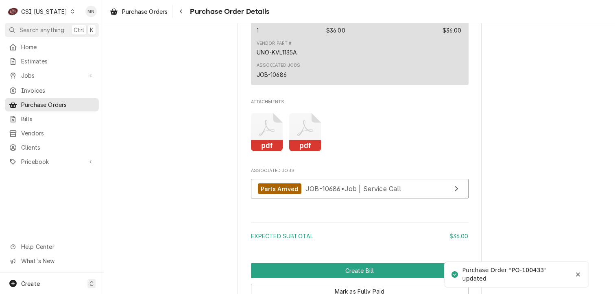
scroll to position [778, 0]
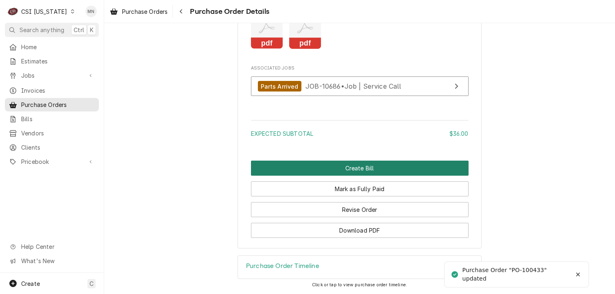
click at [350, 163] on button "Create Bill" at bounding box center [360, 168] width 218 height 15
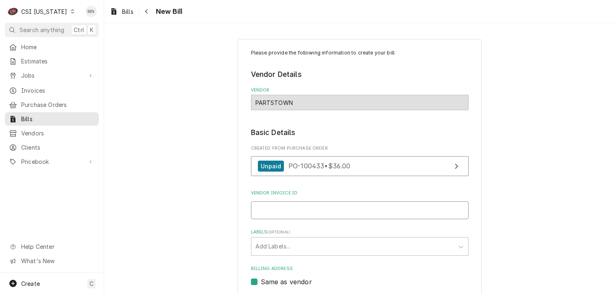
click at [305, 206] on input "Vendor Invoice ID" at bounding box center [360, 210] width 218 height 18
click at [278, 209] on input "210707" at bounding box center [360, 210] width 218 height 18
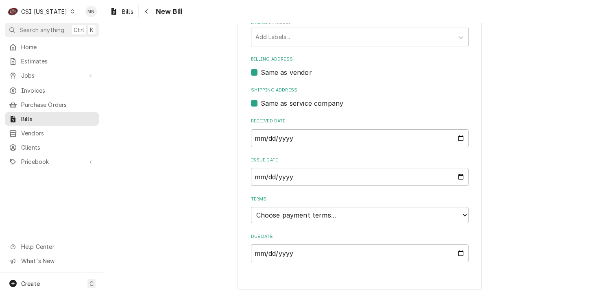
scroll to position [211, 0]
type input "2107076081"
click at [298, 213] on select "Choose payment terms... Same Day Net 7 Net 14 Net 21 Net 30 Net 45 Net 60 Net 90" at bounding box center [360, 214] width 218 height 16
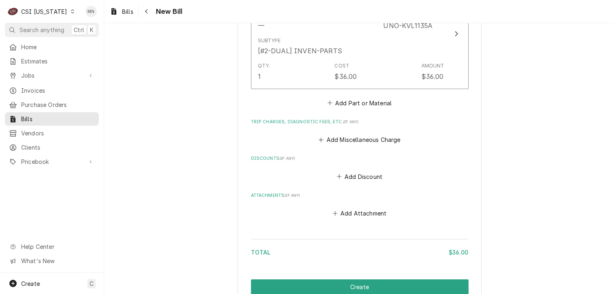
scroll to position [577, 0]
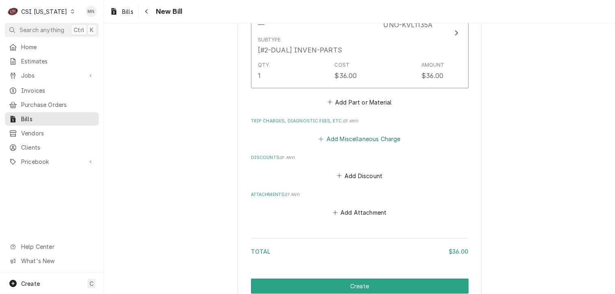
click at [353, 139] on button "Add Miscellaneous Charge" at bounding box center [359, 138] width 85 height 11
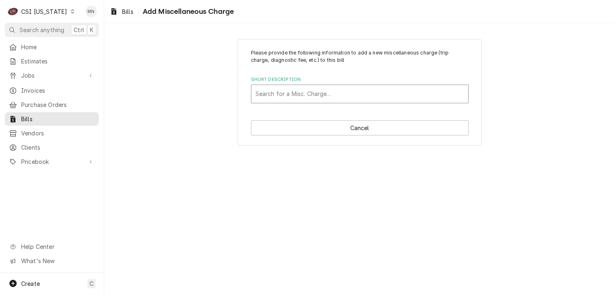
click at [278, 94] on div "Short Description" at bounding box center [360, 94] width 209 height 15
type input "ac"
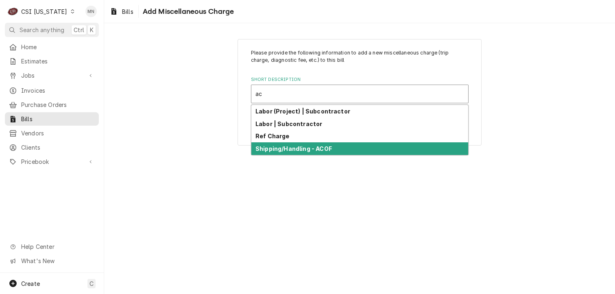
click at [282, 150] on strong "Shipping/Handling - ACOF" at bounding box center [294, 148] width 77 height 7
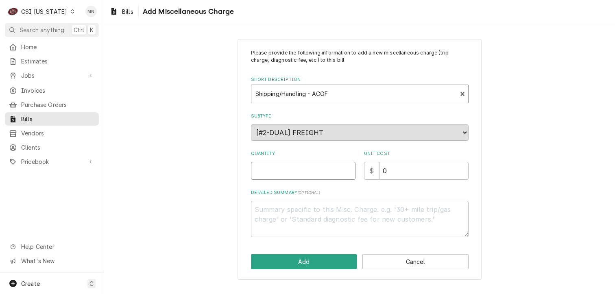
click at [283, 175] on input "Quantity" at bounding box center [303, 171] width 105 height 18
type textarea "x"
type input "1"
type textarea "x"
type input "2"
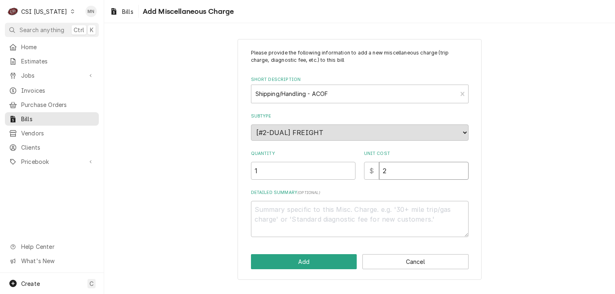
type textarea "x"
type input "21"
type textarea "x"
type input "21.0"
type textarea "x"
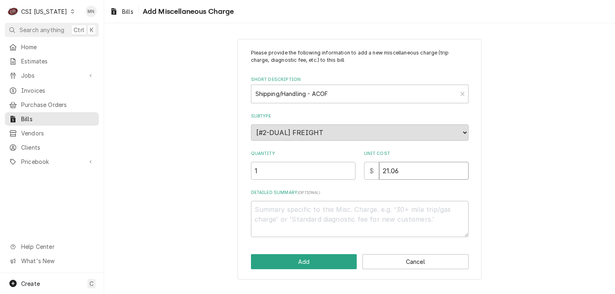
type input "21.06"
type textarea "x"
type textarea "A"
type textarea "x"
type textarea "AC"
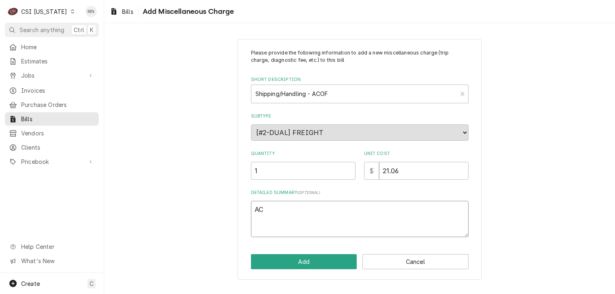
type textarea "x"
type textarea "ACO"
type textarea "x"
type textarea "ACOF"
type textarea "x"
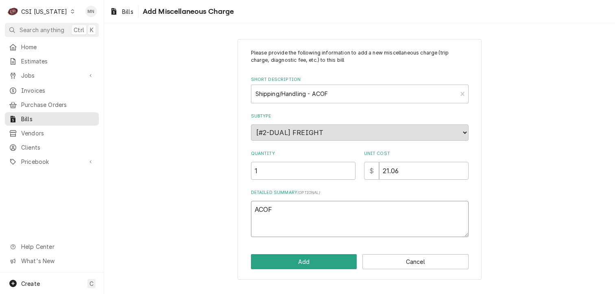
type textarea "ACOF"
type textarea "x"
type textarea "ACOF $"
type textarea "x"
type textarea "ACOF $2"
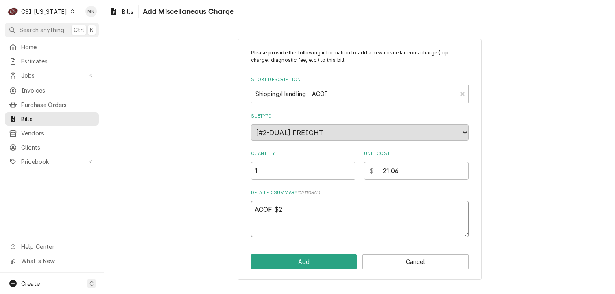
type textarea "x"
type textarea "ACOF $21"
type textarea "x"
type textarea "ACOF $21."
type textarea "x"
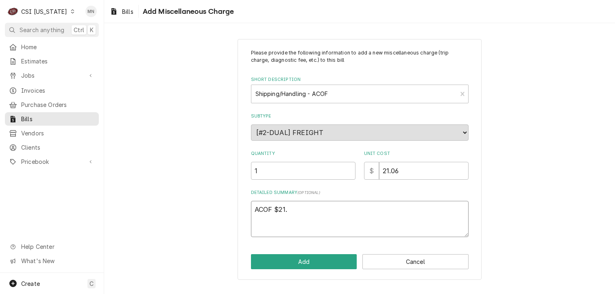
type textarea "ACOF $21.0"
type textarea "x"
type textarea "ACOF $21.06"
type textarea "x"
type textarea "ACOF $21.06"
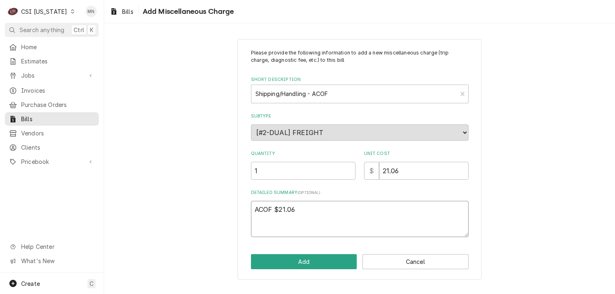
type textarea "x"
type textarea "ACOF $21.06 P"
type textarea "x"
type textarea "ACOF $21.06 Pa"
type textarea "x"
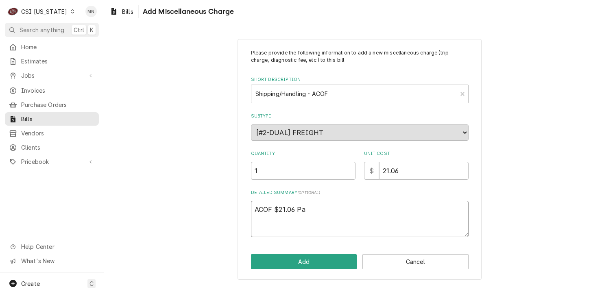
type textarea "ACOF $21.06 Par"
type textarea "x"
type textarea "ACOF $21.06 Part"
type textarea "x"
type textarea "ACOF $21.06 Parts"
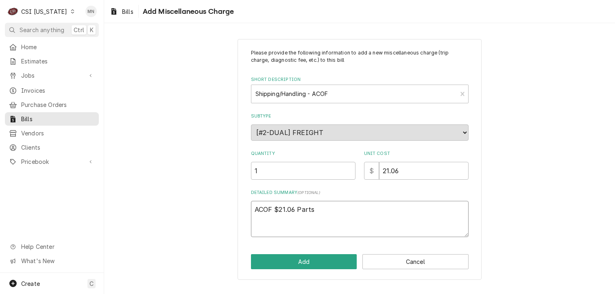
type textarea "x"
type textarea "ACOF $21.06 Partst"
type textarea "x"
type textarea "ACOF $21.06 Partstow"
type textarea "x"
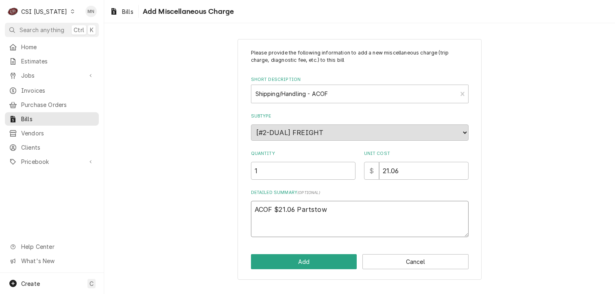
type textarea "ACOF $21.06 Partstown"
type textarea "x"
type textarea "ACOF $21.06 Partstown"
type textarea "x"
type textarea "ACOF $21.06 Partstown 2"
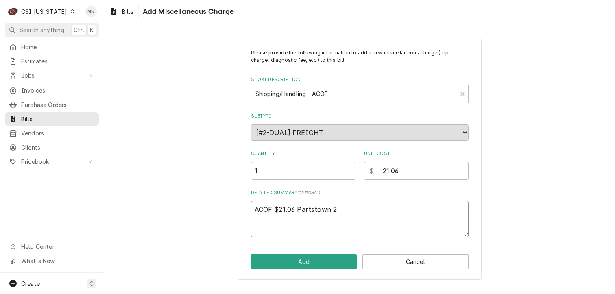
type textarea "x"
type textarea "ACOF $21.06 Partstown 21"
type textarea "x"
type textarea "ACOF $21.06 Partstown 210"
type textarea "x"
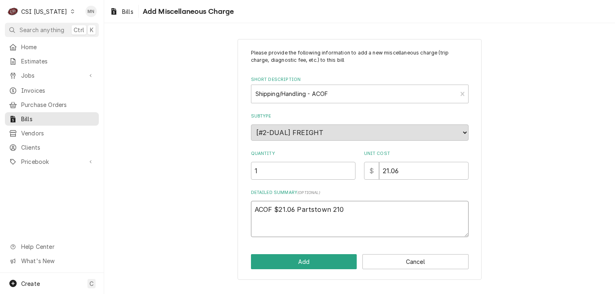
type textarea "ACOF $21.06 Partstown 2107"
type textarea "x"
type textarea "ACOF $21.06 Partstown 21070"
type textarea "x"
type textarea "ACOF $21.06 Partstown 210707"
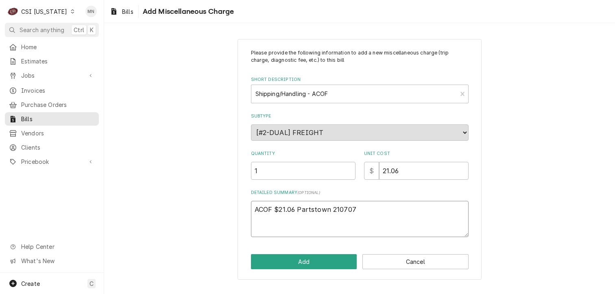
type textarea "x"
type textarea "ACOF $21.06 Partstown 2107076"
type textarea "x"
type textarea "ACOF $21.06 Partstown 21070760"
type textarea "x"
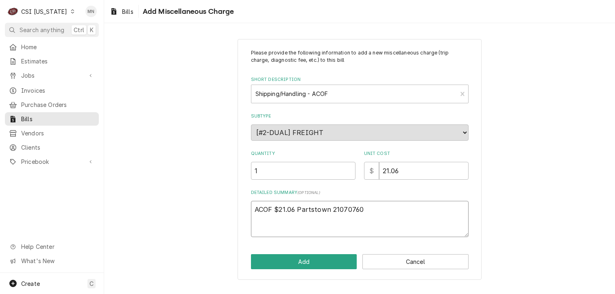
type textarea "ACOF $21.06 Partstown 210707608"
type textarea "x"
type textarea "ACOF $21.06 Partstown 2107076081"
click at [308, 261] on button "Add" at bounding box center [304, 261] width 106 height 15
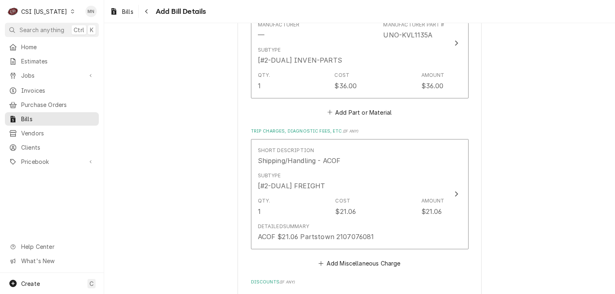
scroll to position [727, 0]
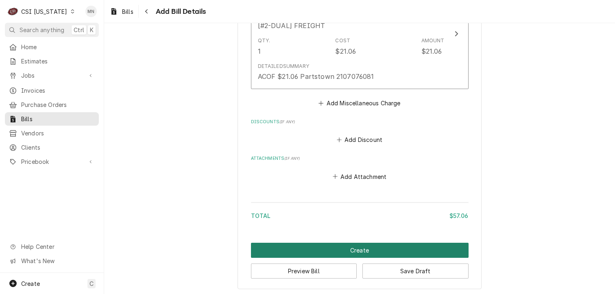
click at [358, 248] on button "Create" at bounding box center [360, 250] width 218 height 15
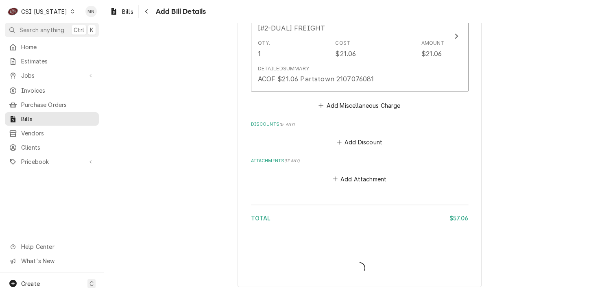
scroll to position [723, 0]
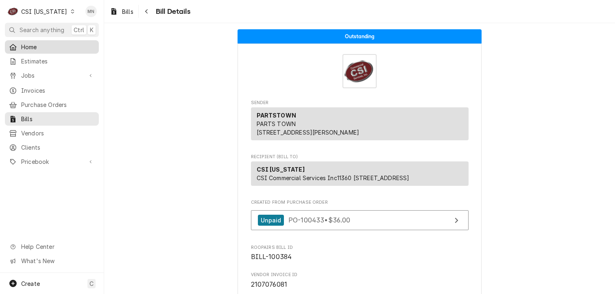
click at [26, 43] on span "Home" at bounding box center [58, 47] width 74 height 9
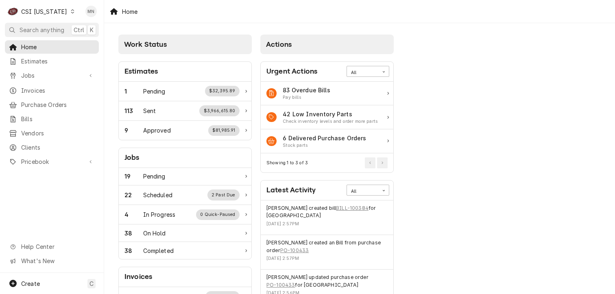
click at [60, 13] on div "C CSI [US_STATE]" at bounding box center [41, 11] width 73 height 16
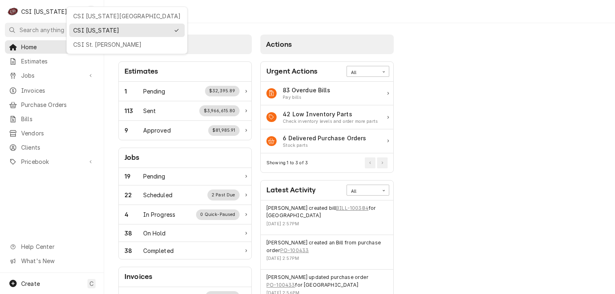
click at [83, 14] on div "CSI [US_STATE][GEOGRAPHIC_DATA]" at bounding box center [126, 16] width 107 height 9
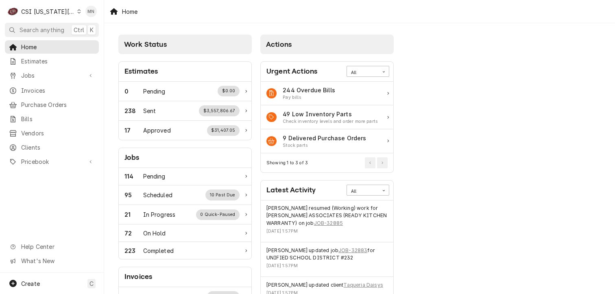
click at [52, 9] on div "CSI Kansas City" at bounding box center [48, 11] width 54 height 9
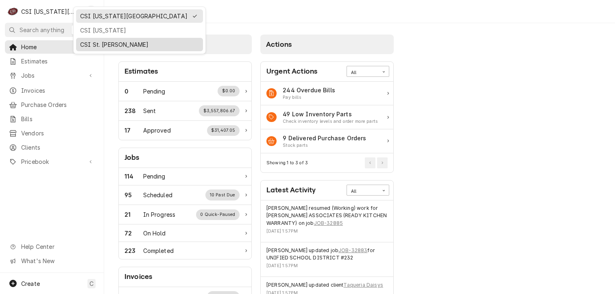
click at [86, 40] on div "CSI St. [PERSON_NAME]" at bounding box center [139, 44] width 119 height 9
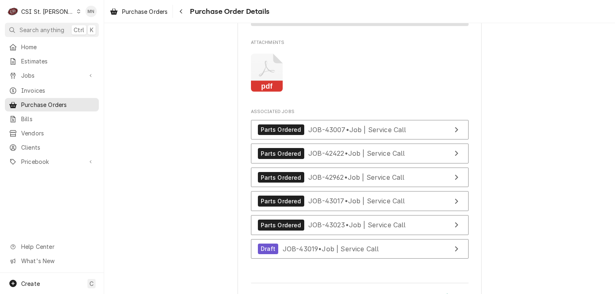
scroll to position [1669, 0]
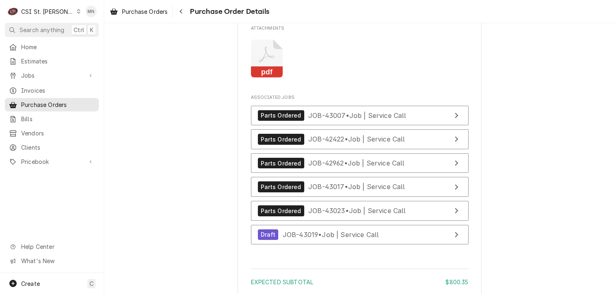
click at [268, 78] on icon "Attachments" at bounding box center [267, 58] width 32 height 39
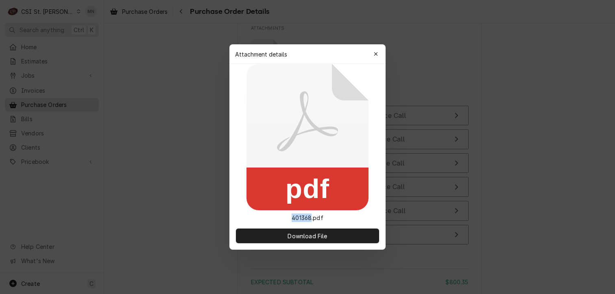
click at [268, 83] on icon at bounding box center [308, 137] width 122 height 147
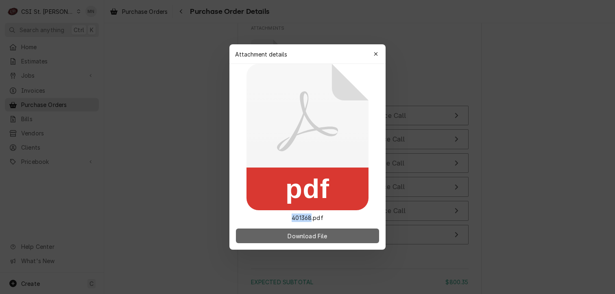
click at [286, 238] on span "Download File" at bounding box center [307, 236] width 43 height 9
click at [335, 231] on button "Download File" at bounding box center [307, 236] width 143 height 15
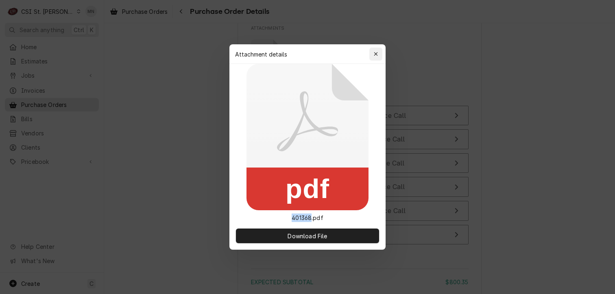
click at [381, 56] on button "button" at bounding box center [376, 54] width 13 height 13
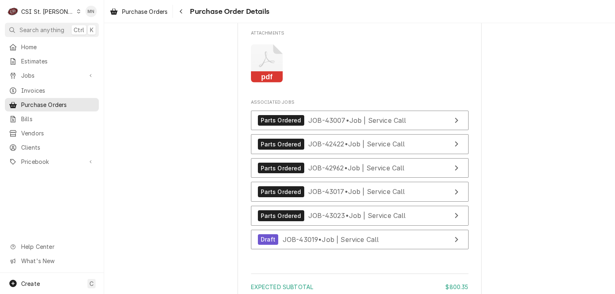
scroll to position [1709, 0]
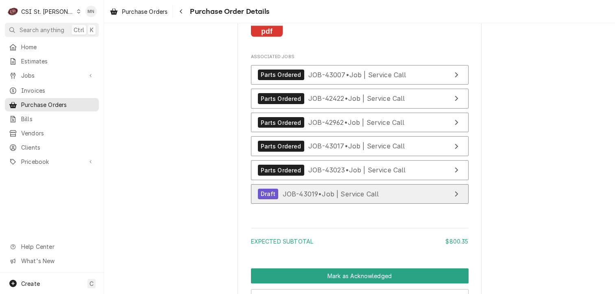
click at [339, 198] on span "JOB-43019 • Job | Service Call" at bounding box center [331, 194] width 96 height 8
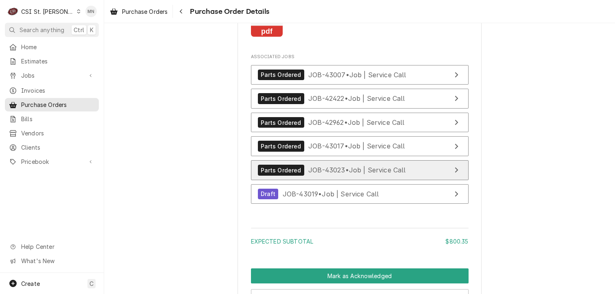
click at [351, 174] on span "JOB-43023 • Job | Service Call" at bounding box center [357, 170] width 98 height 8
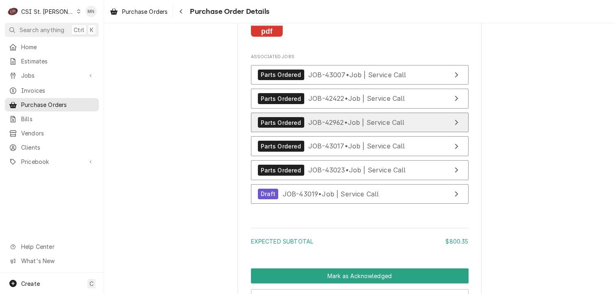
click at [336, 133] on link "Parts Ordered JOB-42962 • Job | Service Call" at bounding box center [360, 123] width 218 height 20
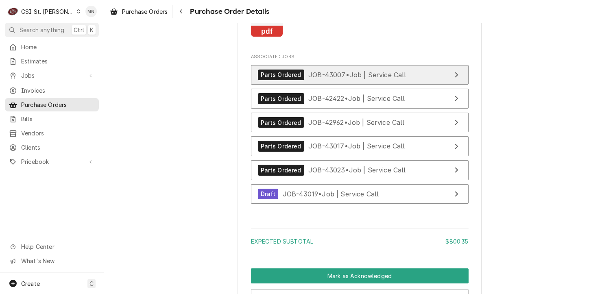
click at [334, 85] on link "Parts Ordered JOB-43007 • Job | Service Call" at bounding box center [360, 75] width 218 height 20
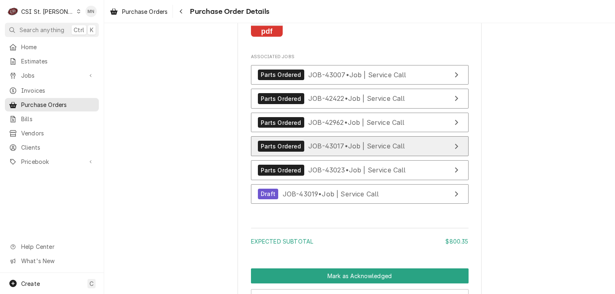
click at [352, 150] on span "JOB-43017 • Job | Service Call" at bounding box center [356, 146] width 97 height 8
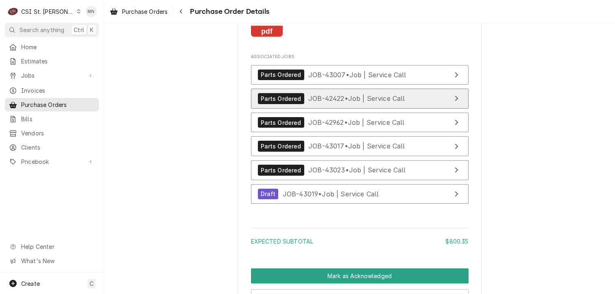
click at [357, 103] on span "JOB-42422 • Job | Service Call" at bounding box center [356, 98] width 97 height 8
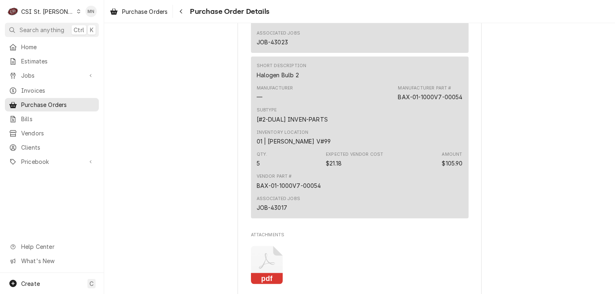
scroll to position [1465, 0]
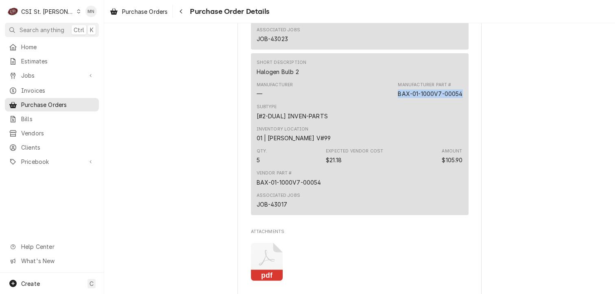
drag, startPoint x: 459, startPoint y: 120, endPoint x: 395, endPoint y: 120, distance: 64.3
click at [398, 98] on div "BAX-01-1000V7-00054" at bounding box center [430, 94] width 65 height 9
copy div "BAX-01-1000V7-00054"
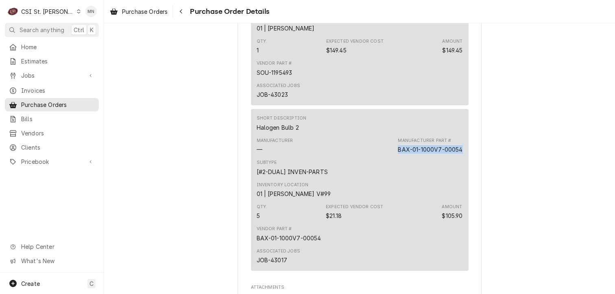
scroll to position [1343, 0]
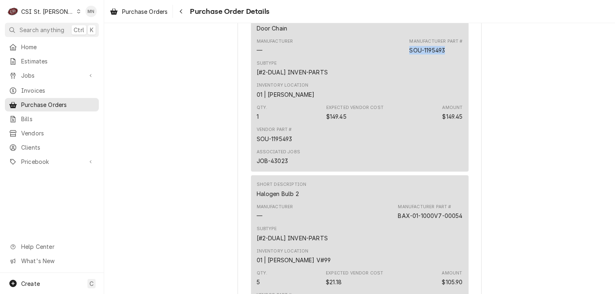
drag, startPoint x: 444, startPoint y: 76, endPoint x: 403, endPoint y: 77, distance: 41.5
click at [403, 57] on div "Manufacturer — Manufacturer Part # SOU-1195493" at bounding box center [360, 46] width 206 height 22
drag, startPoint x: 403, startPoint y: 77, endPoint x: 412, endPoint y: 76, distance: 9.4
copy div "SOU-1195493"
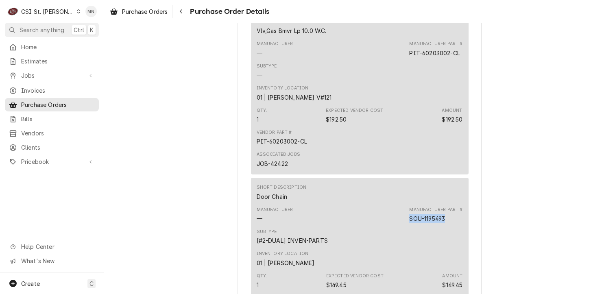
scroll to position [1140, 0]
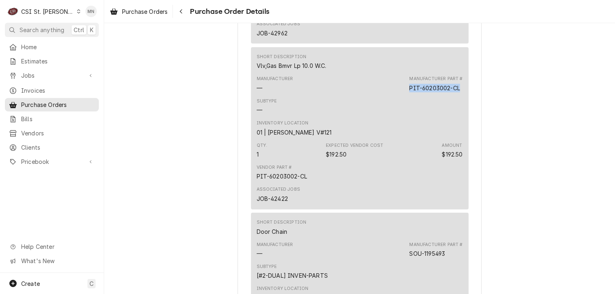
drag, startPoint x: 461, startPoint y: 115, endPoint x: 407, endPoint y: 115, distance: 53.3
click at [407, 115] on div "Short Description Vlv,Gas Bmvr Lp 10.0 W.C. Manufacturer — Manufacturer Part # …" at bounding box center [360, 128] width 218 height 162
copy div "PIT-60203002-CL"
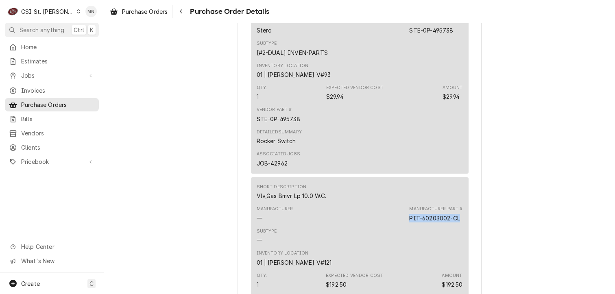
scroll to position [936, 0]
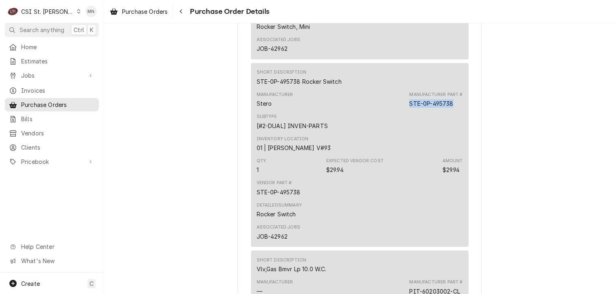
drag, startPoint x: 451, startPoint y: 130, endPoint x: 409, endPoint y: 132, distance: 42.4
click at [409, 108] on div "STE-0P-495738" at bounding box center [431, 103] width 44 height 9
copy div "STE-0P-495738"
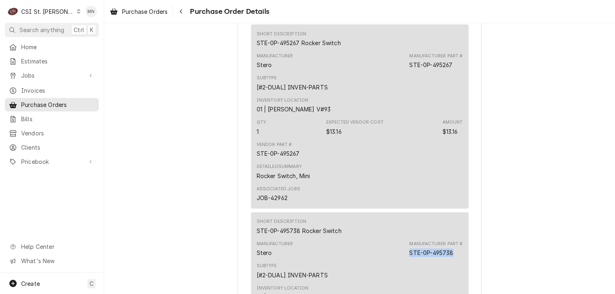
scroll to position [773, 0]
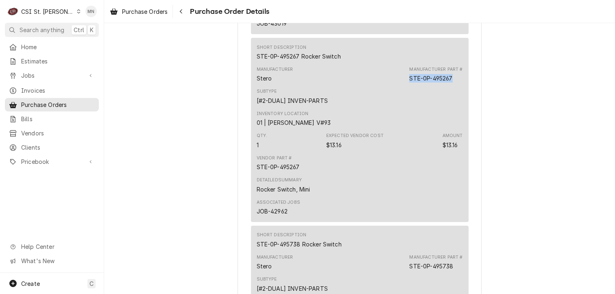
drag, startPoint x: 449, startPoint y: 106, endPoint x: 404, endPoint y: 107, distance: 45.2
click at [404, 85] on div "Manufacturer Stero Manufacturer Part # STE-0P-495267" at bounding box center [360, 74] width 206 height 22
copy div "STE-0P-495267"
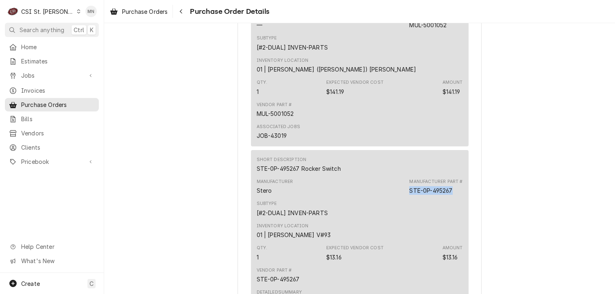
scroll to position [651, 0]
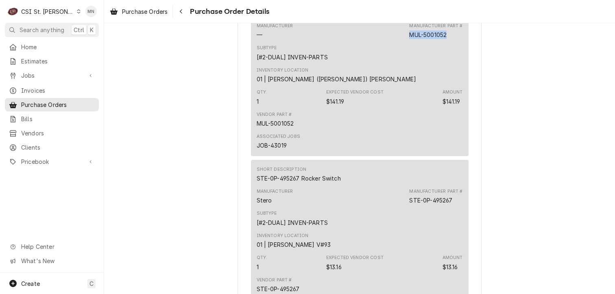
drag, startPoint x: 448, startPoint y: 60, endPoint x: 409, endPoint y: 61, distance: 39.1
click at [409, 39] on div "Manufacturer Part # MUL-5001052" at bounding box center [435, 31] width 53 height 16
copy div "MUL-5001052"
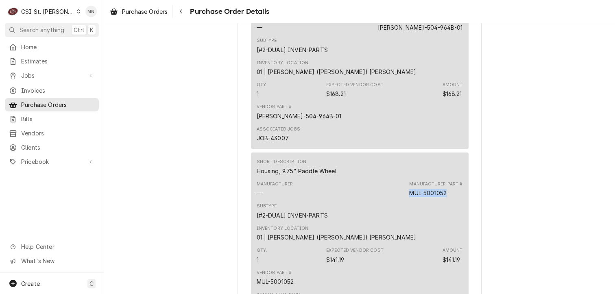
scroll to position [488, 0]
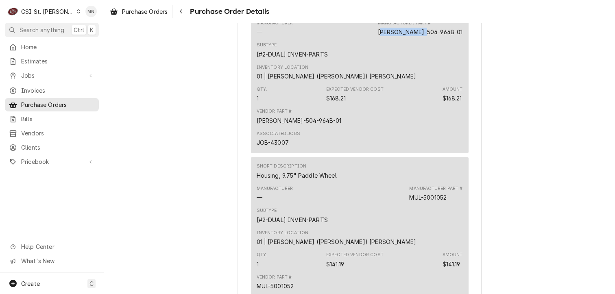
drag, startPoint x: 455, startPoint y: 59, endPoint x: 412, endPoint y: 60, distance: 43.5
click at [412, 36] on div "BEV-504-964B-01" at bounding box center [420, 32] width 85 height 9
drag, startPoint x: 412, startPoint y: 60, endPoint x: 428, endPoint y: 83, distance: 28.0
click at [428, 61] on div "Subtype [#2-DUAL] INVEN-PARTS" at bounding box center [360, 50] width 206 height 22
drag, startPoint x: 459, startPoint y: 57, endPoint x: 408, endPoint y: 59, distance: 51.3
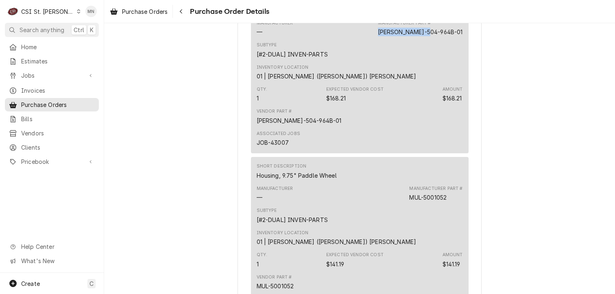
click at [408, 36] on div "Manufacturer Part # BEV-504-964B-01" at bounding box center [420, 28] width 85 height 16
copy div "BEV-504-964B-01"
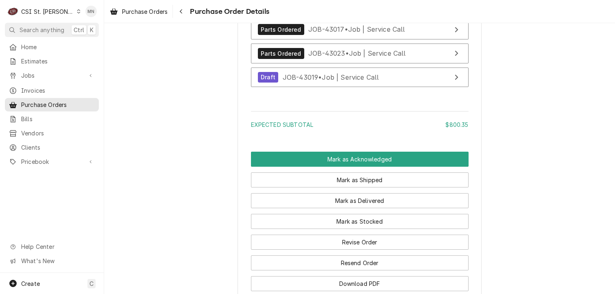
scroll to position [1831, 0]
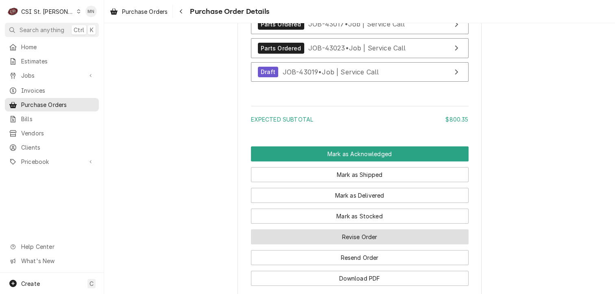
click at [376, 245] on button "Revise Order" at bounding box center [360, 237] width 218 height 15
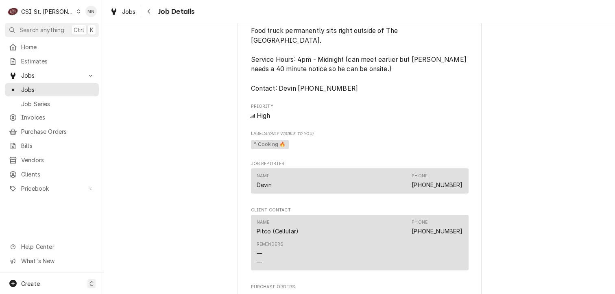
scroll to position [814, 0]
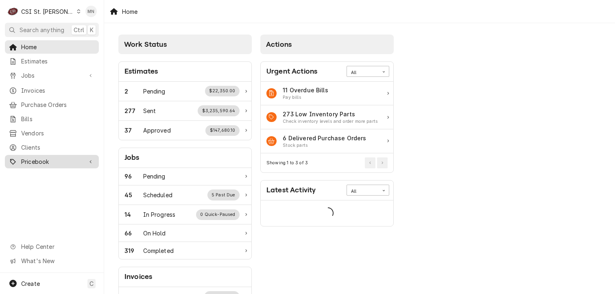
click at [37, 159] on span "Pricebook" at bounding box center [51, 162] width 61 height 9
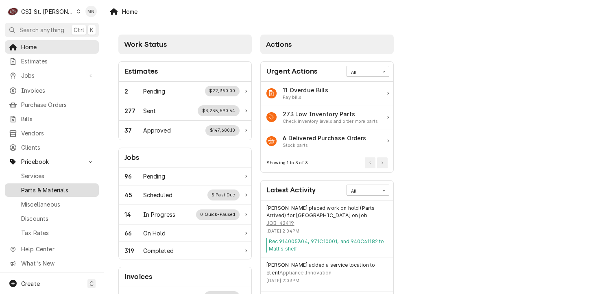
click at [42, 186] on span "Parts & Materials" at bounding box center [58, 190] width 74 height 9
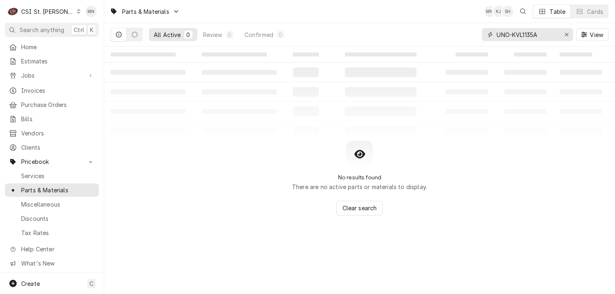
drag, startPoint x: 544, startPoint y: 32, endPoint x: 493, endPoint y: 31, distance: 51.3
click at [472, 34] on div "All Active 0 Review 0 Confirmed 0 UNO-KVL1135A View" at bounding box center [360, 34] width 498 height 23
paste input "BAX-01-1000V7-00054"
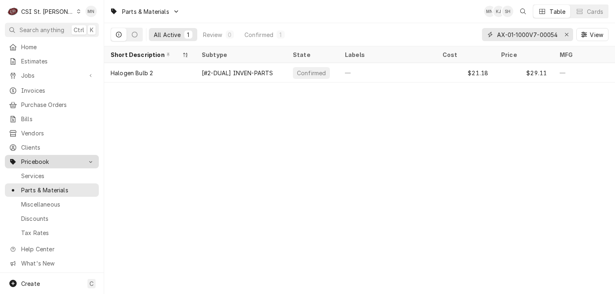
type input "BAX-01-1000V7-00054"
click at [567, 35] on icon "Erase input" at bounding box center [567, 35] width 4 height 6
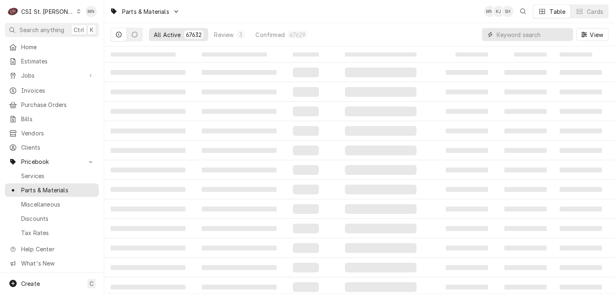
paste input "SOU-1195493"
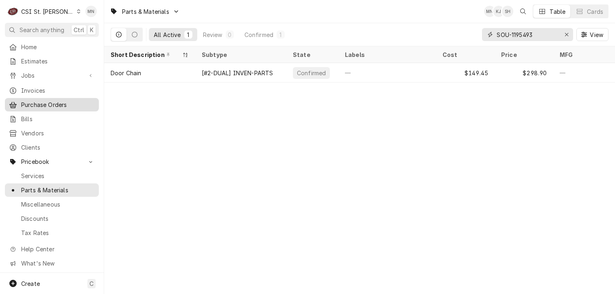
type input "SOU-1195493"
click at [566, 34] on icon "Erase input" at bounding box center [566, 34] width 3 height 3
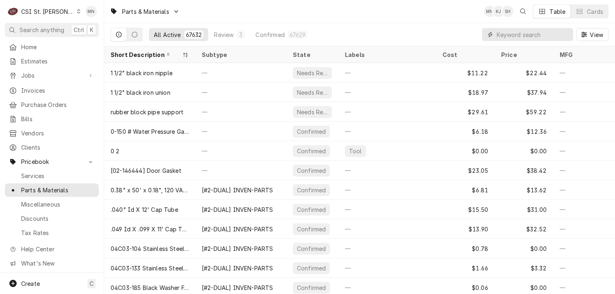
paste input "PIT-60203002-CL"
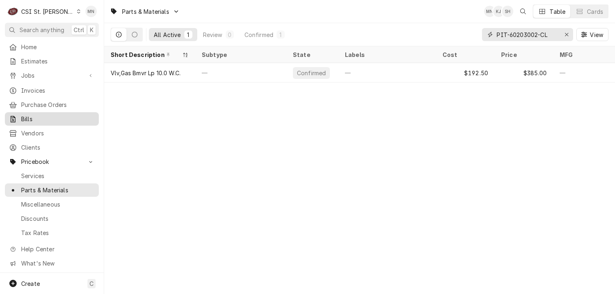
type input "PIT-60203002-CL"
click at [571, 33] on button "Erase input" at bounding box center [566, 34] width 13 height 13
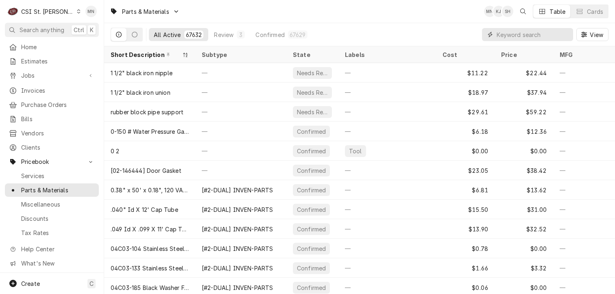
paste input "STE-0P-495738"
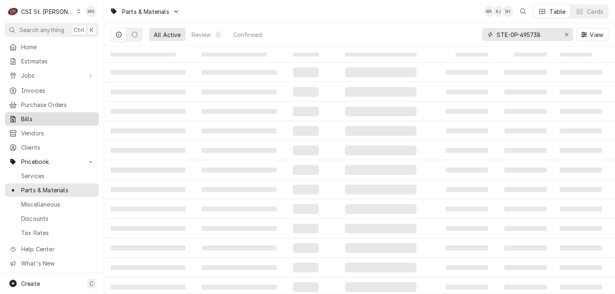
type input "STE-0P-495738"
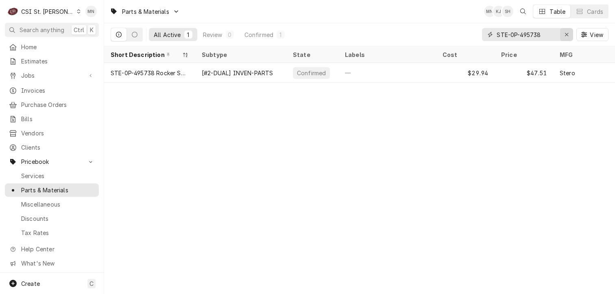
click at [565, 33] on icon "Erase input" at bounding box center [567, 35] width 4 height 6
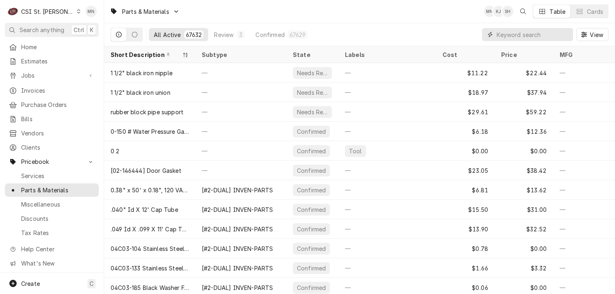
paste input "STE-0P-495267"
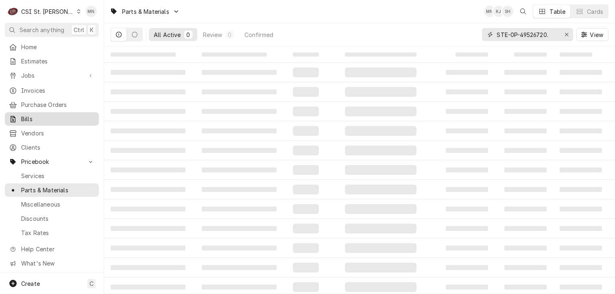
type input "STE-0P-49526720."
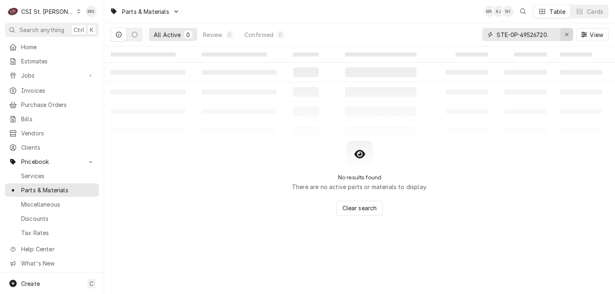
click at [565, 36] on icon "Erase input" at bounding box center [567, 35] width 4 height 6
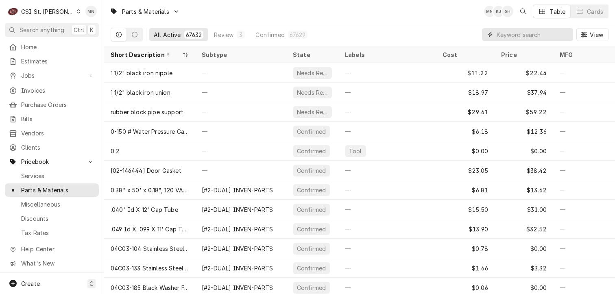
paste input "MUL-5001052"
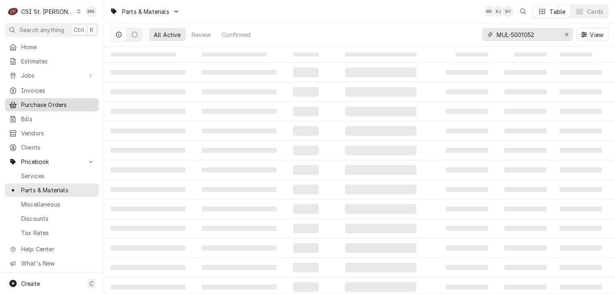
type input "MUL-5001052"
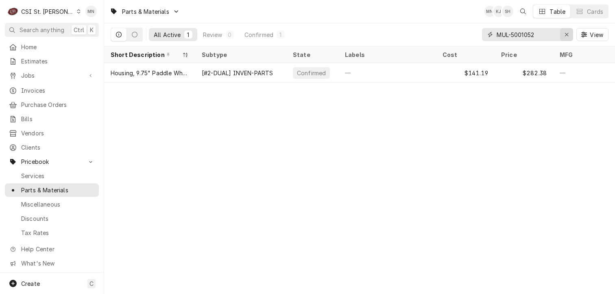
click at [562, 36] on button "Erase input" at bounding box center [566, 34] width 13 height 13
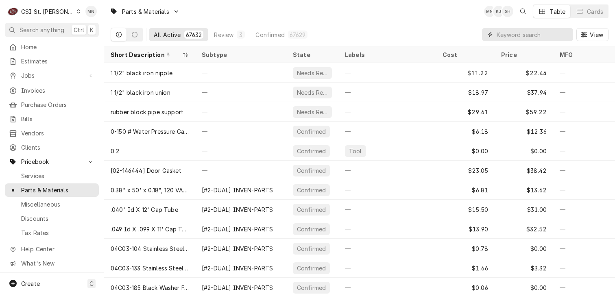
paste input "BEV-504-964B-01"
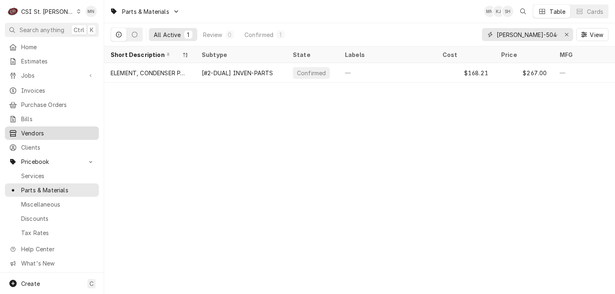
type input "BEV-504-964B-01"
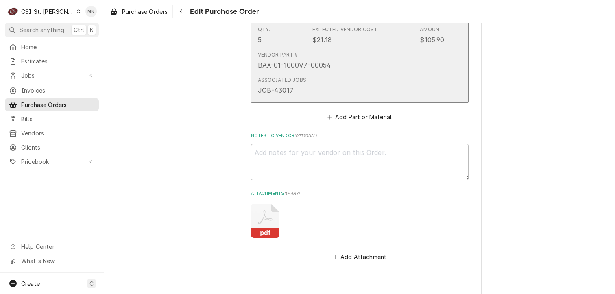
scroll to position [1746, 0]
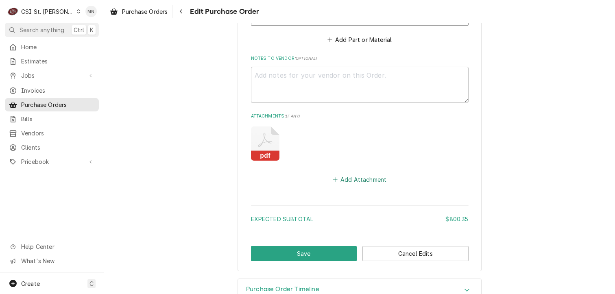
click at [358, 174] on button "Add Attachment" at bounding box center [359, 179] width 57 height 11
type textarea "x"
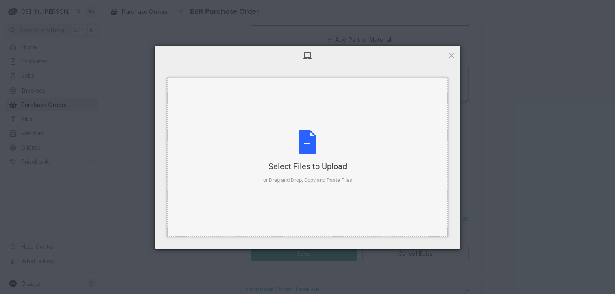
click at [317, 151] on div "Select Files to Upload or Drag and Drop, Copy and Paste Files" at bounding box center [307, 157] width 89 height 54
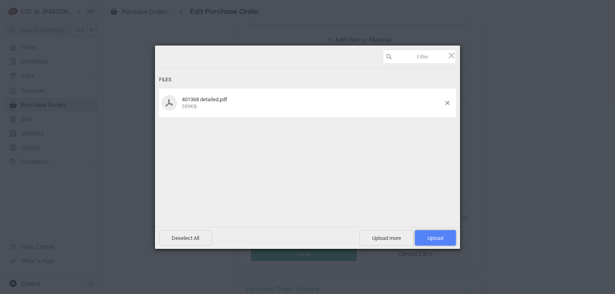
click at [433, 242] on span "Upload 1" at bounding box center [435, 237] width 41 height 15
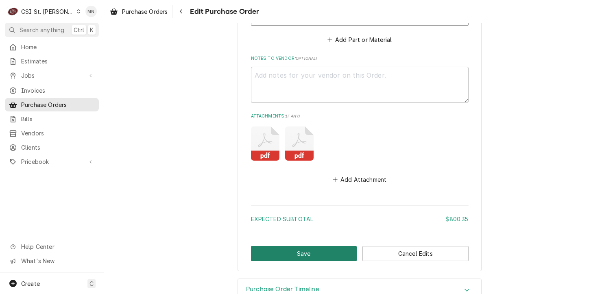
click at [289, 246] on button "Save" at bounding box center [304, 253] width 106 height 15
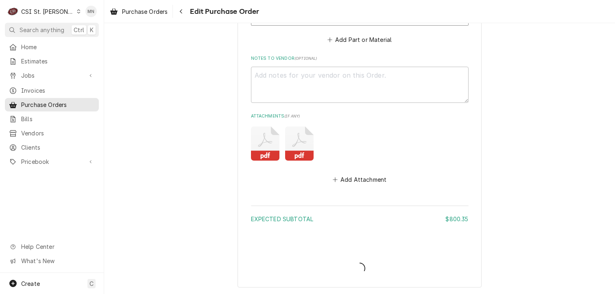
type textarea "x"
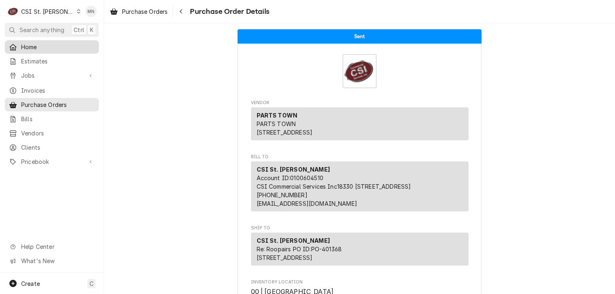
click at [28, 42] on div "Home" at bounding box center [52, 47] width 91 height 10
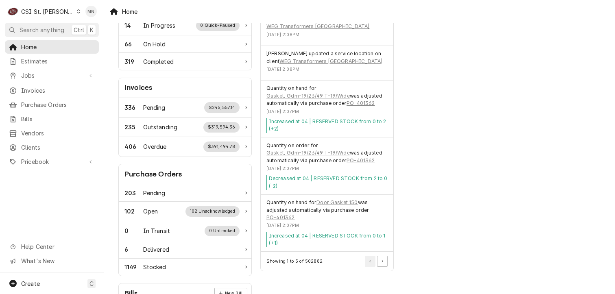
scroll to position [203, 0]
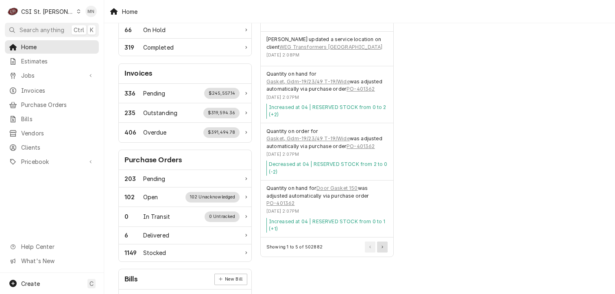
click at [383, 242] on button "Pagination Controls" at bounding box center [382, 247] width 11 height 11
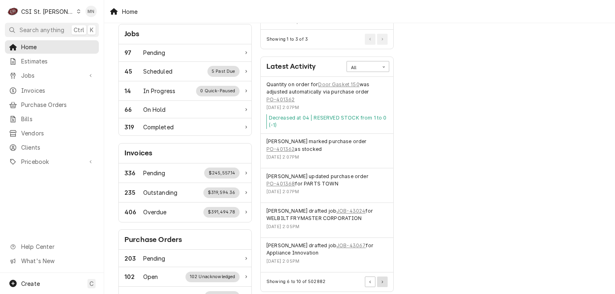
scroll to position [122, 0]
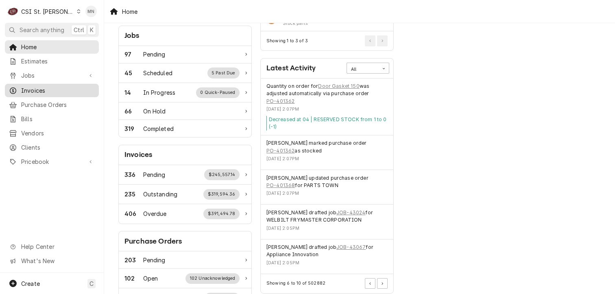
click at [35, 90] on span "Invoices" at bounding box center [58, 90] width 74 height 9
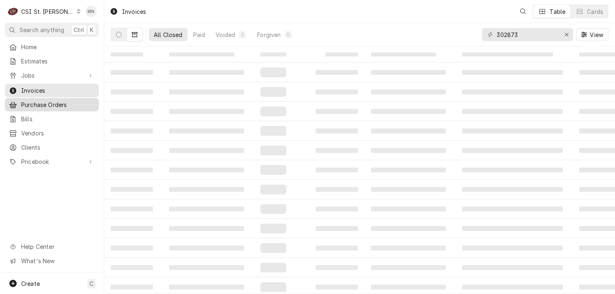
click at [47, 102] on span "Purchase Orders" at bounding box center [58, 105] width 74 height 9
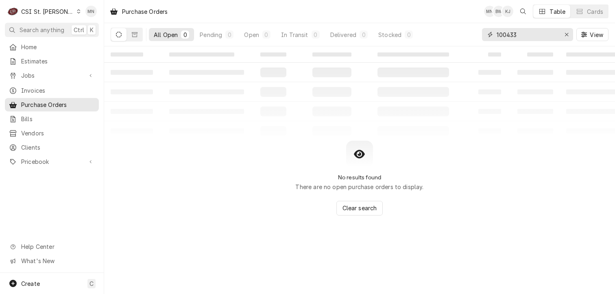
drag, startPoint x: 521, startPoint y: 35, endPoint x: 446, endPoint y: 27, distance: 76.1
click at [446, 27] on div "All Open 0 Pending 0 Open 0 In Transit 0 Delivered 0 Stocked 0 100433 View" at bounding box center [360, 34] width 498 height 23
type input "401345"
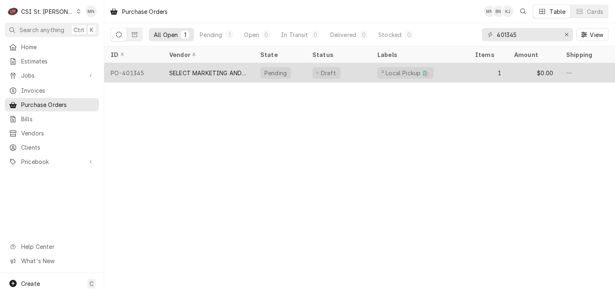
click at [197, 69] on div "SELECT MARKETING AND DISTRIBUTING" at bounding box center [208, 73] width 78 height 9
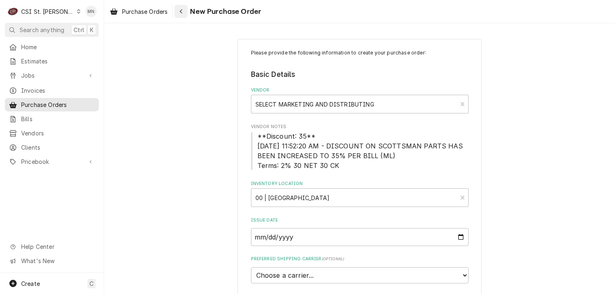
click at [184, 11] on div "Navigate back" at bounding box center [181, 11] width 8 height 8
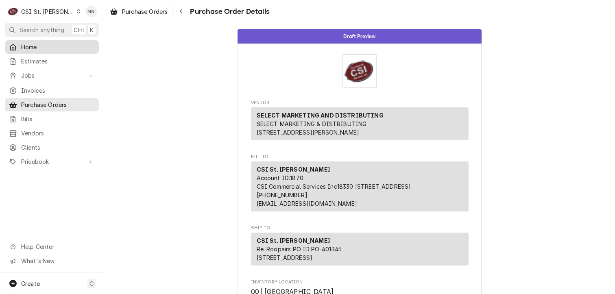
click at [38, 46] on span "Home" at bounding box center [58, 47] width 74 height 9
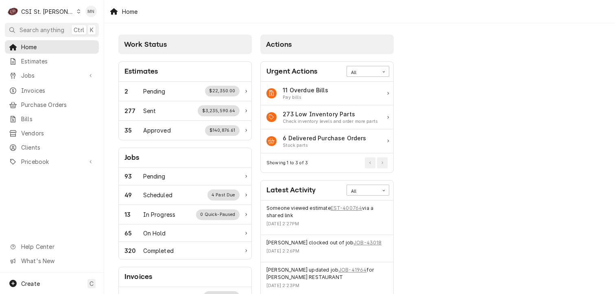
click at [59, 11] on div "C CSI St. [PERSON_NAME]" at bounding box center [44, 11] width 79 height 16
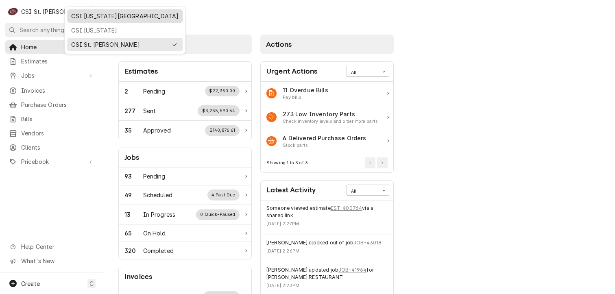
click at [77, 15] on div "CSI [US_STATE][GEOGRAPHIC_DATA]" at bounding box center [124, 16] width 107 height 9
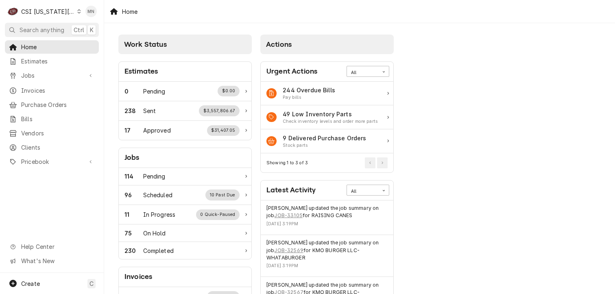
click at [47, 9] on div "CSI [US_STATE][GEOGRAPHIC_DATA]" at bounding box center [48, 11] width 54 height 9
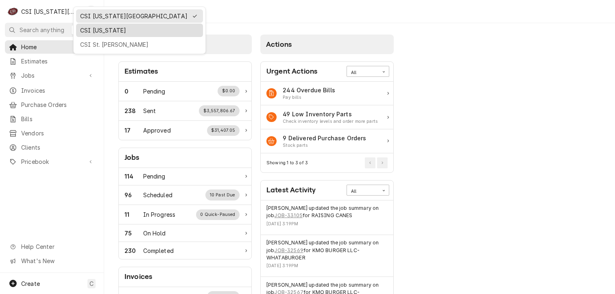
click at [93, 31] on div "CSI Kentucky" at bounding box center [139, 30] width 119 height 9
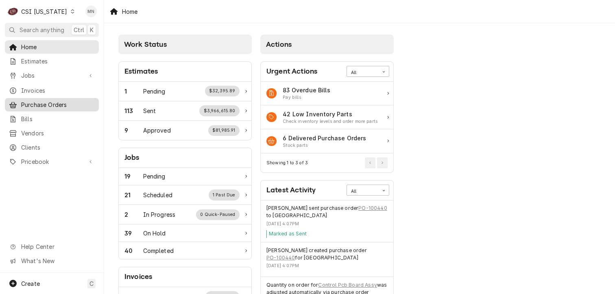
click at [34, 102] on span "Purchase Orders" at bounding box center [58, 105] width 74 height 9
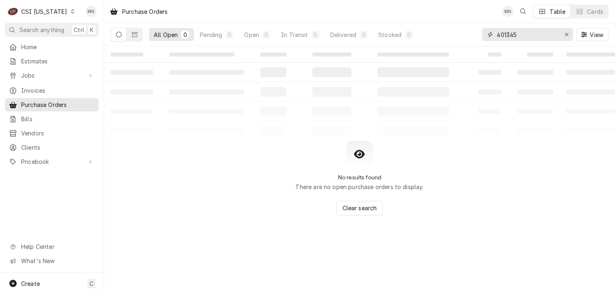
drag, startPoint x: 523, startPoint y: 34, endPoint x: 449, endPoint y: 38, distance: 73.4
click at [453, 37] on div "All Open 0 Pending 0 Open 0 In Transit 0 Delivered 0 Stocked 0 401345 View" at bounding box center [360, 34] width 498 height 23
type input "100431"
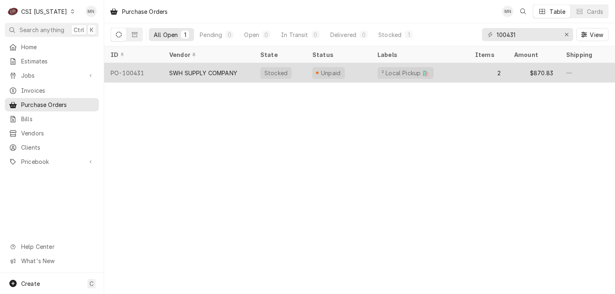
click at [225, 77] on div "SWH SUPPLY COMPANY" at bounding box center [208, 73] width 91 height 20
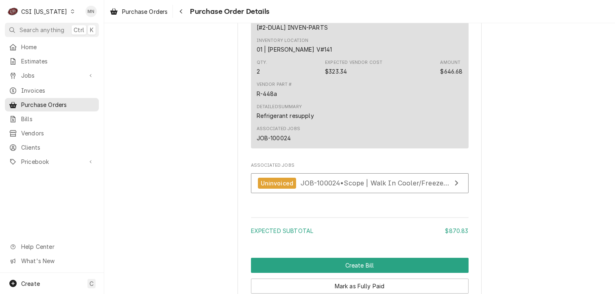
scroll to position [935, 0]
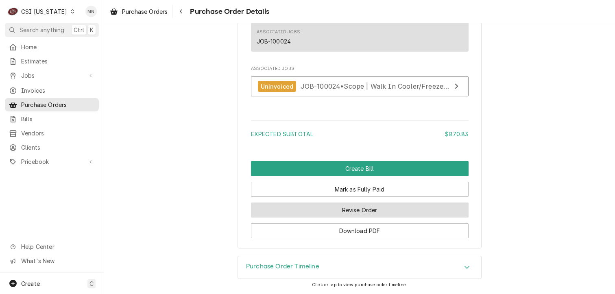
click at [362, 212] on button "Revise Order" at bounding box center [360, 210] width 218 height 15
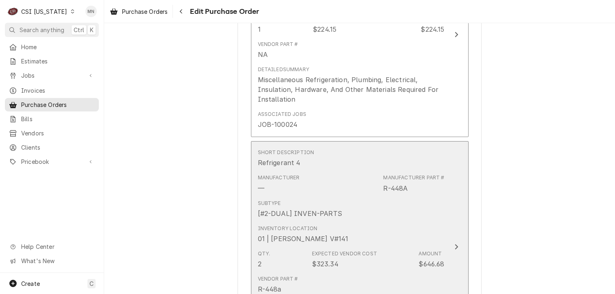
scroll to position [651, 0]
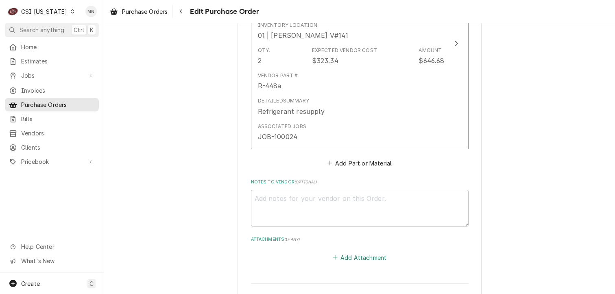
click at [352, 253] on button "Add Attachment" at bounding box center [359, 257] width 57 height 11
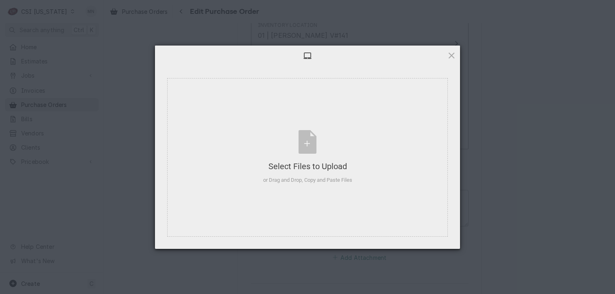
type textarea "x"
click at [315, 164] on div "Select Files to Upload" at bounding box center [307, 166] width 89 height 11
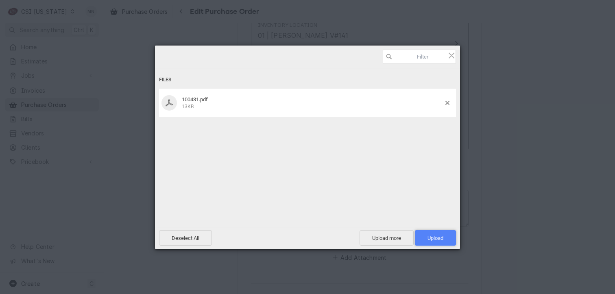
click at [441, 241] on span "Upload 1" at bounding box center [436, 238] width 16 height 6
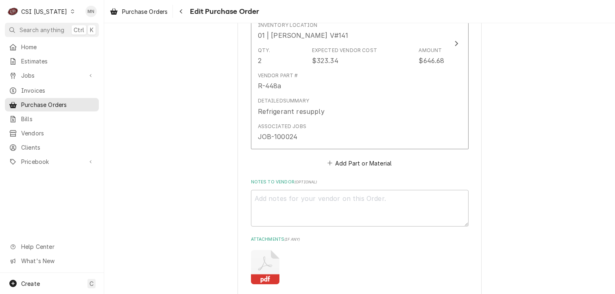
scroll to position [794, 0]
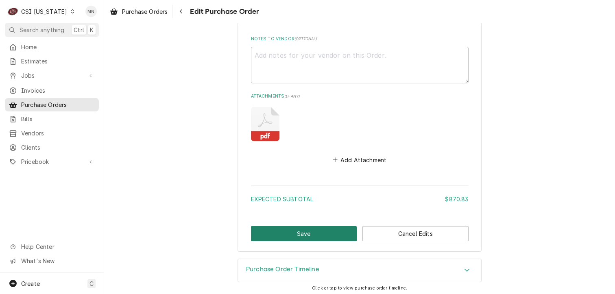
click at [271, 237] on button "Save" at bounding box center [304, 233] width 106 height 15
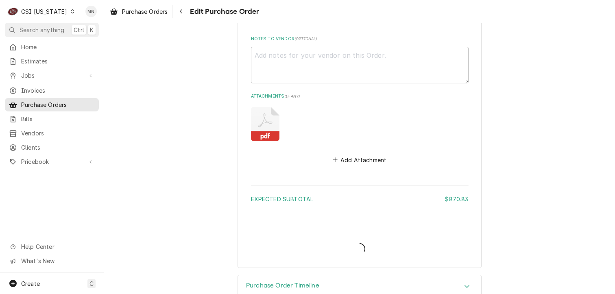
type textarea "x"
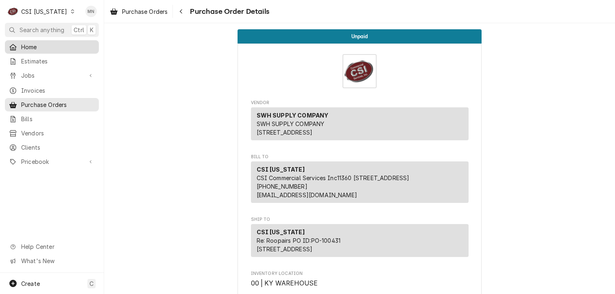
click at [29, 47] on span "Home" at bounding box center [58, 47] width 74 height 9
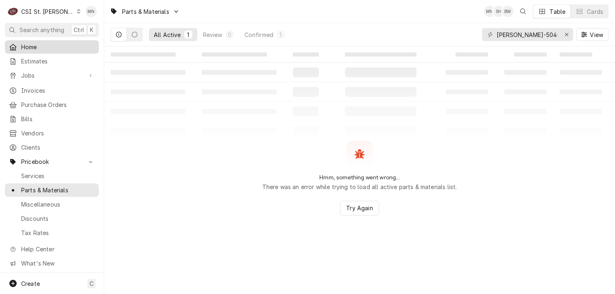
click at [18, 45] on div "Home" at bounding box center [52, 47] width 86 height 9
